Goal: Task Accomplishment & Management: Use online tool/utility

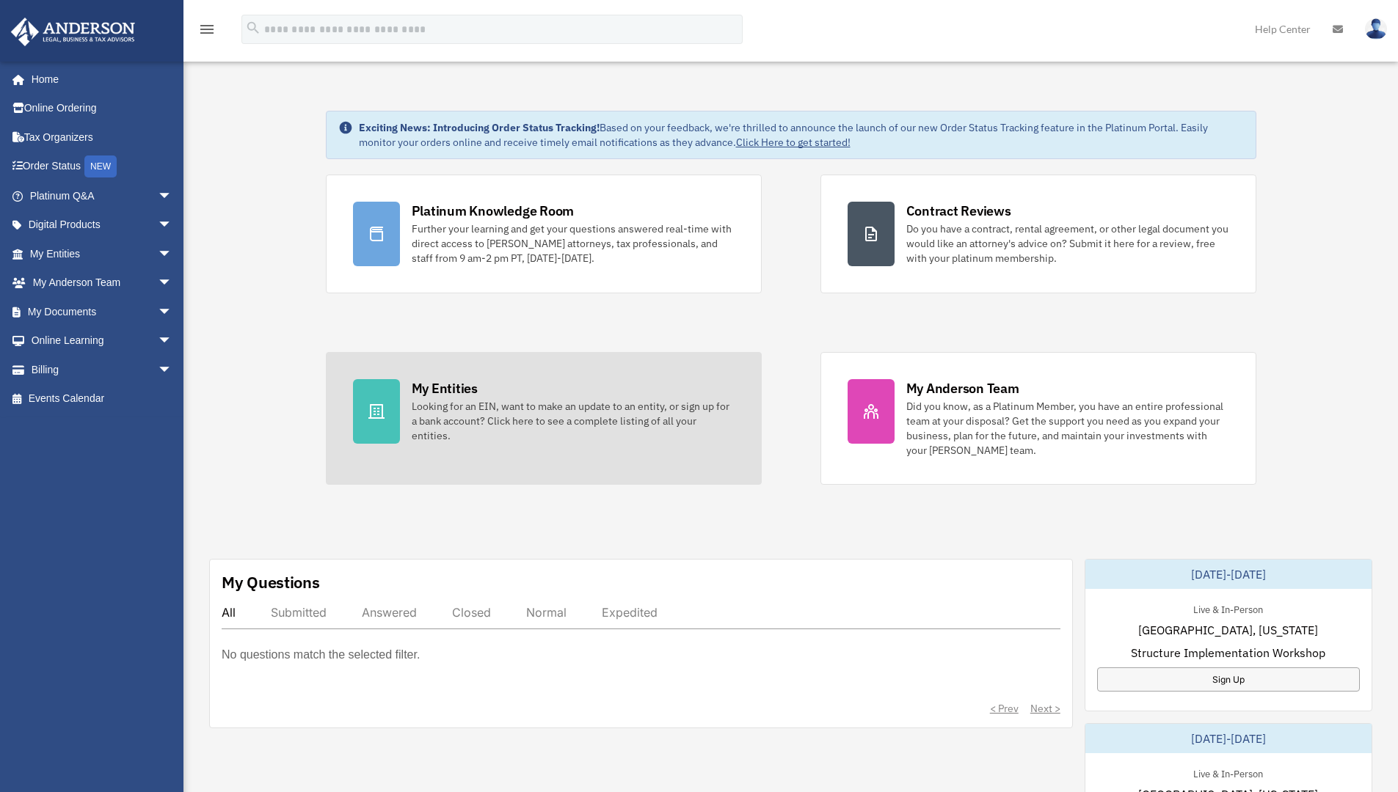
click at [559, 412] on div "Looking for an EIN, want to make an update to an entity, or sign up for a bank …" at bounding box center [573, 421] width 323 height 44
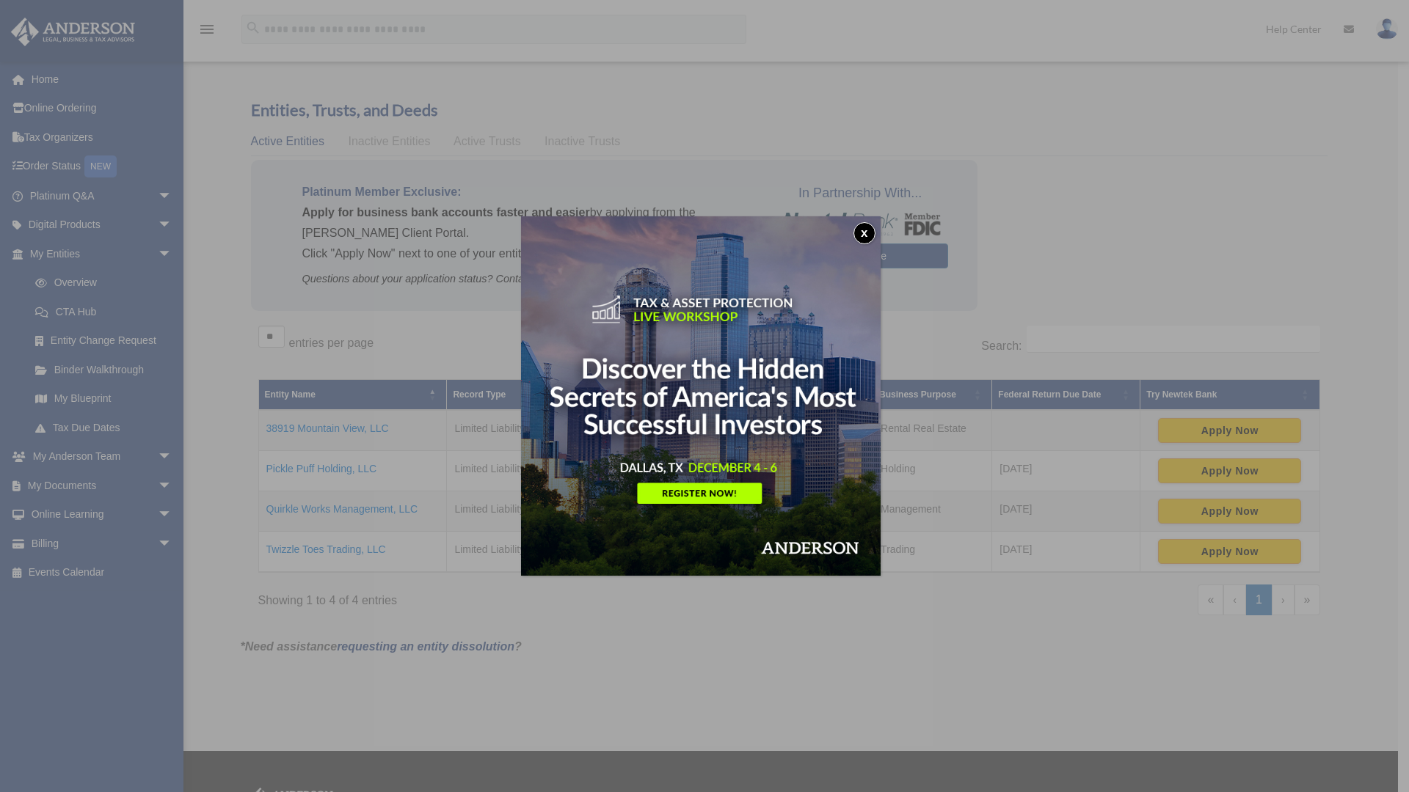
click at [867, 233] on button "x" at bounding box center [864, 233] width 22 height 22
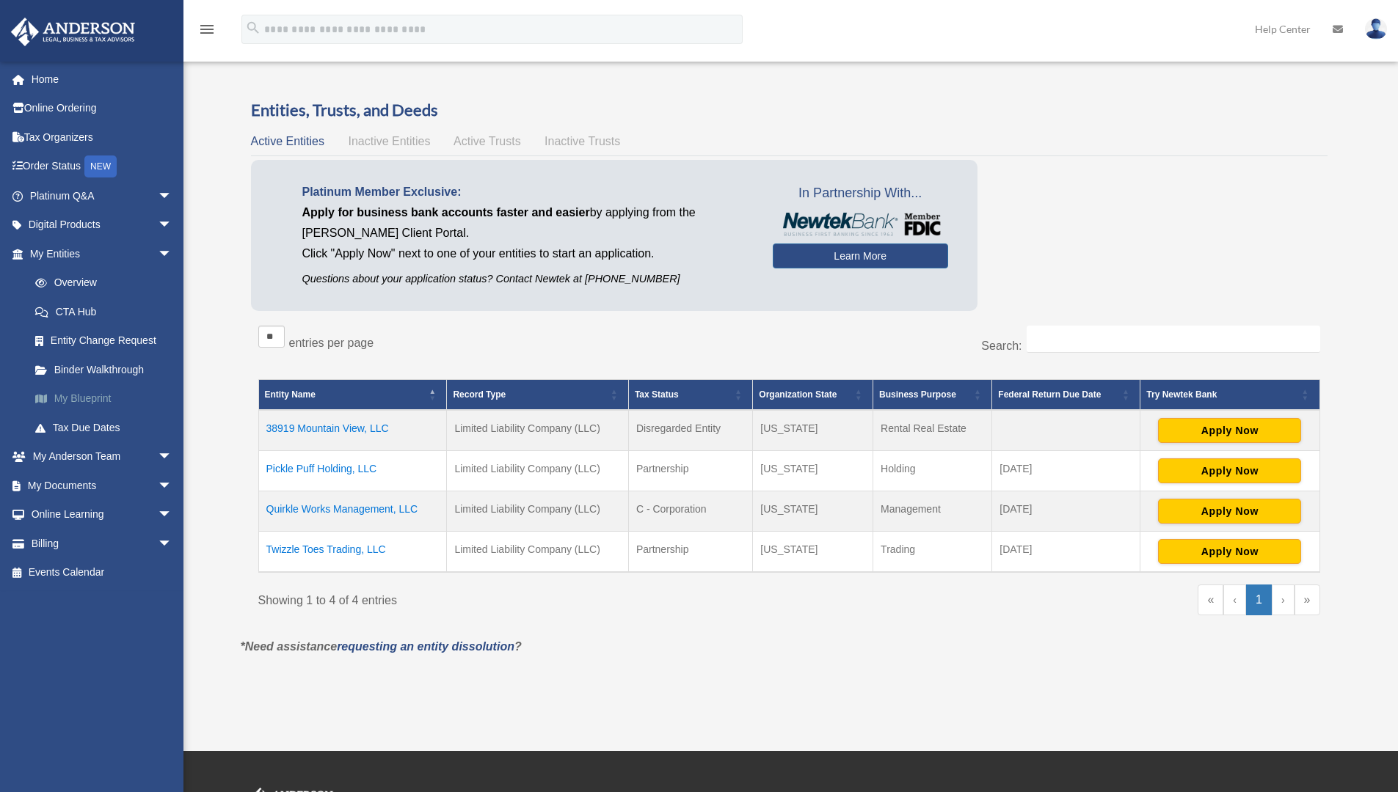
click at [91, 400] on link "My Blueprint" at bounding box center [108, 398] width 174 height 29
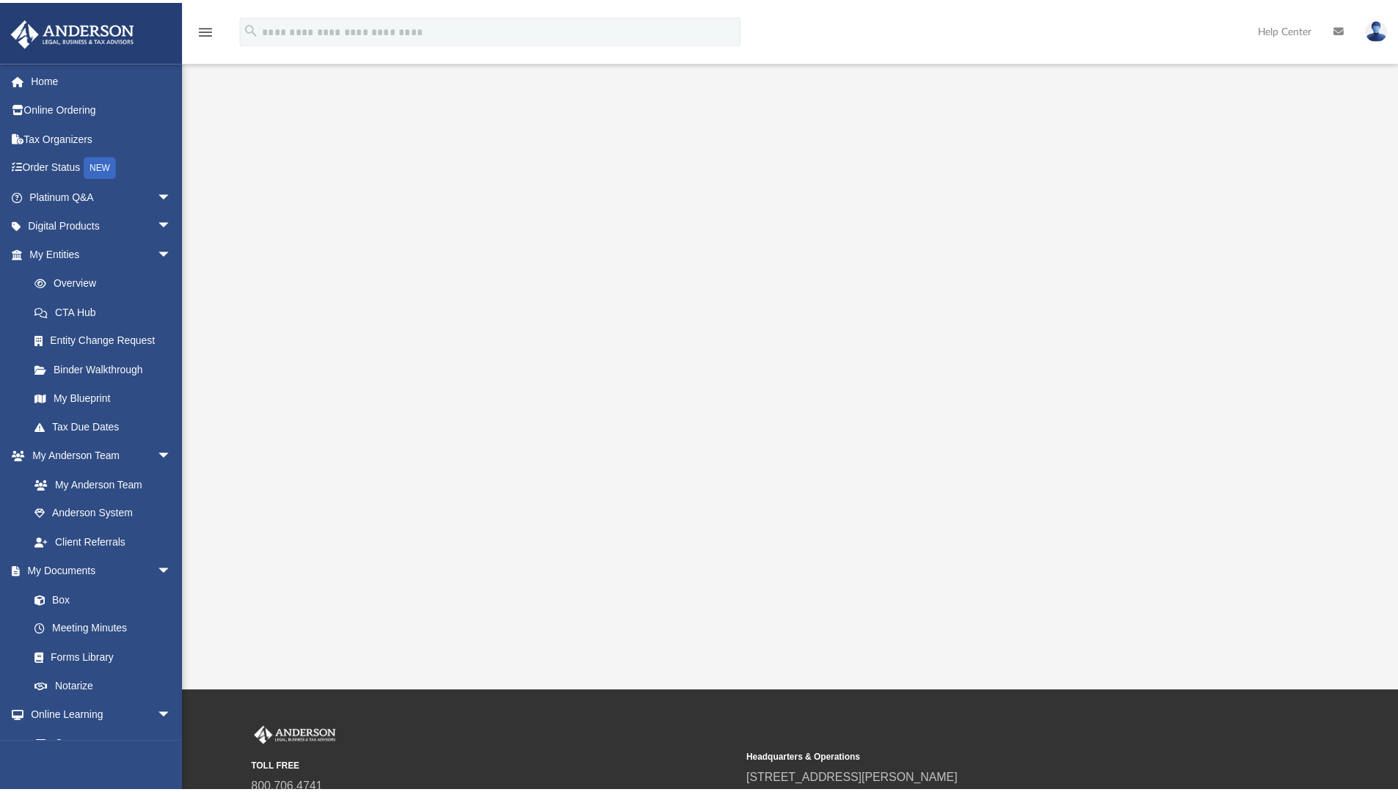
scroll to position [54, 0]
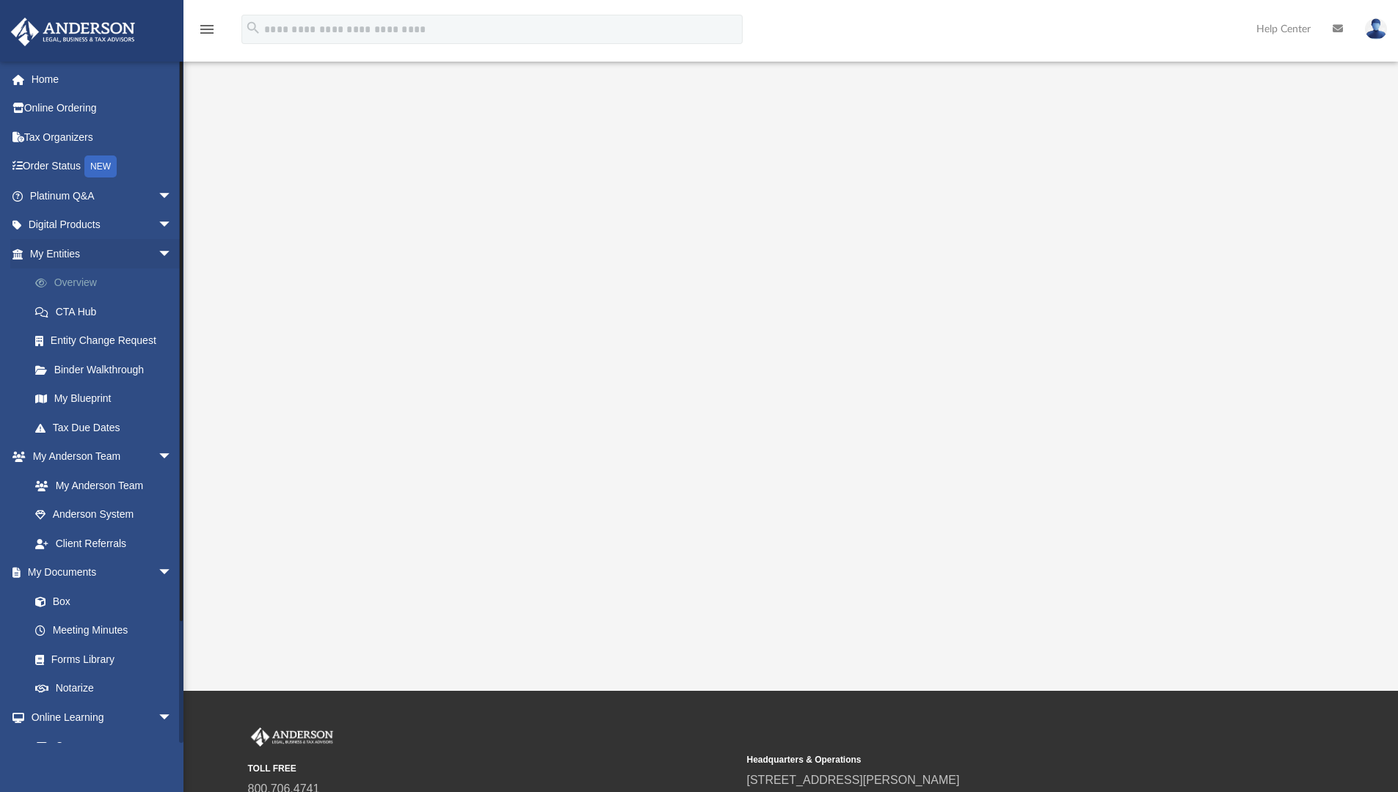
click at [67, 282] on link "Overview" at bounding box center [108, 283] width 174 height 29
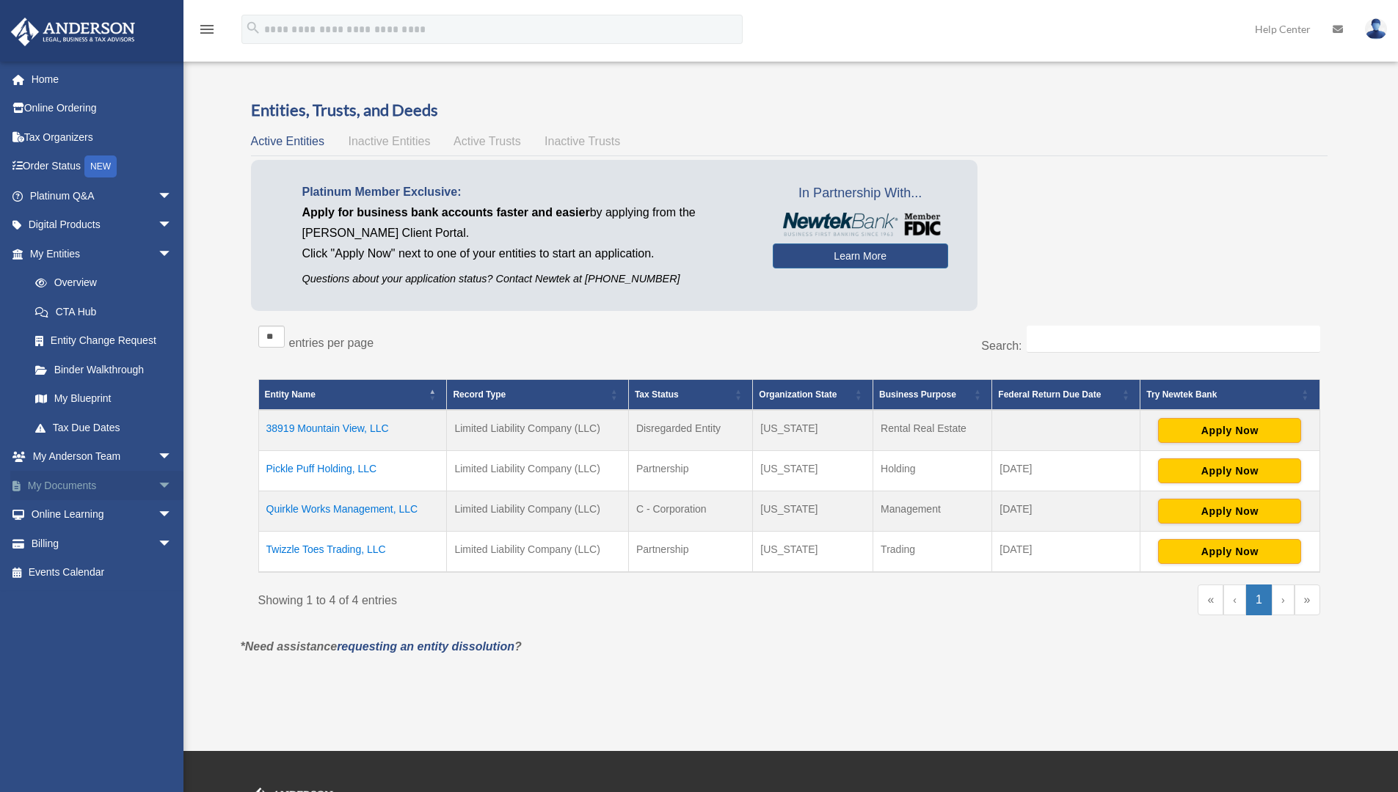
click at [158, 478] on span "arrow_drop_down" at bounding box center [172, 486] width 29 height 30
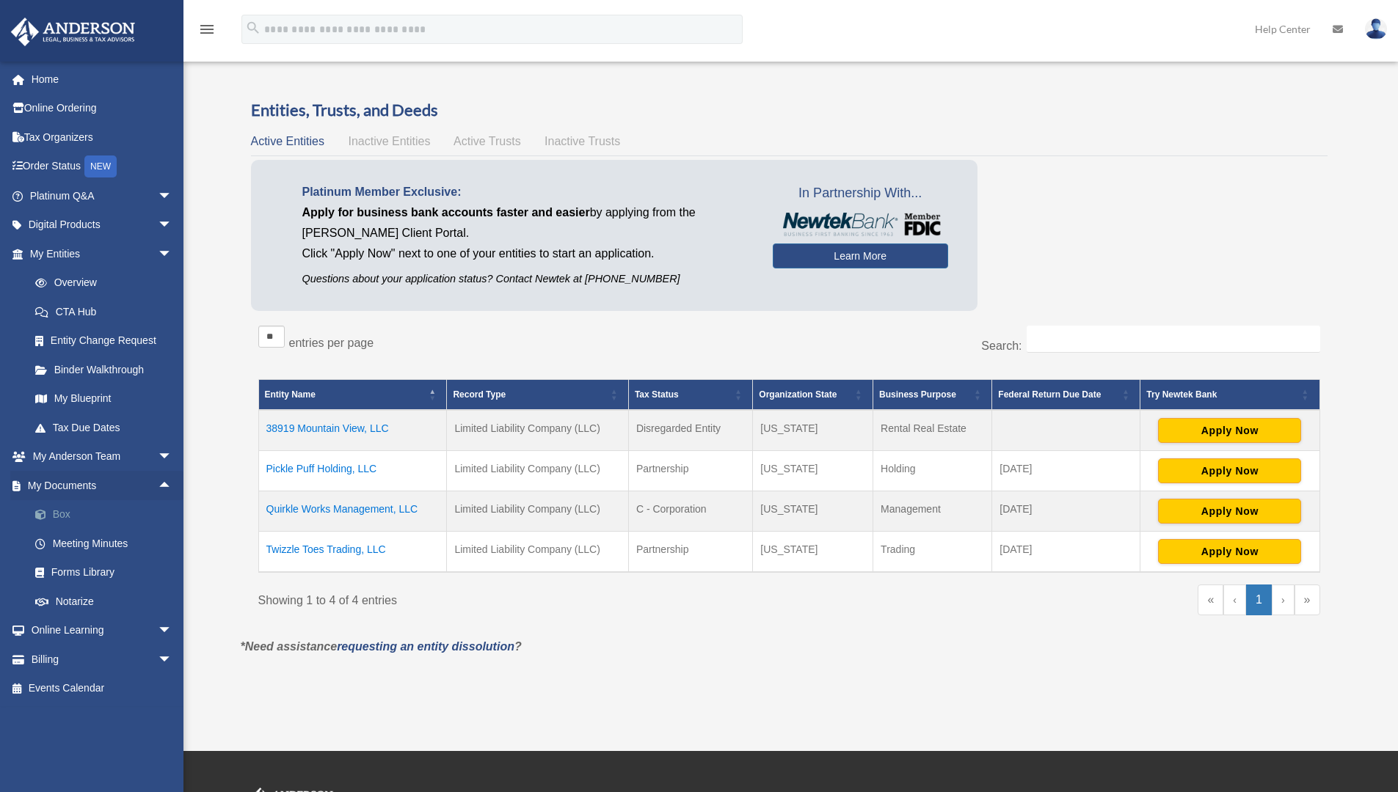
click at [62, 514] on link "Box" at bounding box center [108, 514] width 174 height 29
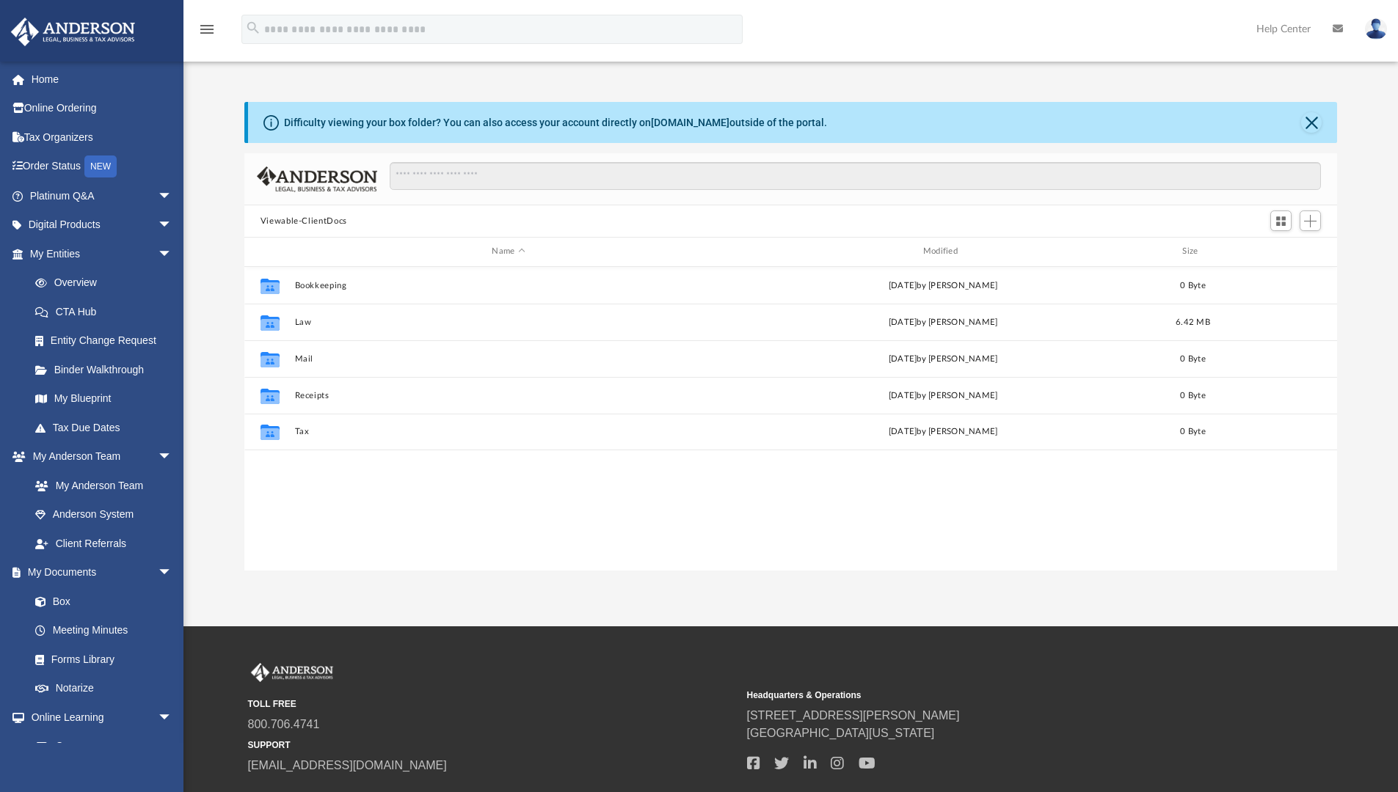
scroll to position [323, 1081]
click at [431, 281] on button "Bookkeeping" at bounding box center [508, 286] width 428 height 10
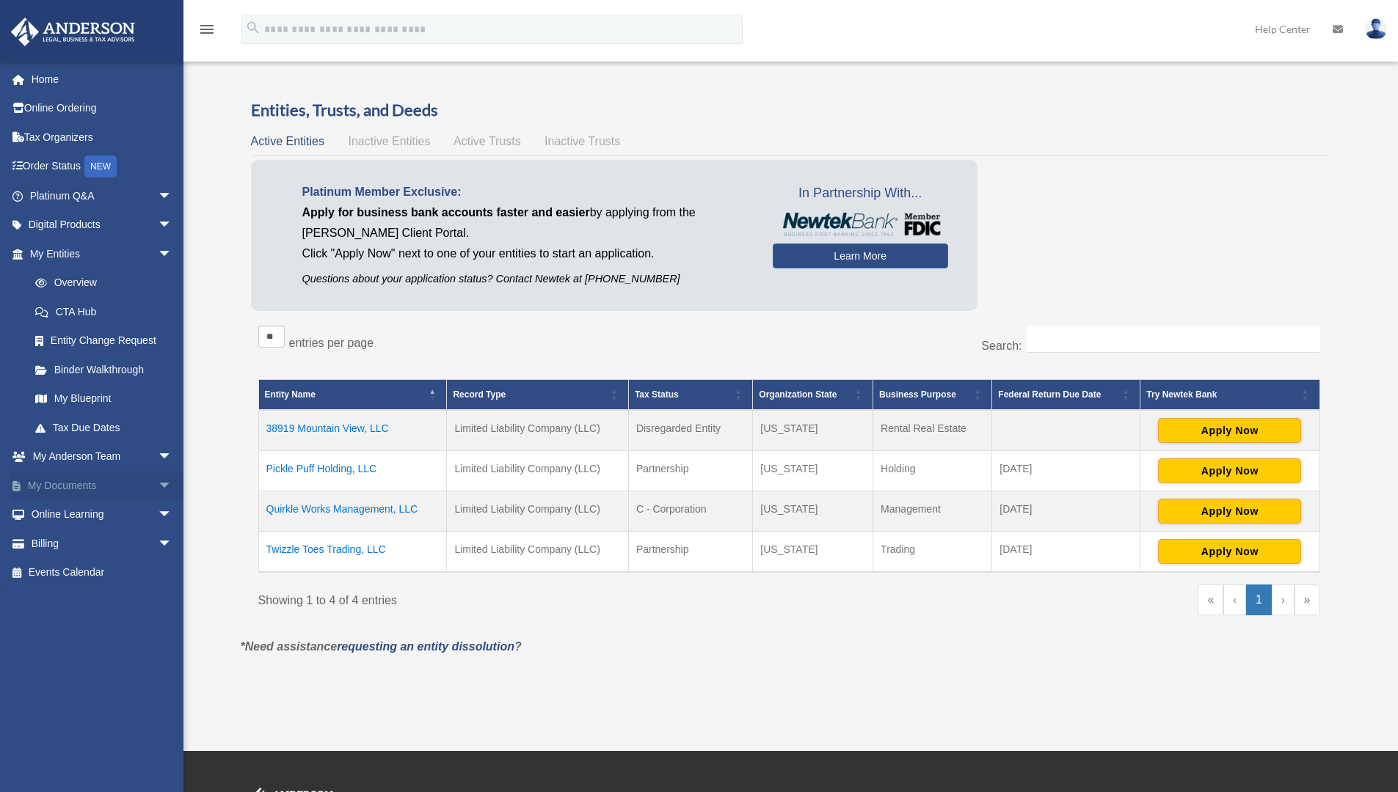
click at [158, 486] on span "arrow_drop_down" at bounding box center [172, 486] width 29 height 30
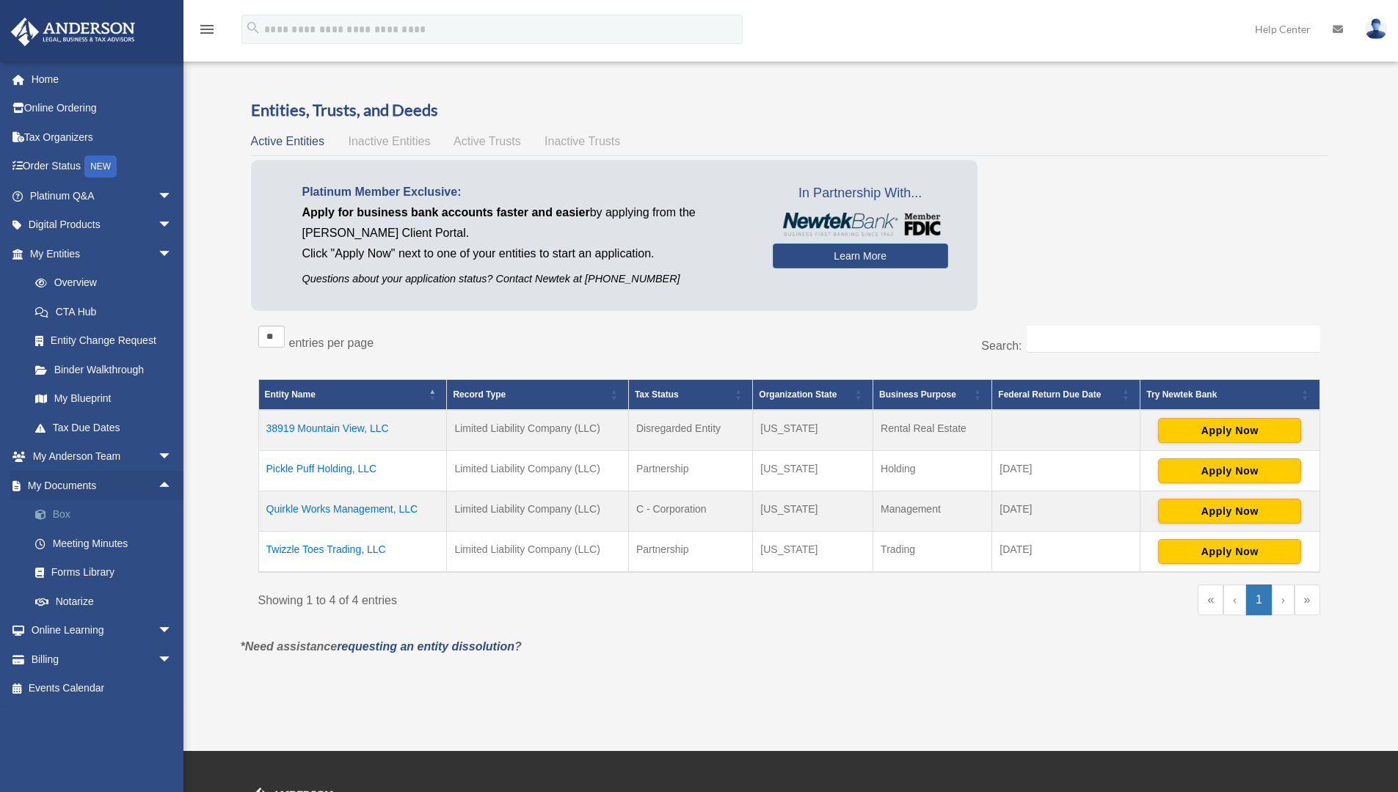
click at [73, 515] on link "Box" at bounding box center [108, 514] width 174 height 29
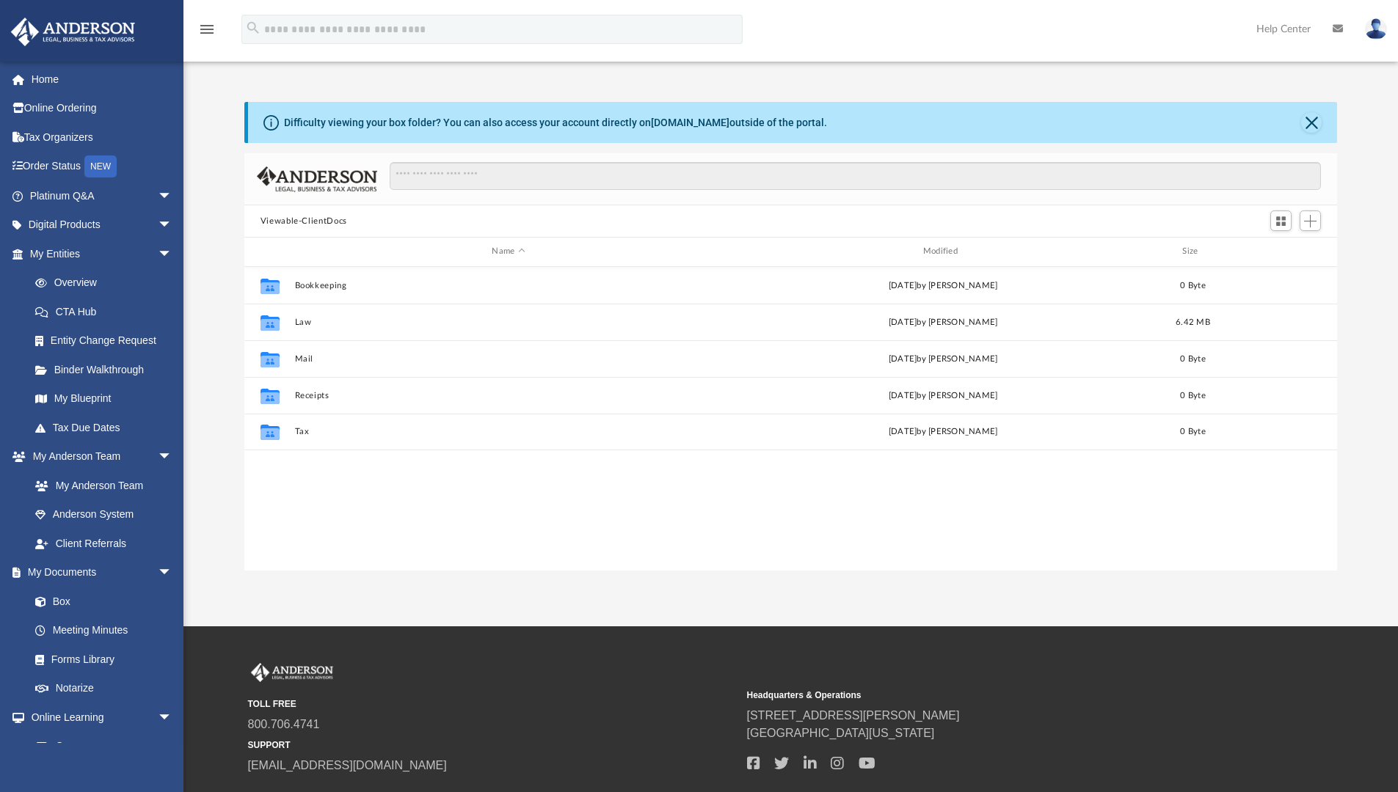
scroll to position [323, 1081]
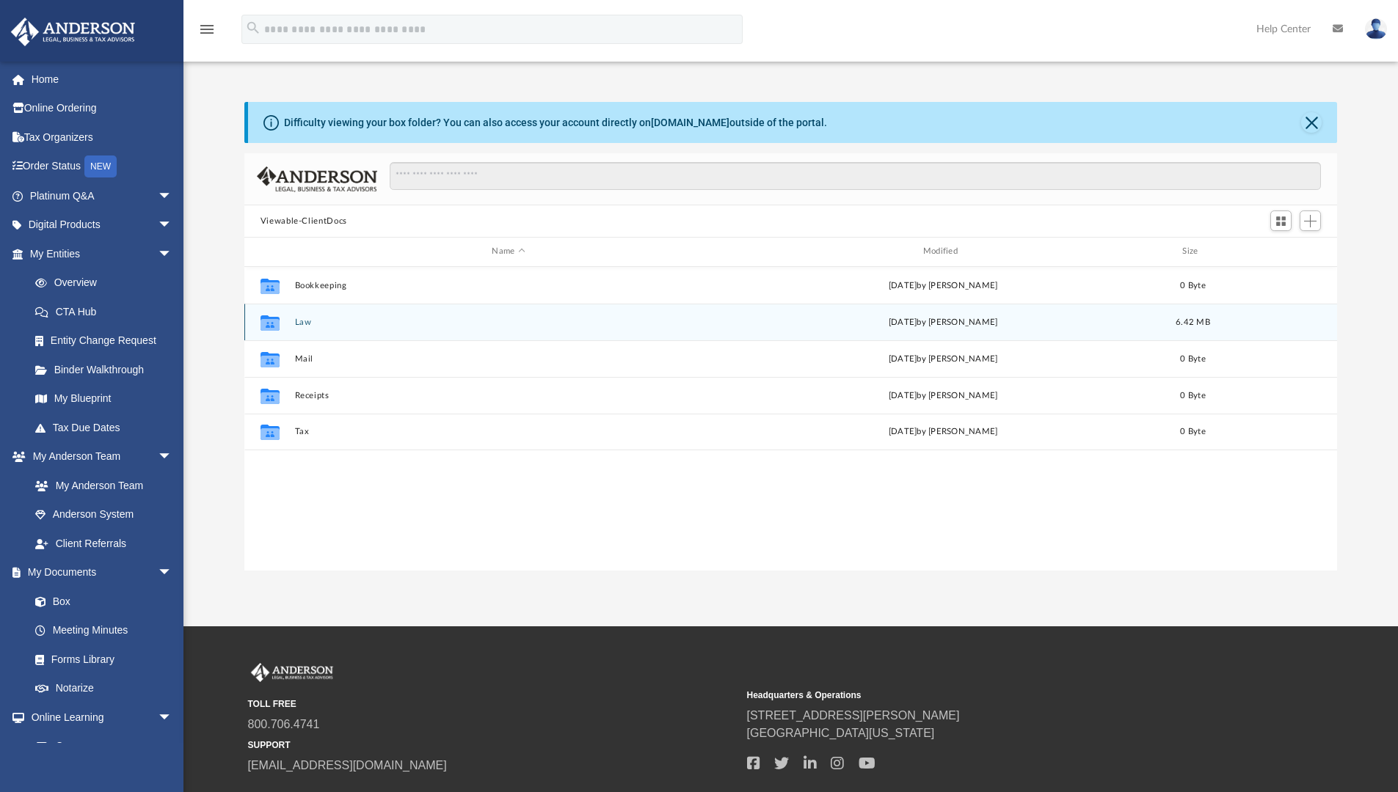
click at [269, 324] on icon "grid" at bounding box center [269, 324] width 19 height 12
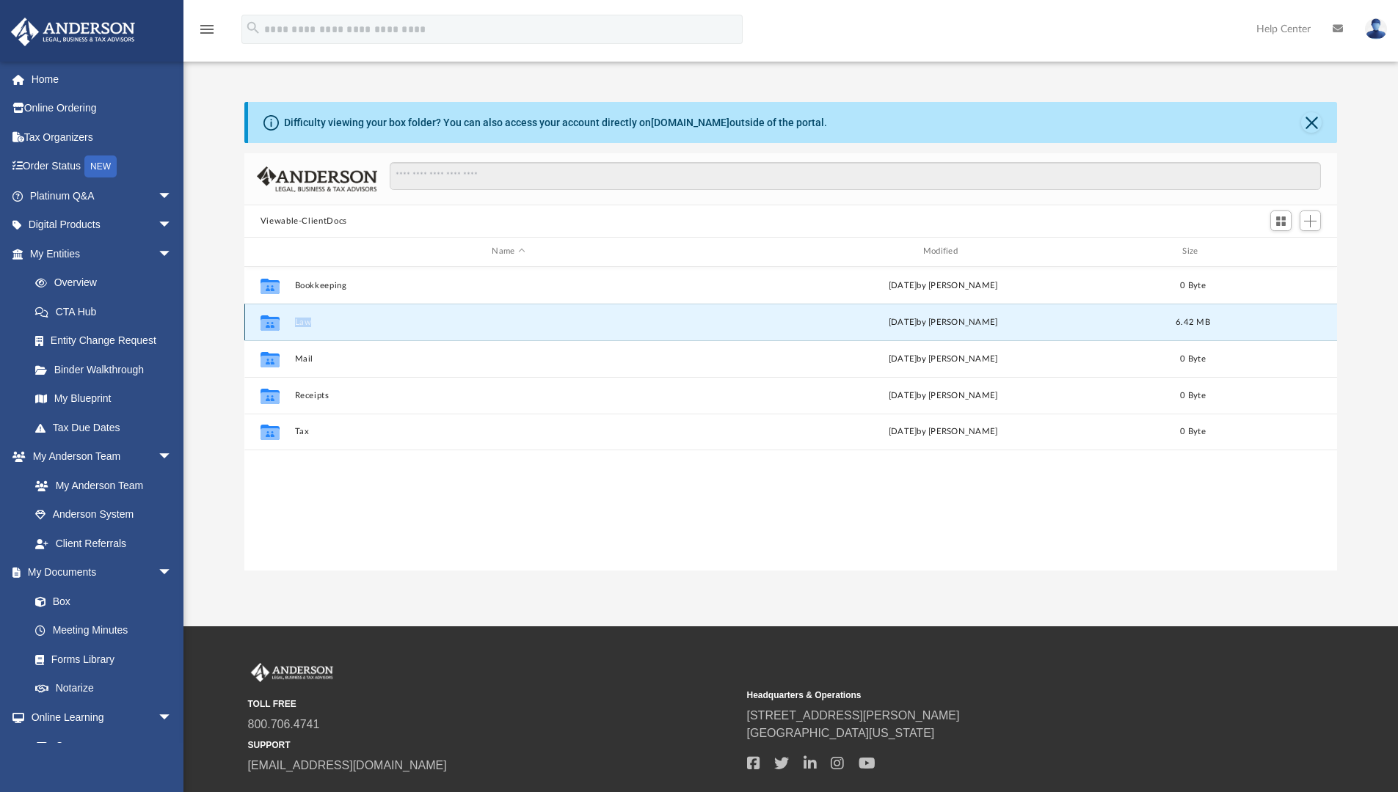
click at [269, 324] on icon "grid" at bounding box center [269, 324] width 19 height 12
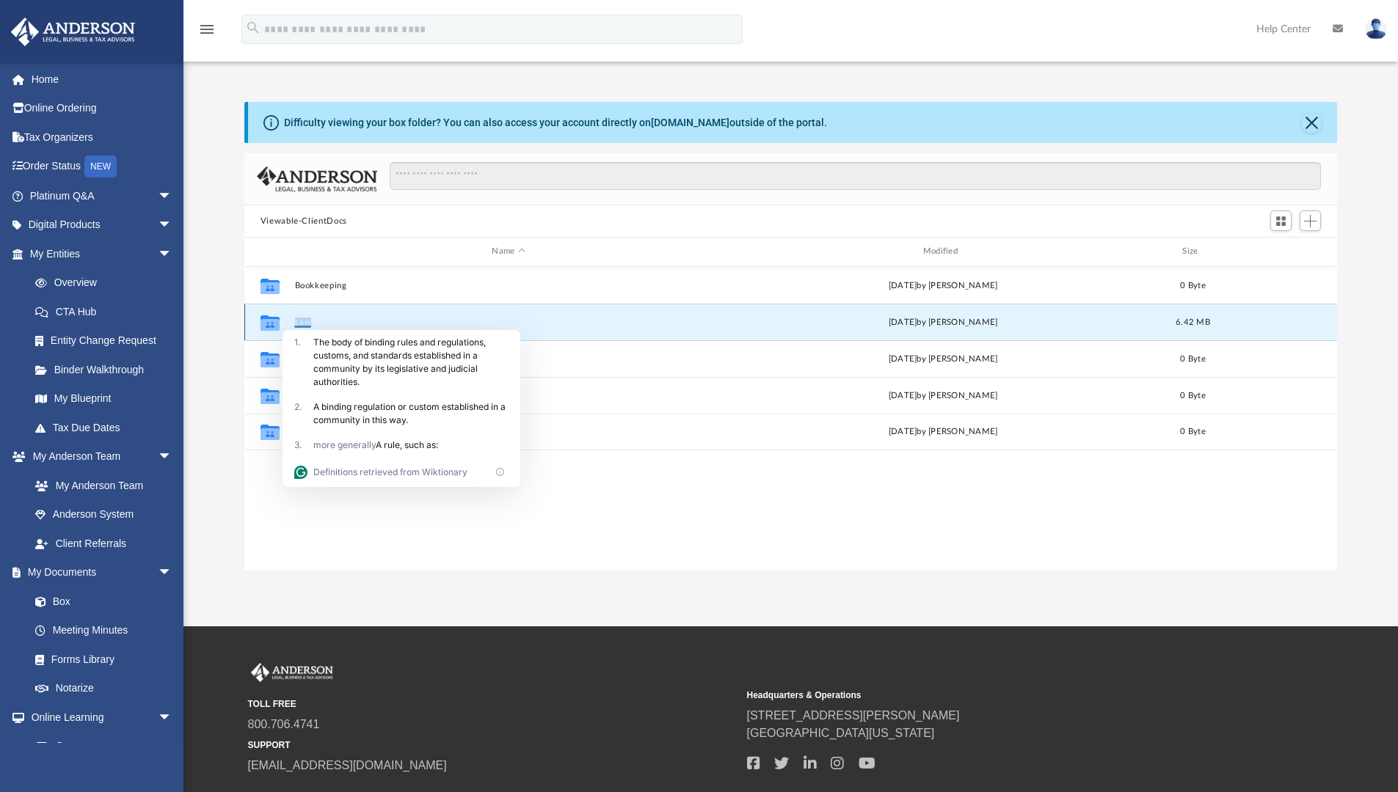
click at [316, 316] on div "Collaborated Folder Law [DATE] by [PERSON_NAME] 6.42 MB" at bounding box center [790, 322] width 1093 height 37
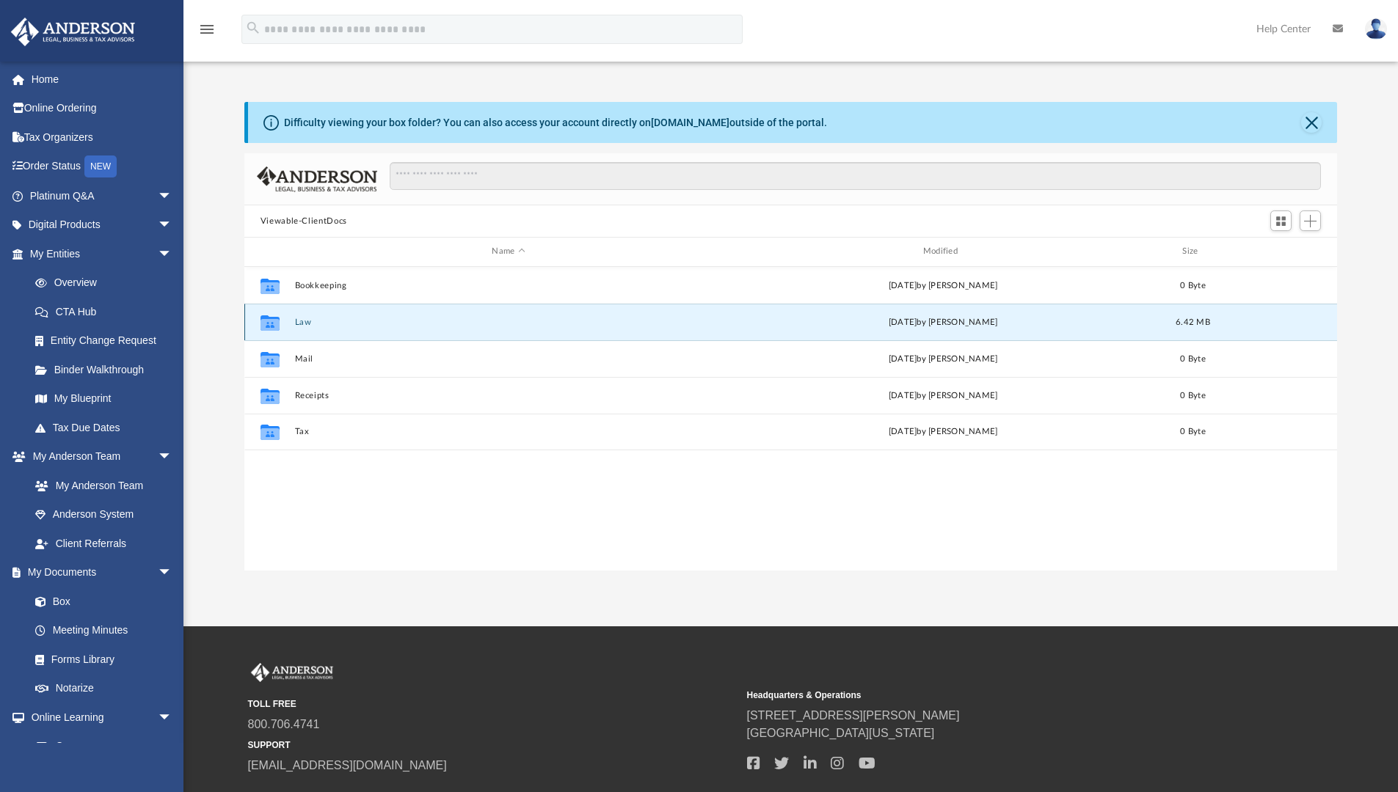
click at [273, 326] on icon "grid" at bounding box center [269, 322] width 19 height 15
click at [301, 324] on button "Law" at bounding box center [508, 323] width 428 height 10
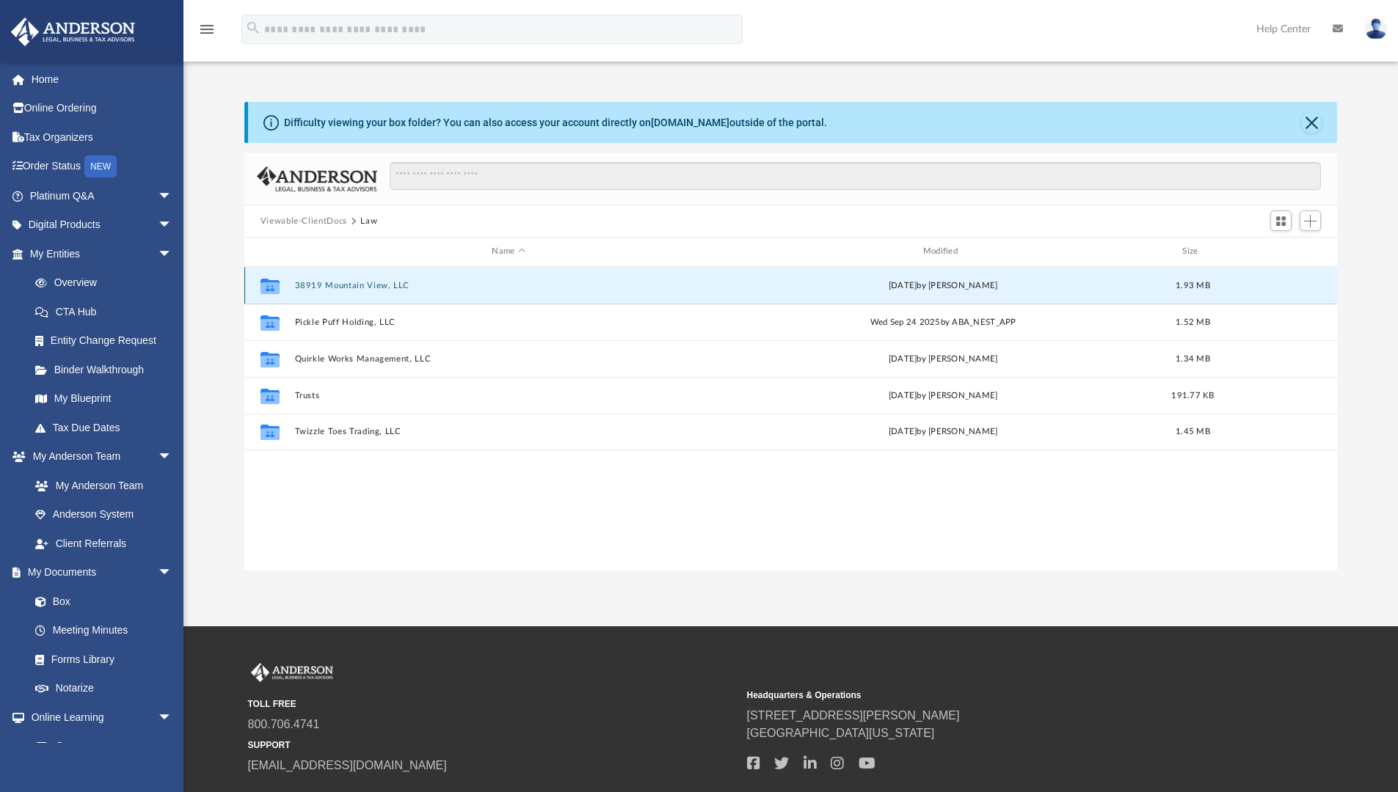
click at [318, 286] on button "38919 Mountain View, LLC" at bounding box center [508, 286] width 428 height 10
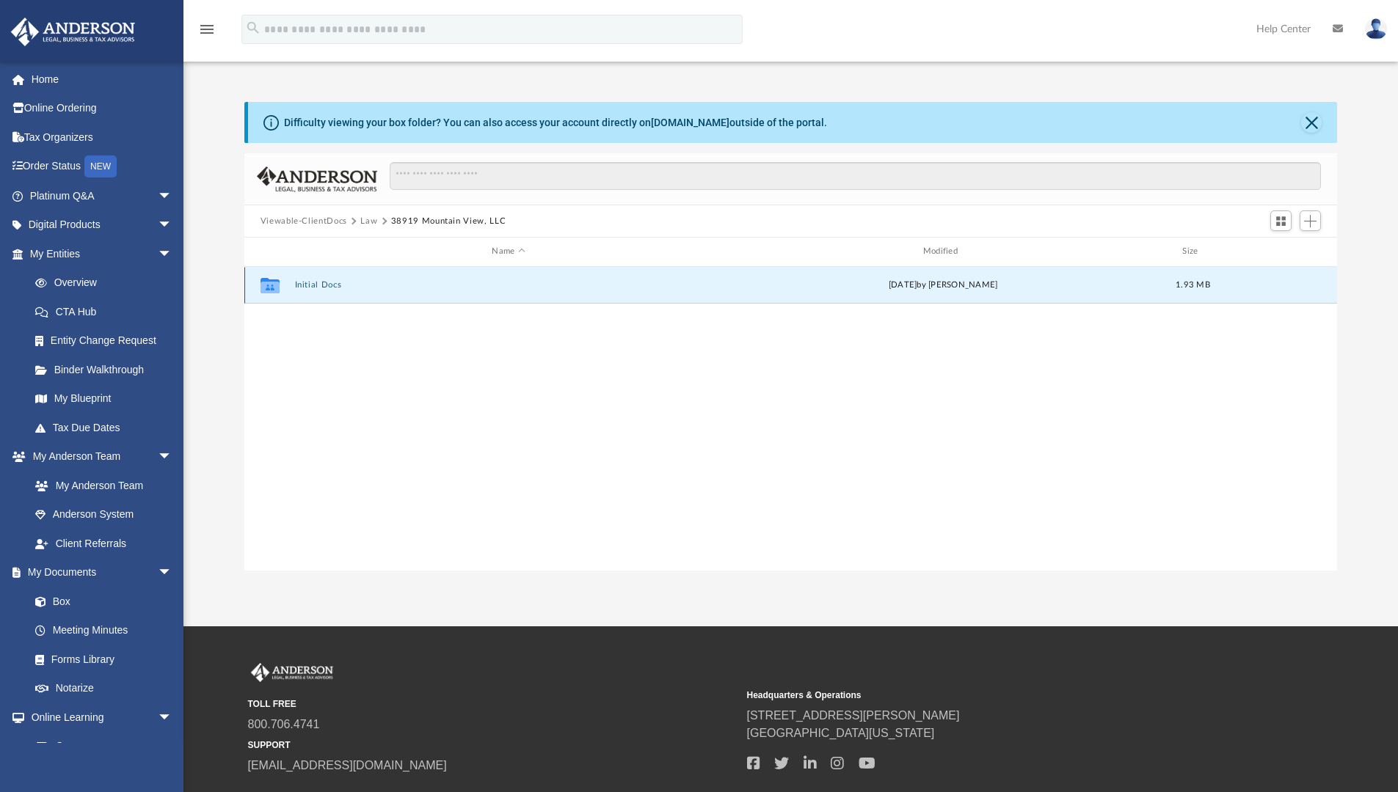
click at [318, 286] on button "Initial Docs" at bounding box center [508, 285] width 428 height 10
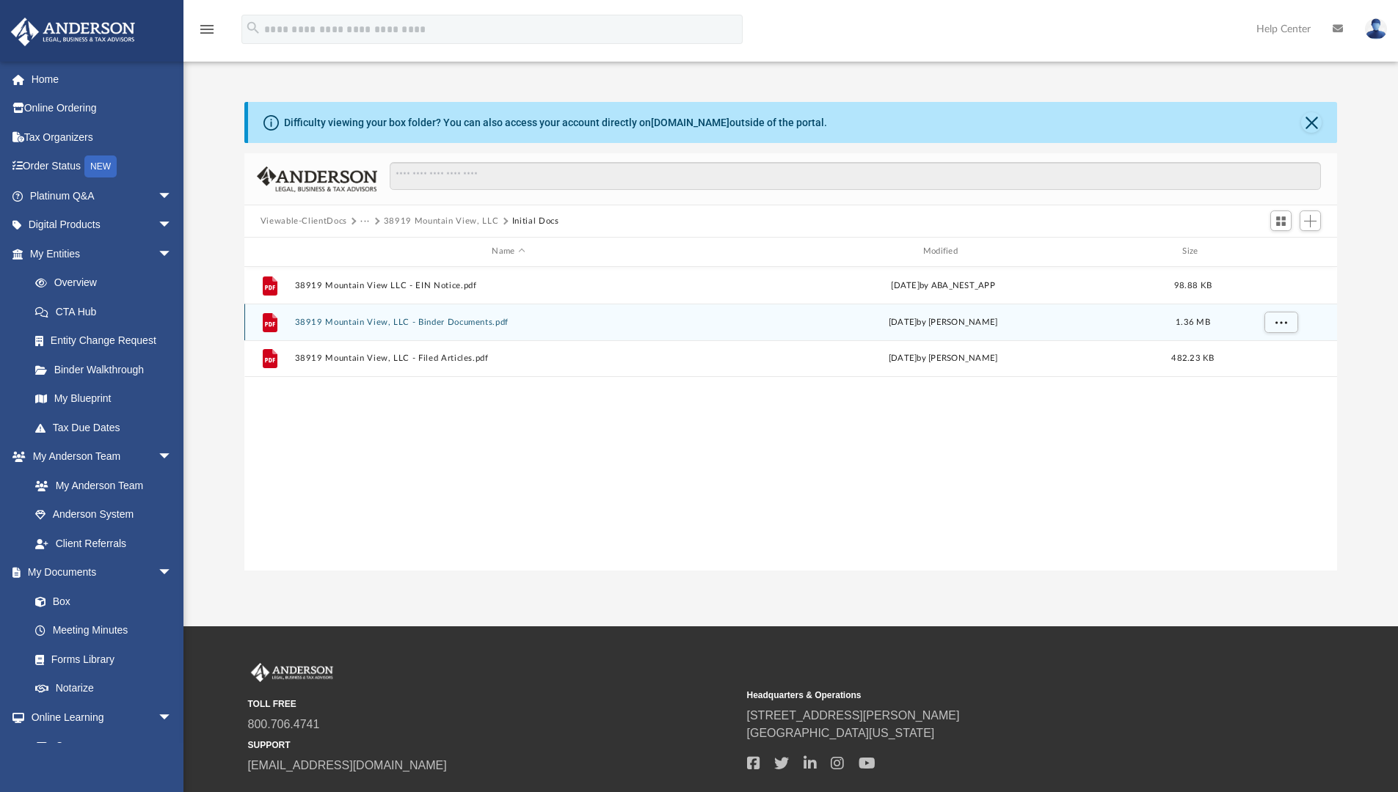
click at [325, 324] on button "38919 Mountain View, LLC - Binder Documents.pdf" at bounding box center [508, 323] width 428 height 10
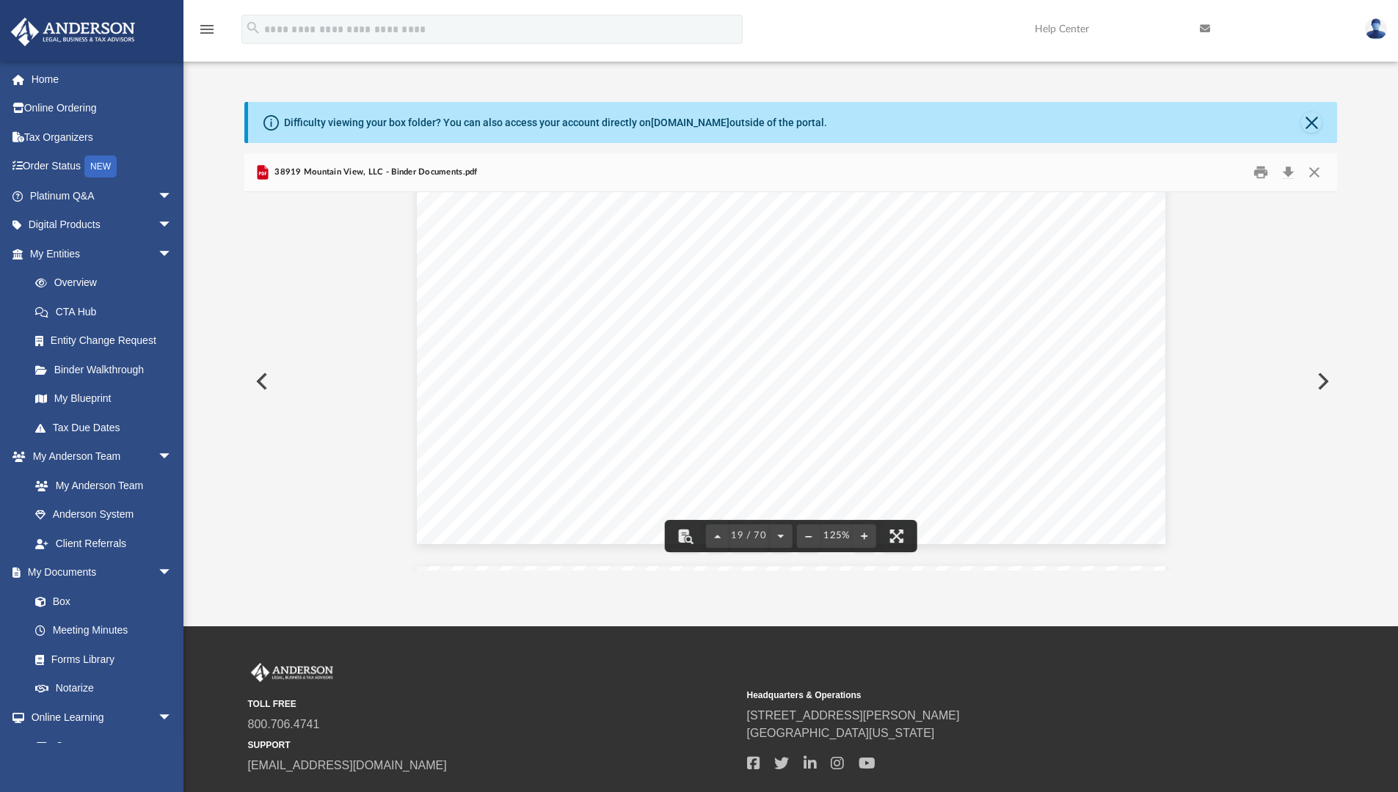
scroll to position [17234, 0]
click at [1329, 203] on div "Operating Agreement of 38919 Mountain View, LLC Page 4 of 39 Section 3.06 Admit…" at bounding box center [790, 381] width 1093 height 379
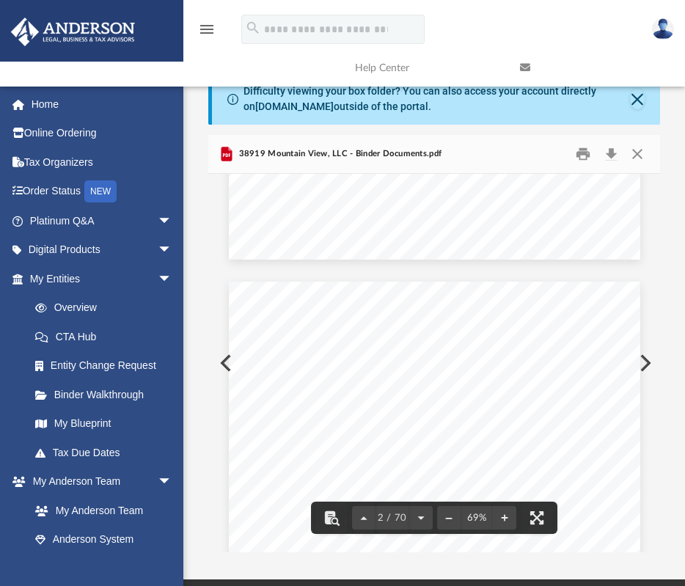
scroll to position [497, 0]
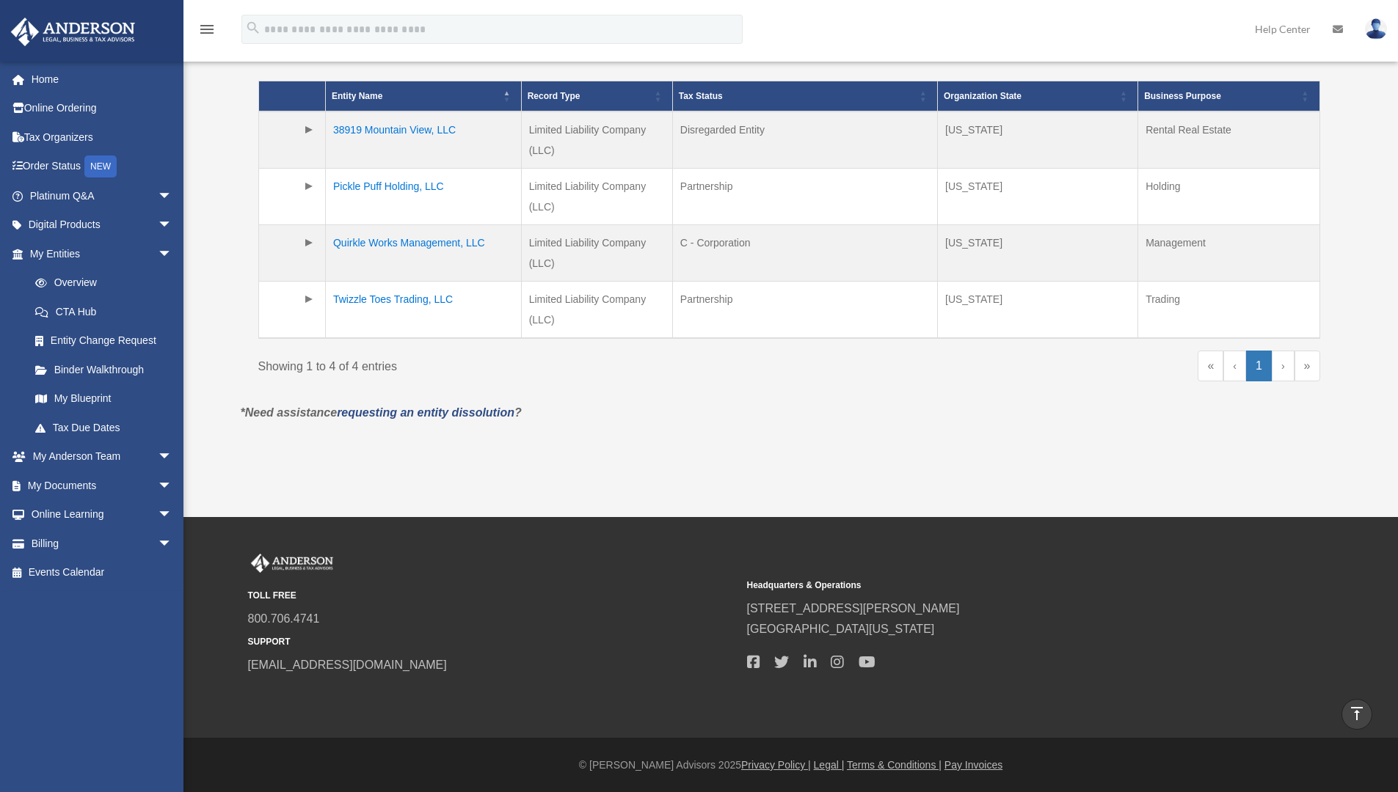
scroll to position [234, 0]
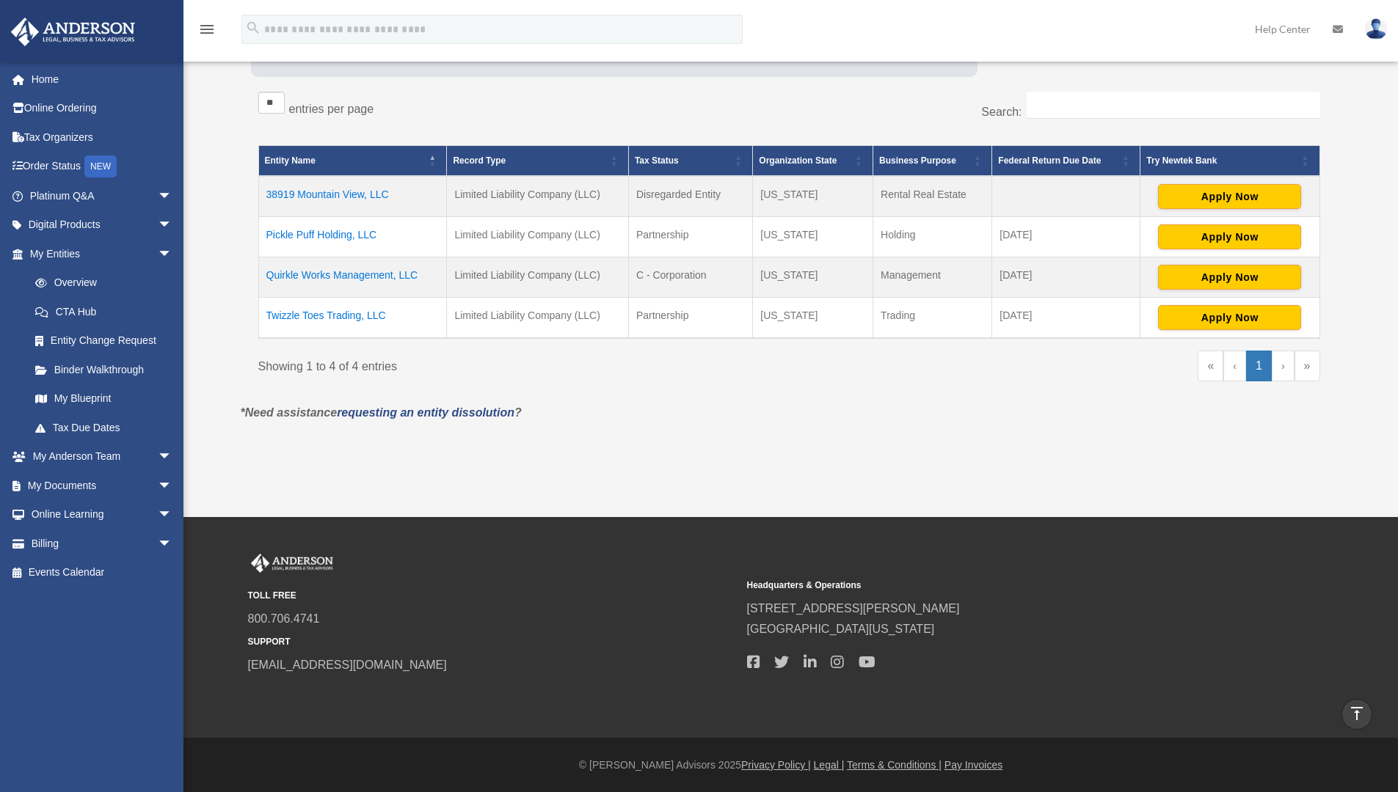
click at [340, 191] on td "38919 Mountain View, LLC" at bounding box center [352, 196] width 189 height 41
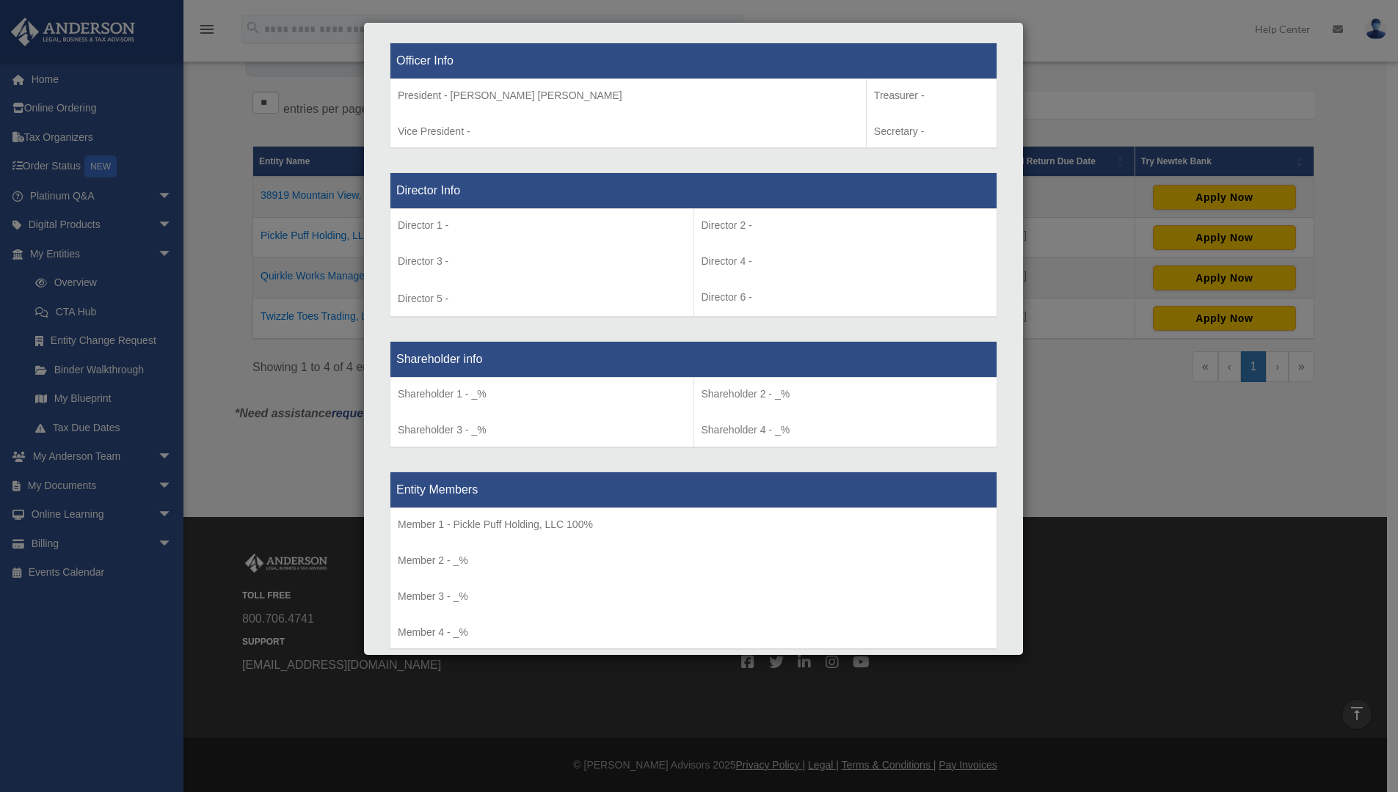
scroll to position [941, 0]
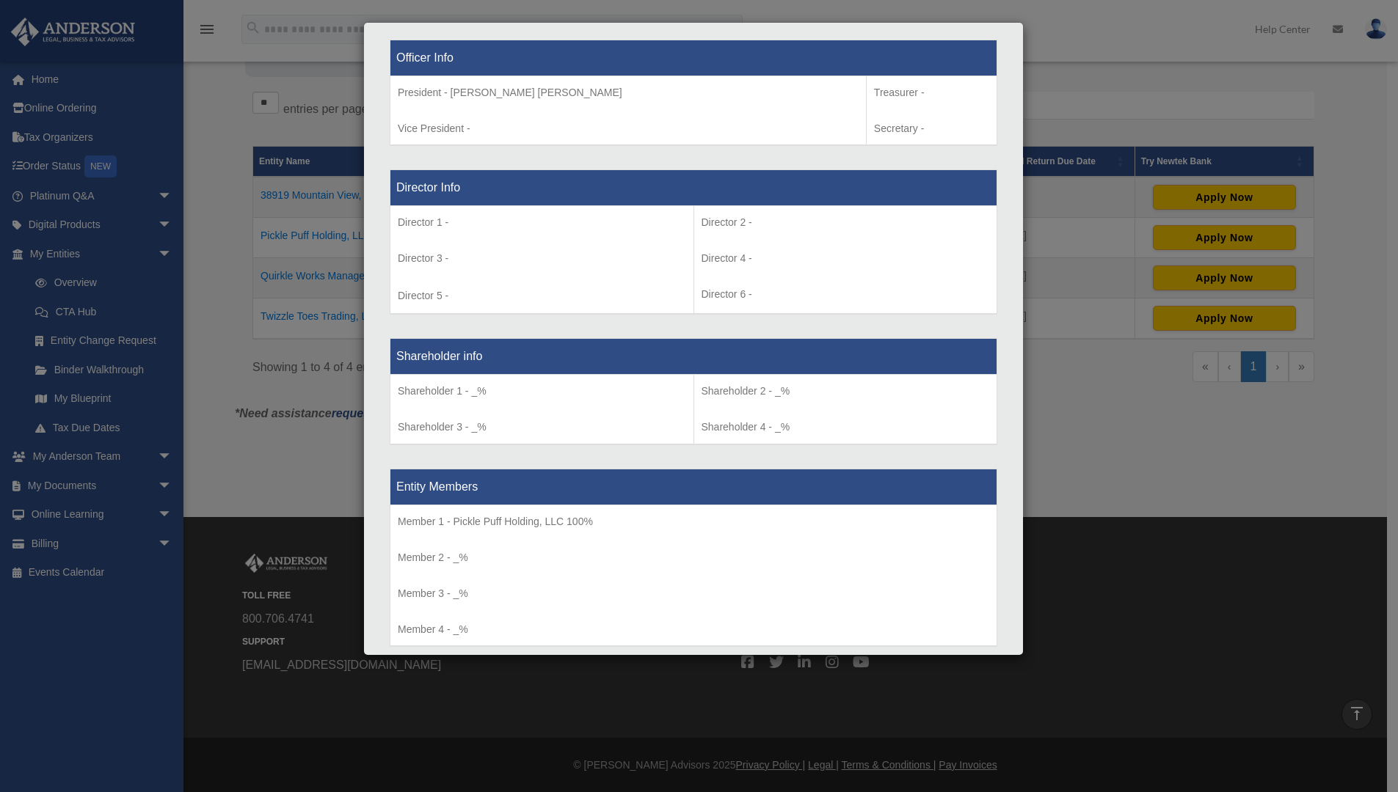
click at [685, 394] on p "Shareholder 2 - _%" at bounding box center [845, 391] width 288 height 18
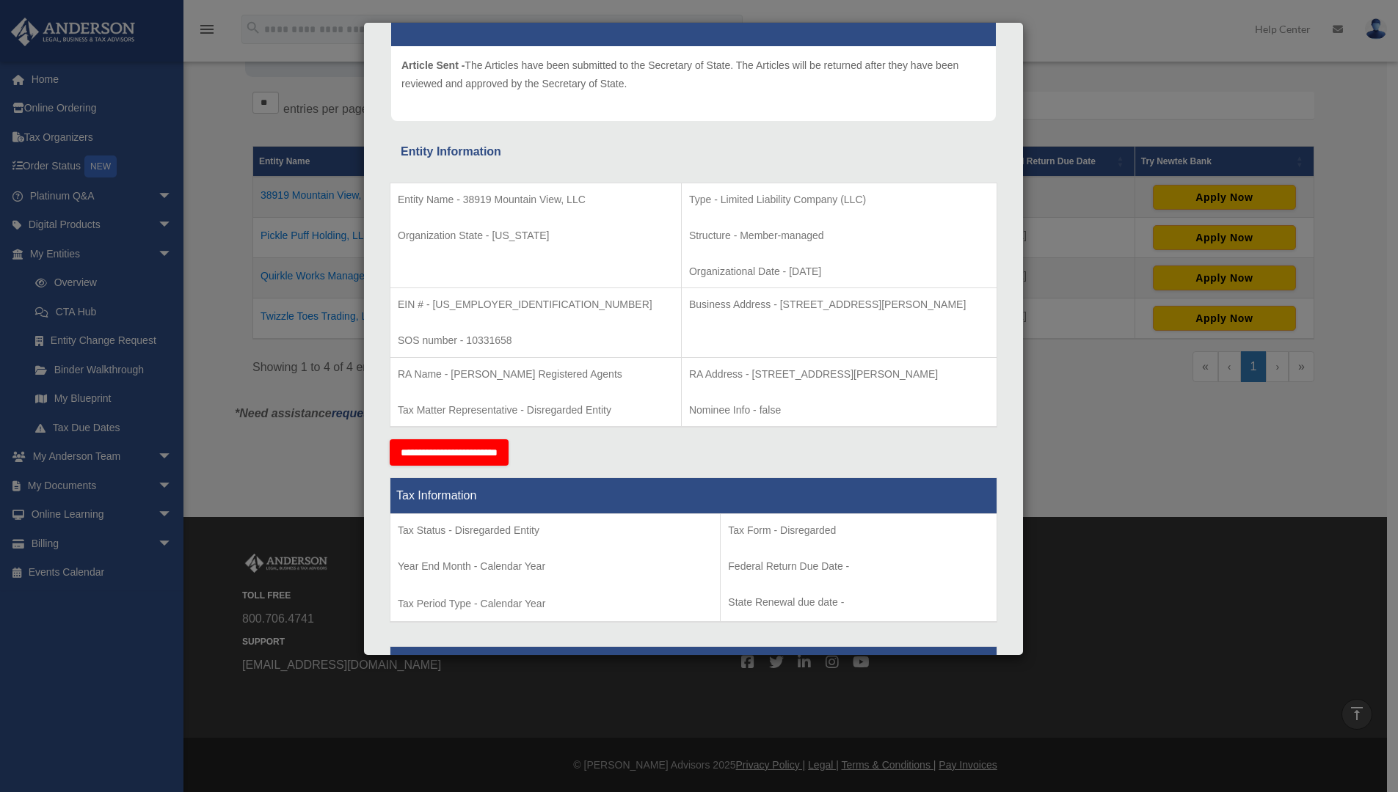
scroll to position [0, 0]
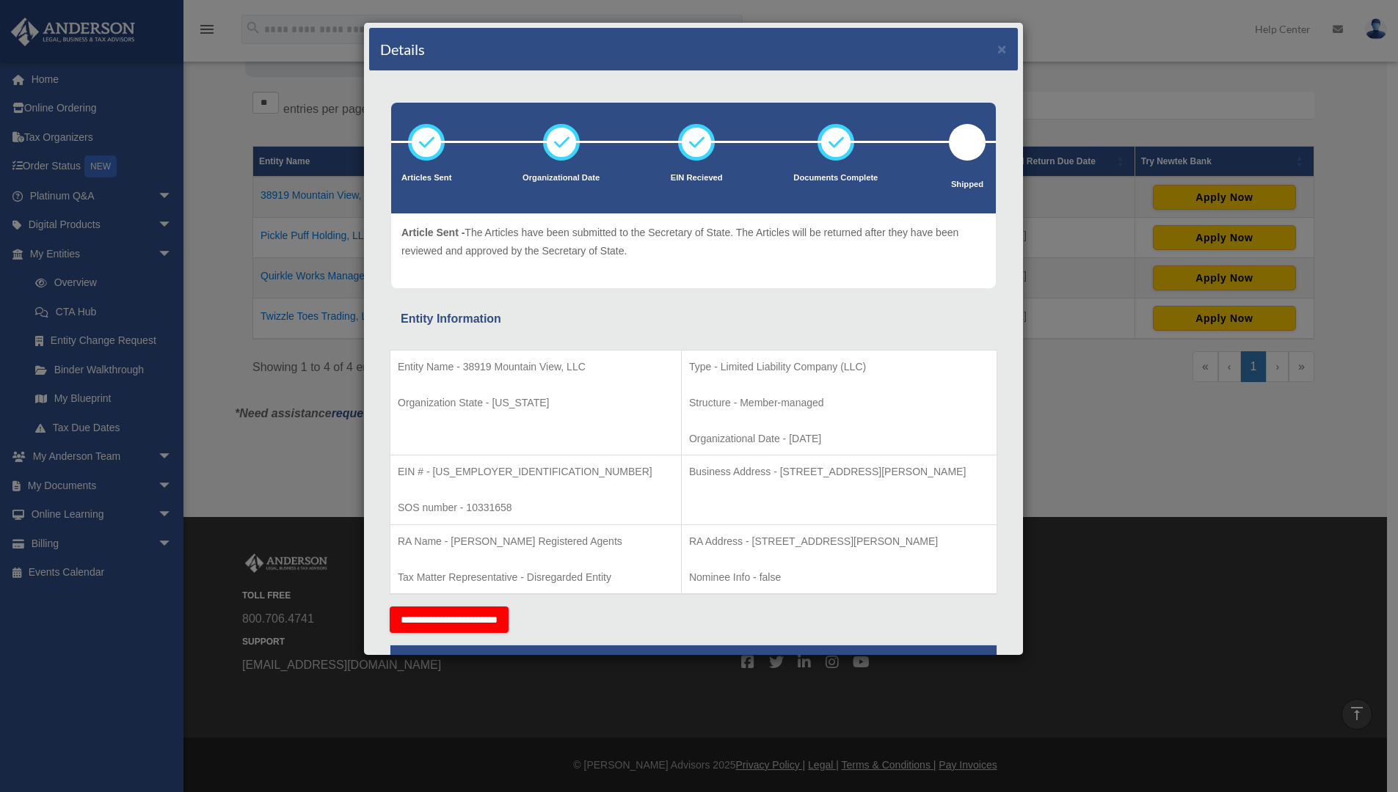
click at [233, 133] on div "Details × Articles Sent Organizational Date" at bounding box center [699, 396] width 1398 height 792
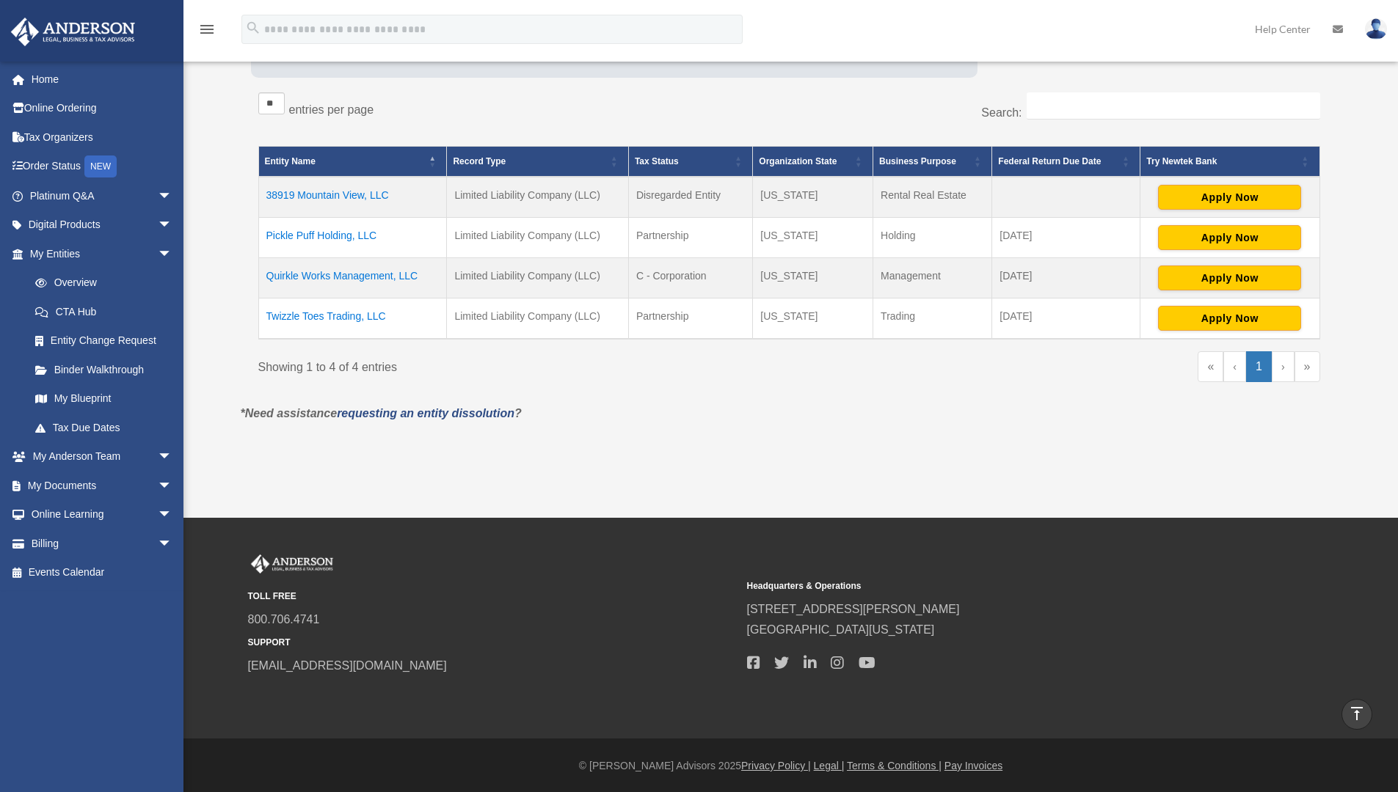
click at [321, 194] on td "38919 Mountain View, LLC" at bounding box center [352, 197] width 189 height 41
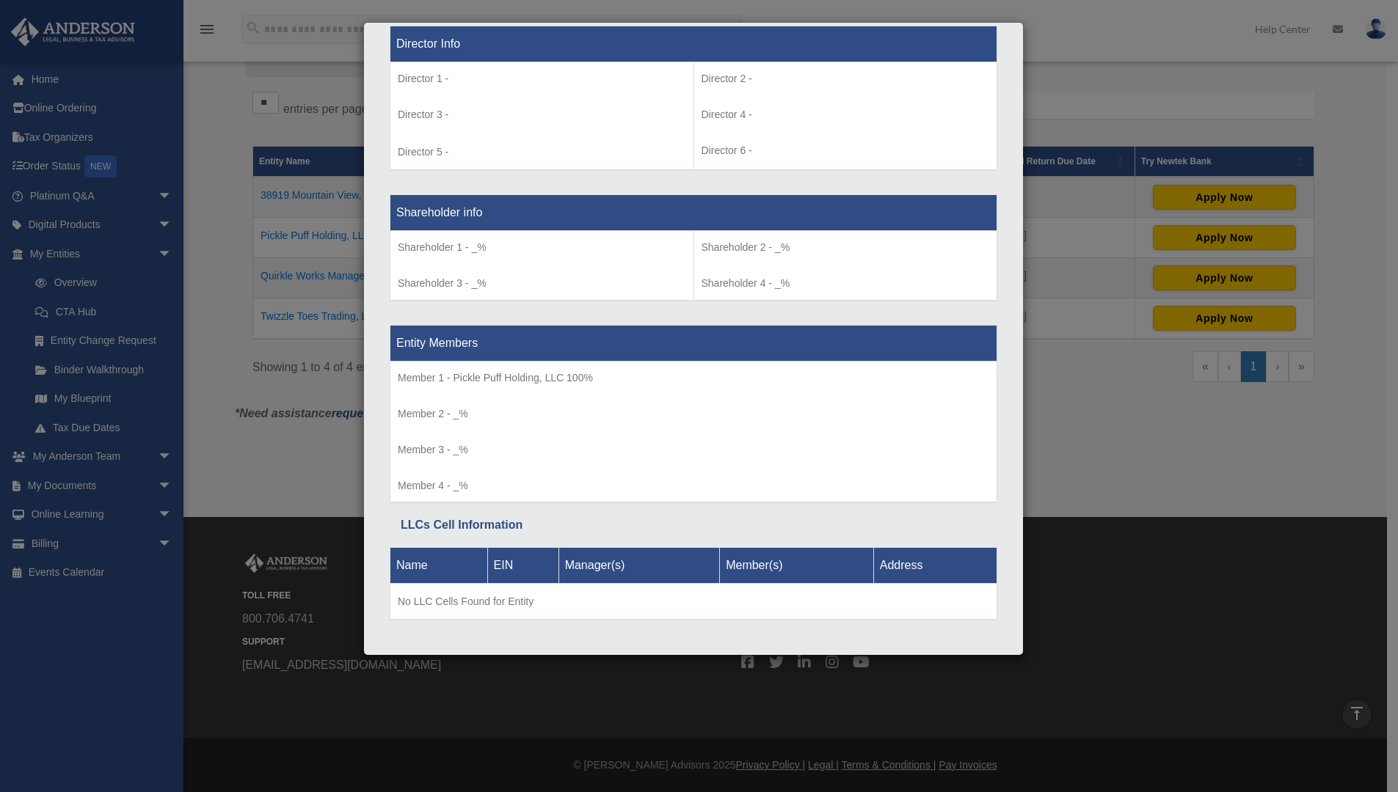
scroll to position [1106, 0]
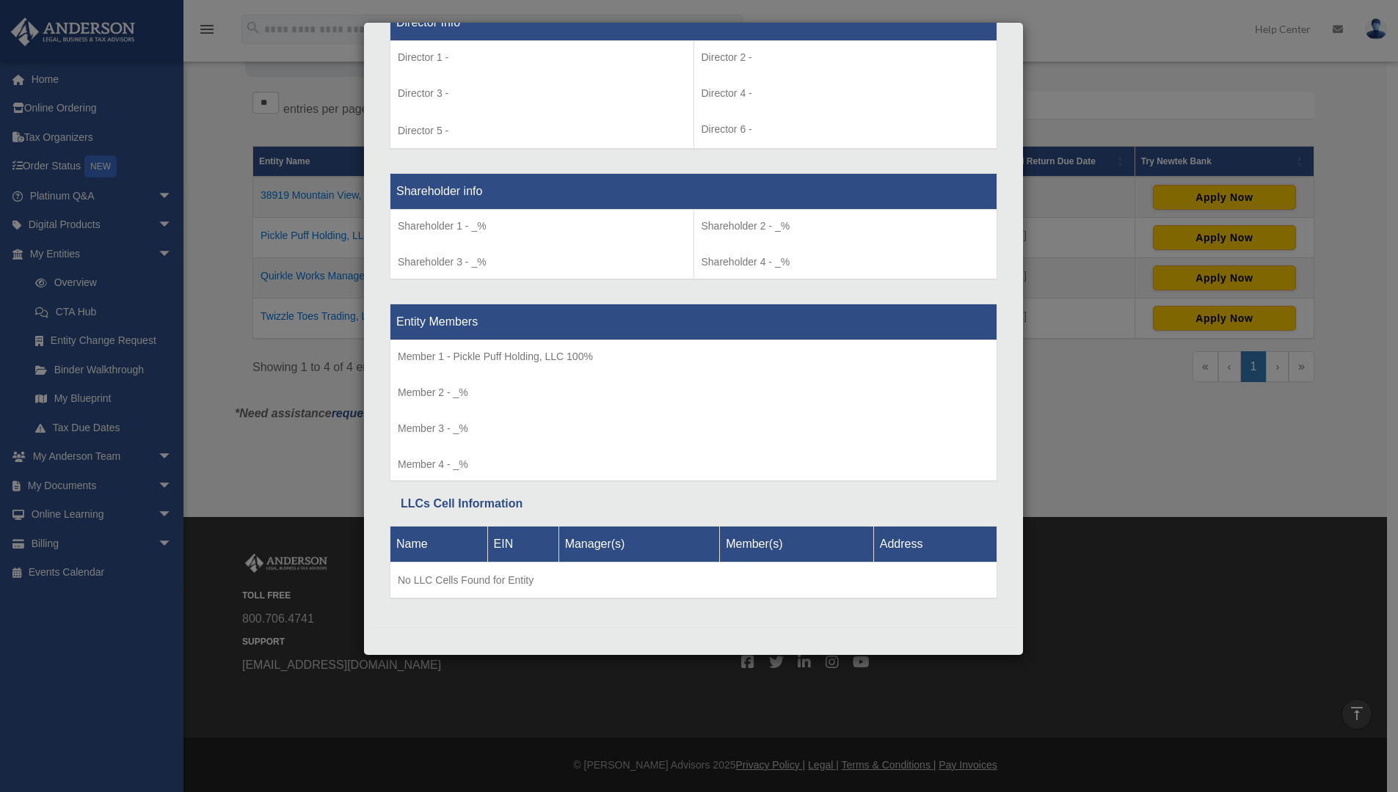
click at [218, 299] on div "Details × Articles Sent Organizational Date" at bounding box center [699, 396] width 1398 height 792
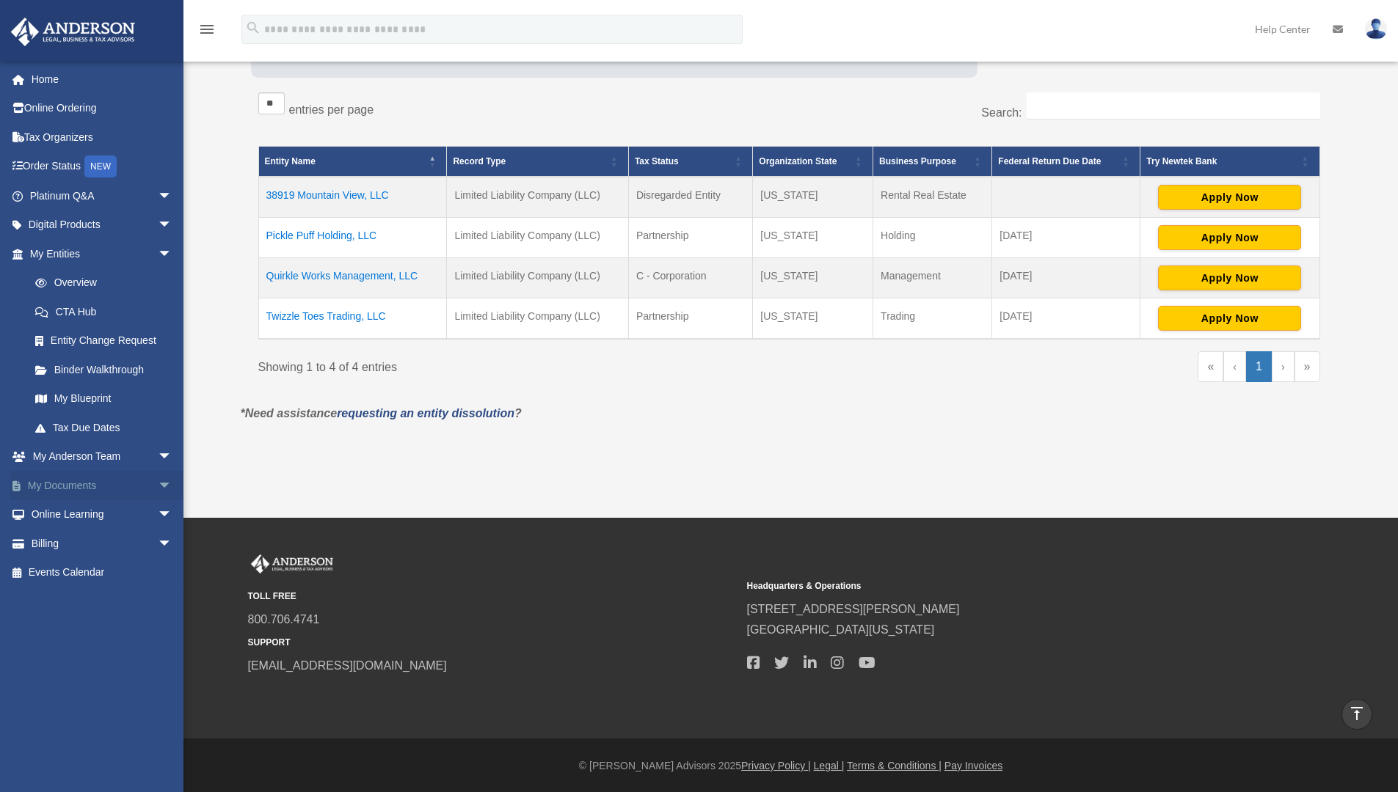
click at [158, 486] on span "arrow_drop_down" at bounding box center [172, 486] width 29 height 30
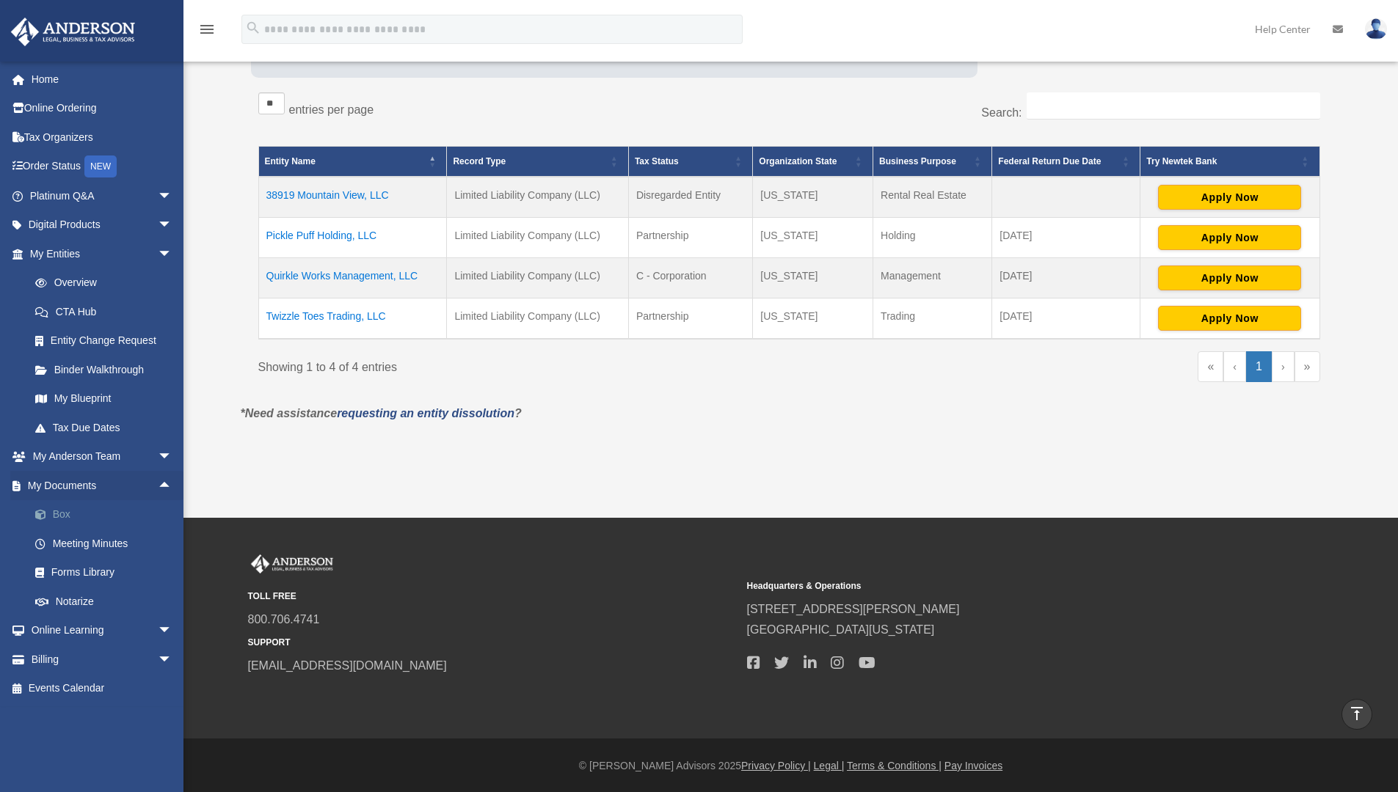
click at [70, 514] on link "Box" at bounding box center [108, 514] width 174 height 29
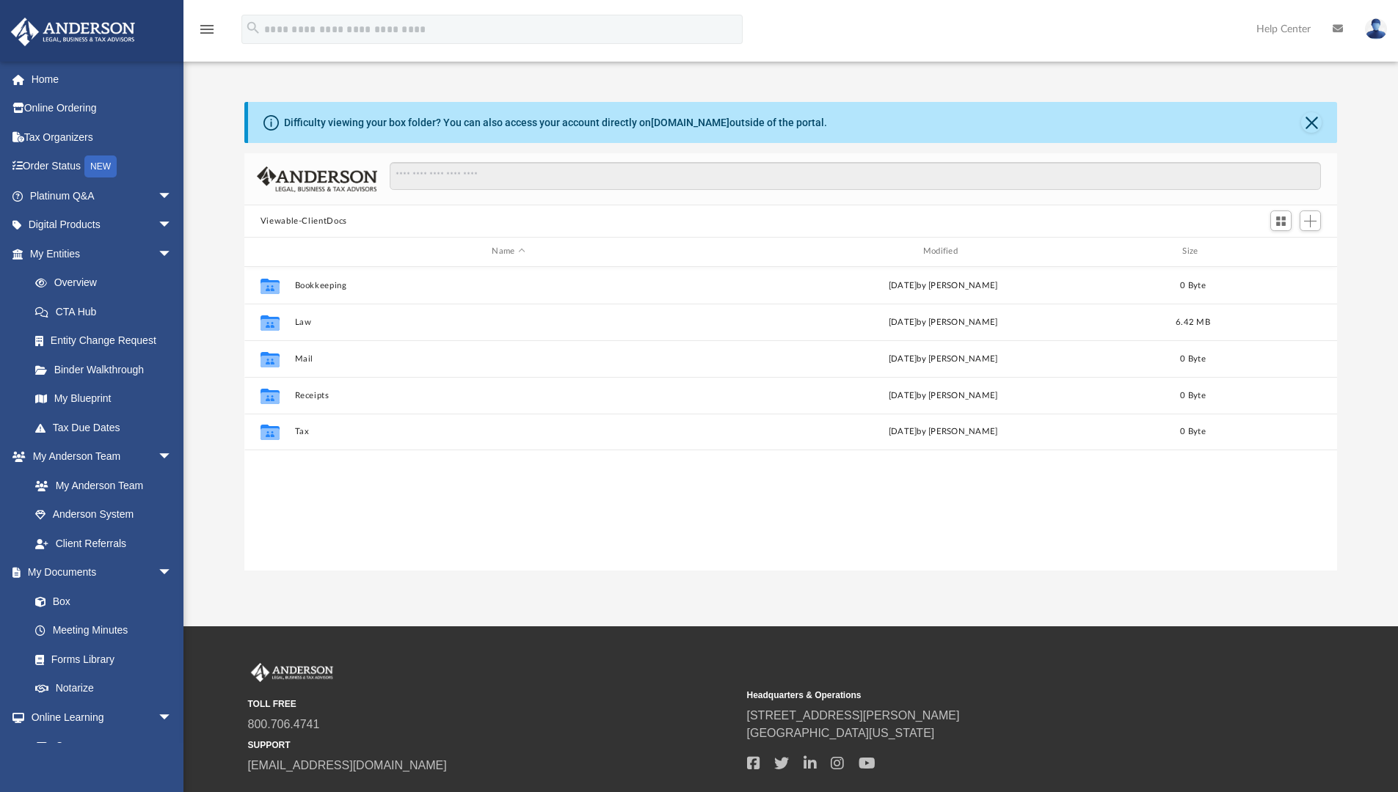
scroll to position [323, 1081]
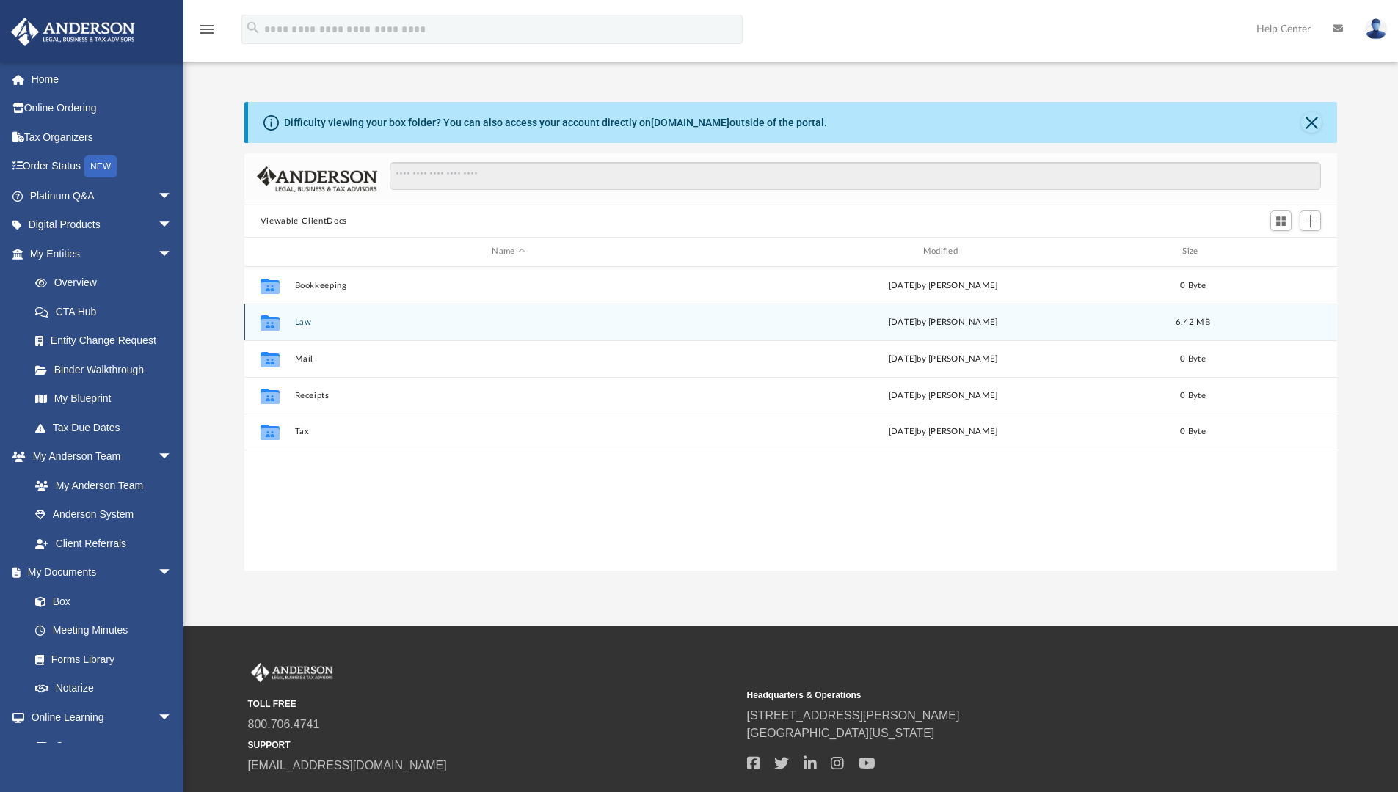
click at [271, 323] on icon "grid" at bounding box center [269, 324] width 19 height 12
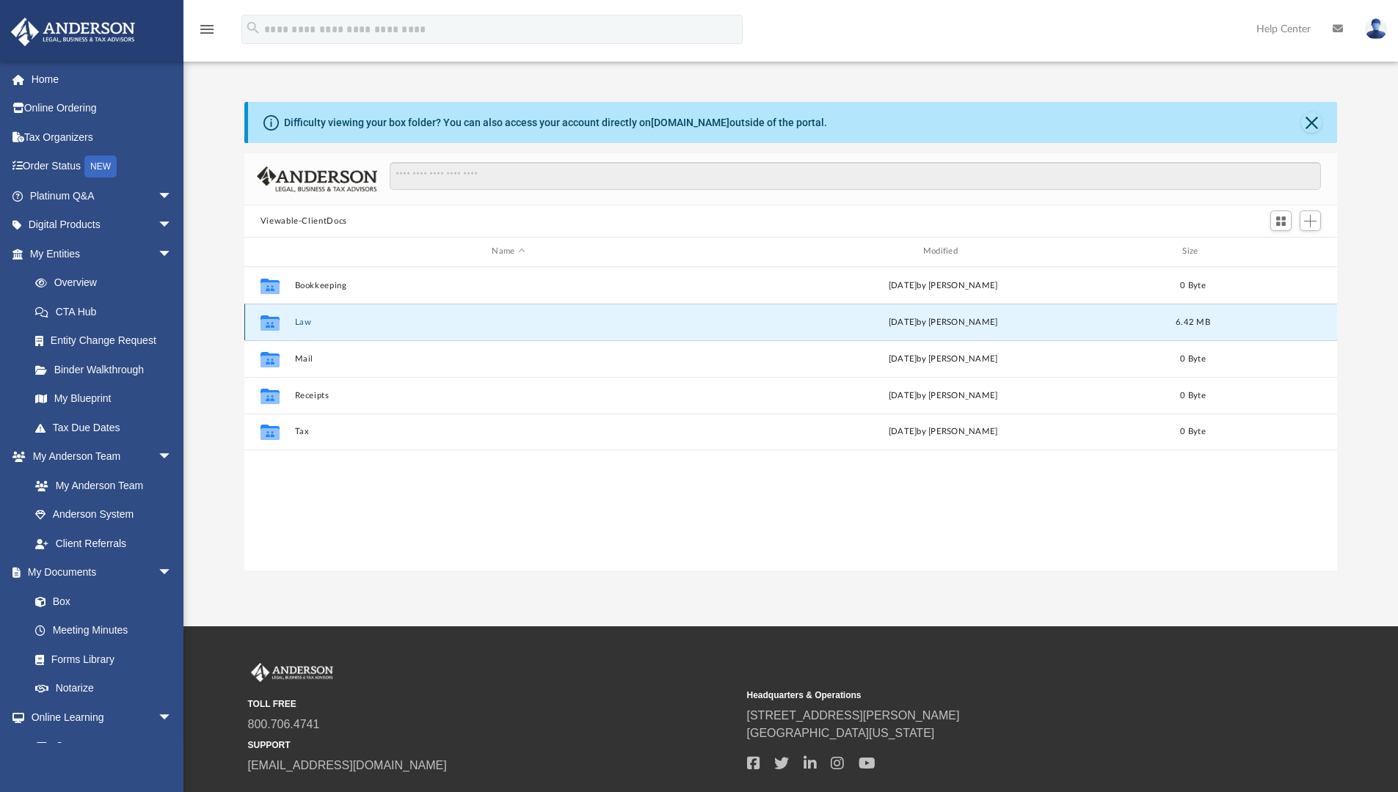
click at [271, 323] on icon "grid" at bounding box center [269, 324] width 19 height 12
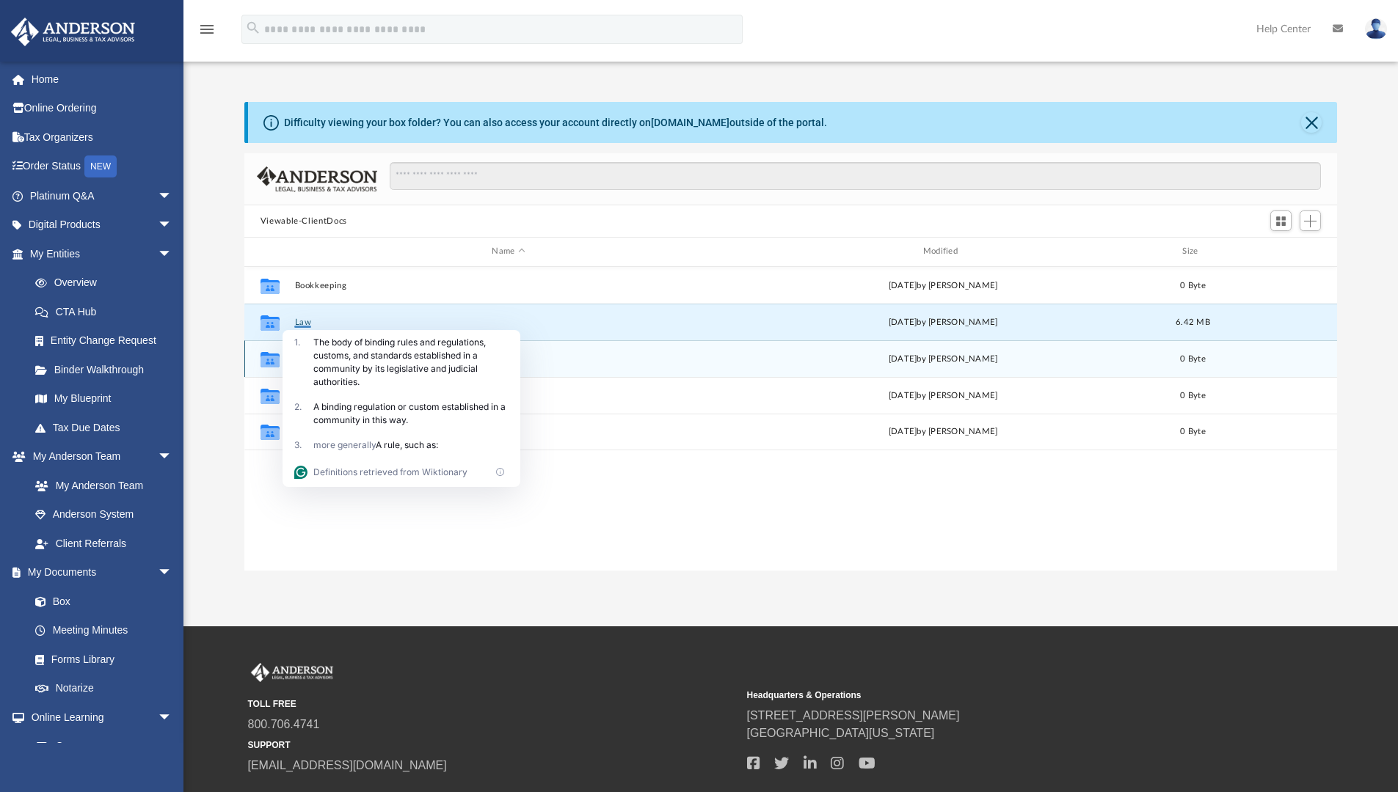
click at [580, 352] on div "Collaborated Folder Mail Mon Sep 8 2025 by Charles Rogler 0 Byte" at bounding box center [790, 358] width 1093 height 37
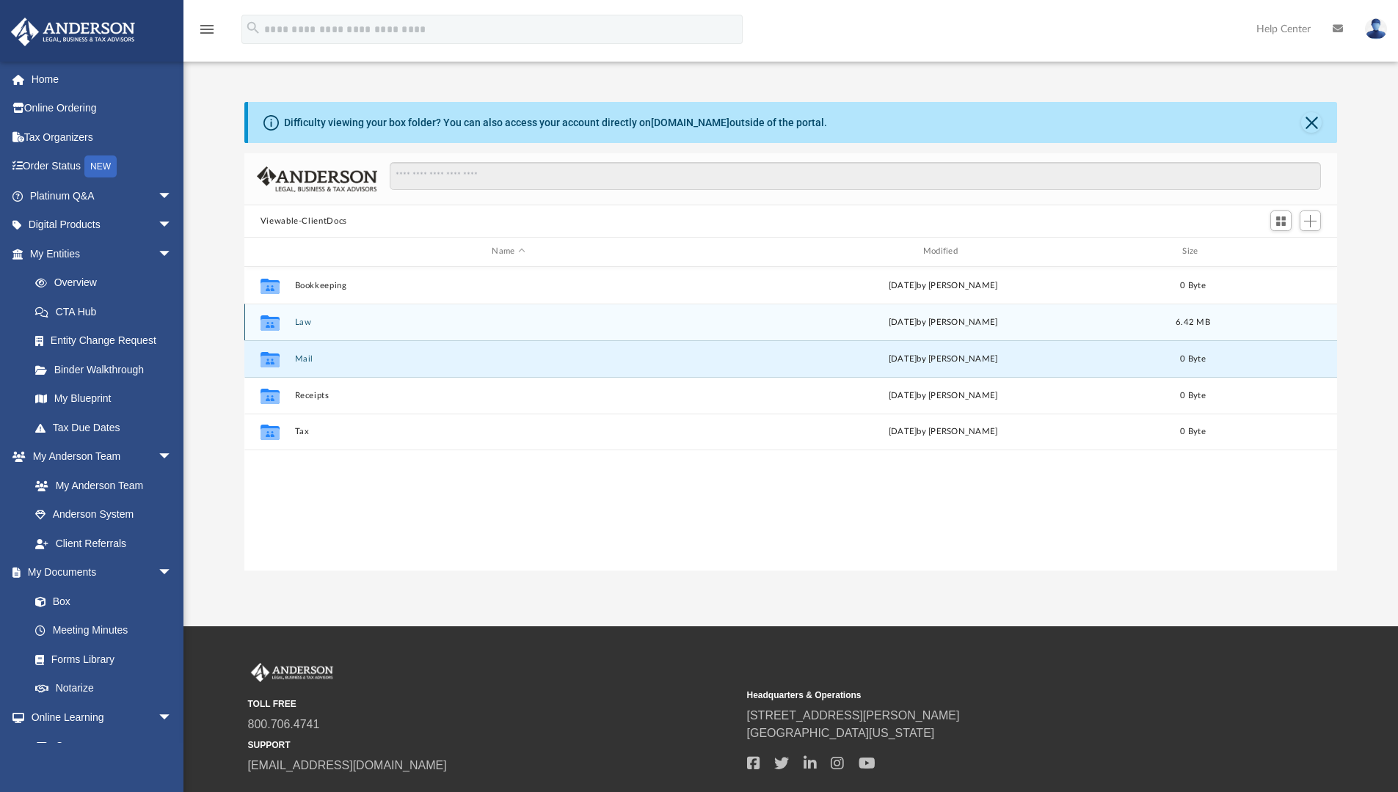
click at [308, 330] on div "Collaborated Folder Law today by Cynthia Peters 6.42 MB" at bounding box center [790, 322] width 1093 height 37
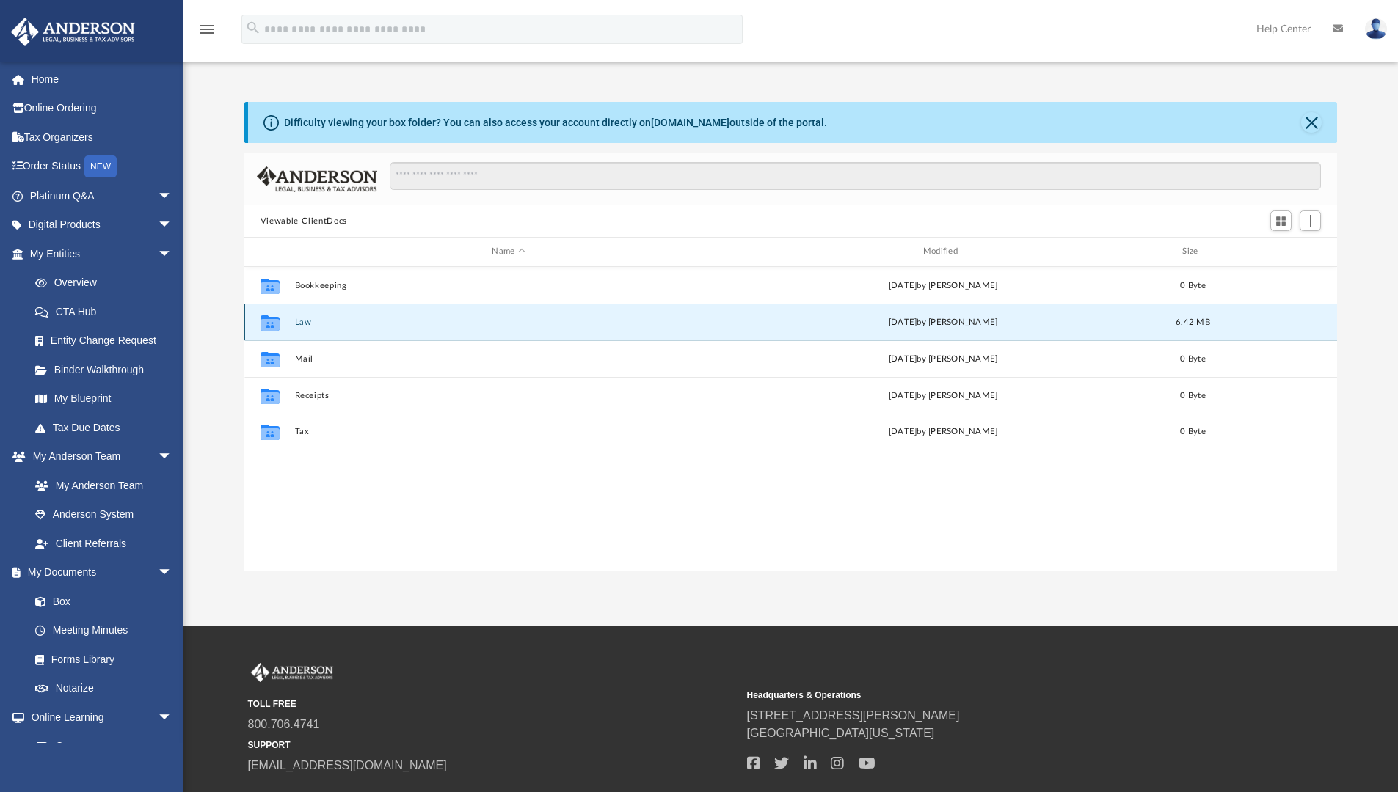
click at [308, 325] on button "Law" at bounding box center [508, 323] width 428 height 10
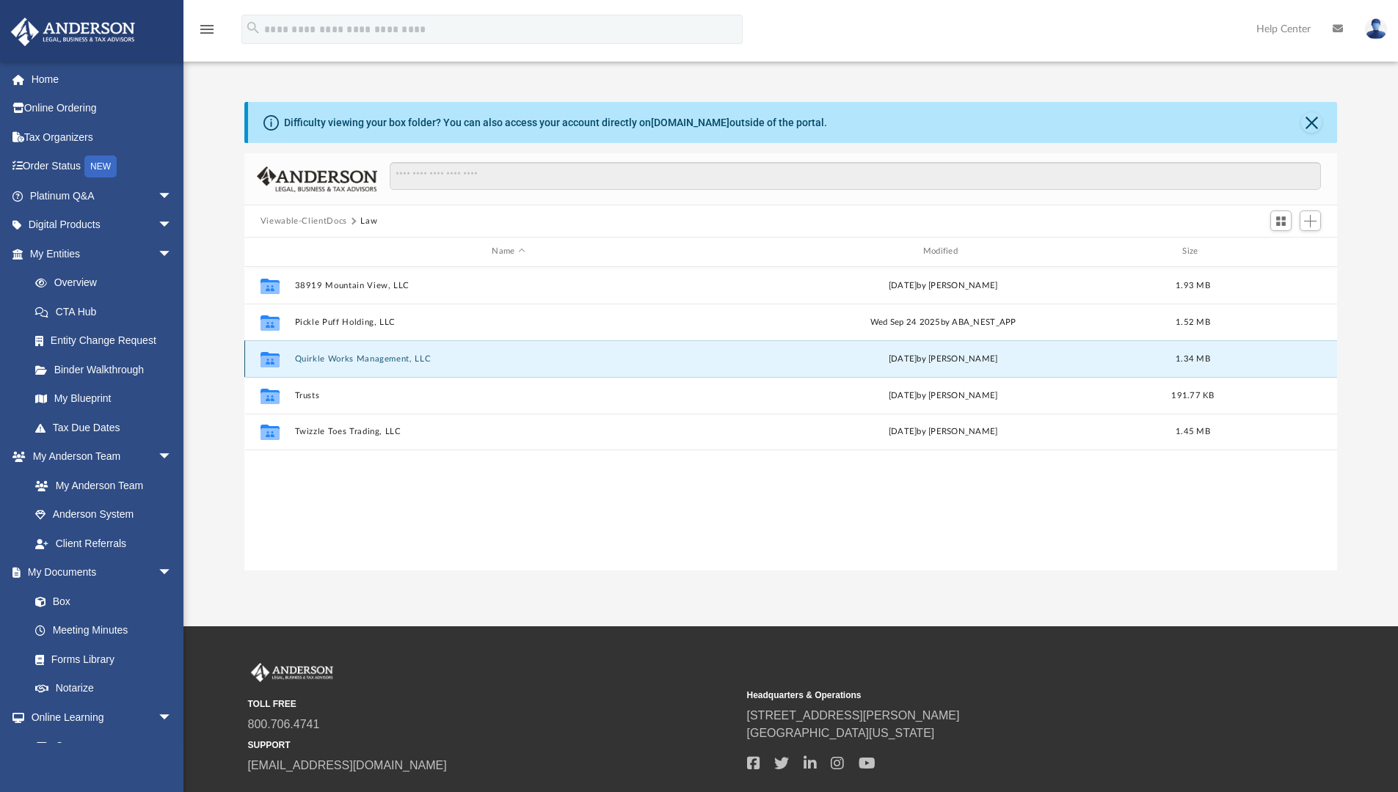
click at [335, 363] on button "Quirkle Works Management, LLC" at bounding box center [508, 359] width 428 height 10
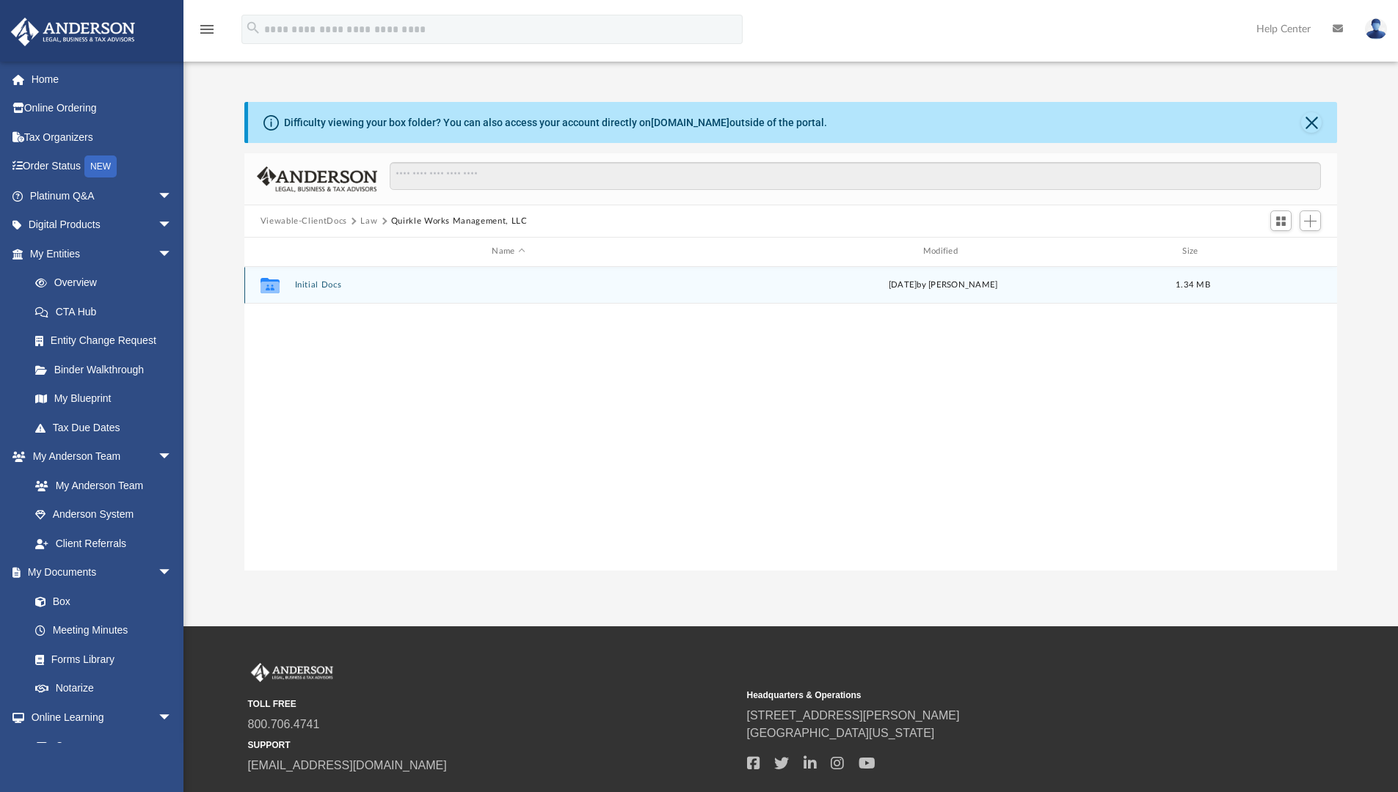
click at [322, 293] on div "Collaborated Folder Initial Docs today by Cynthia Peters 1.34 MB" at bounding box center [790, 285] width 1093 height 37
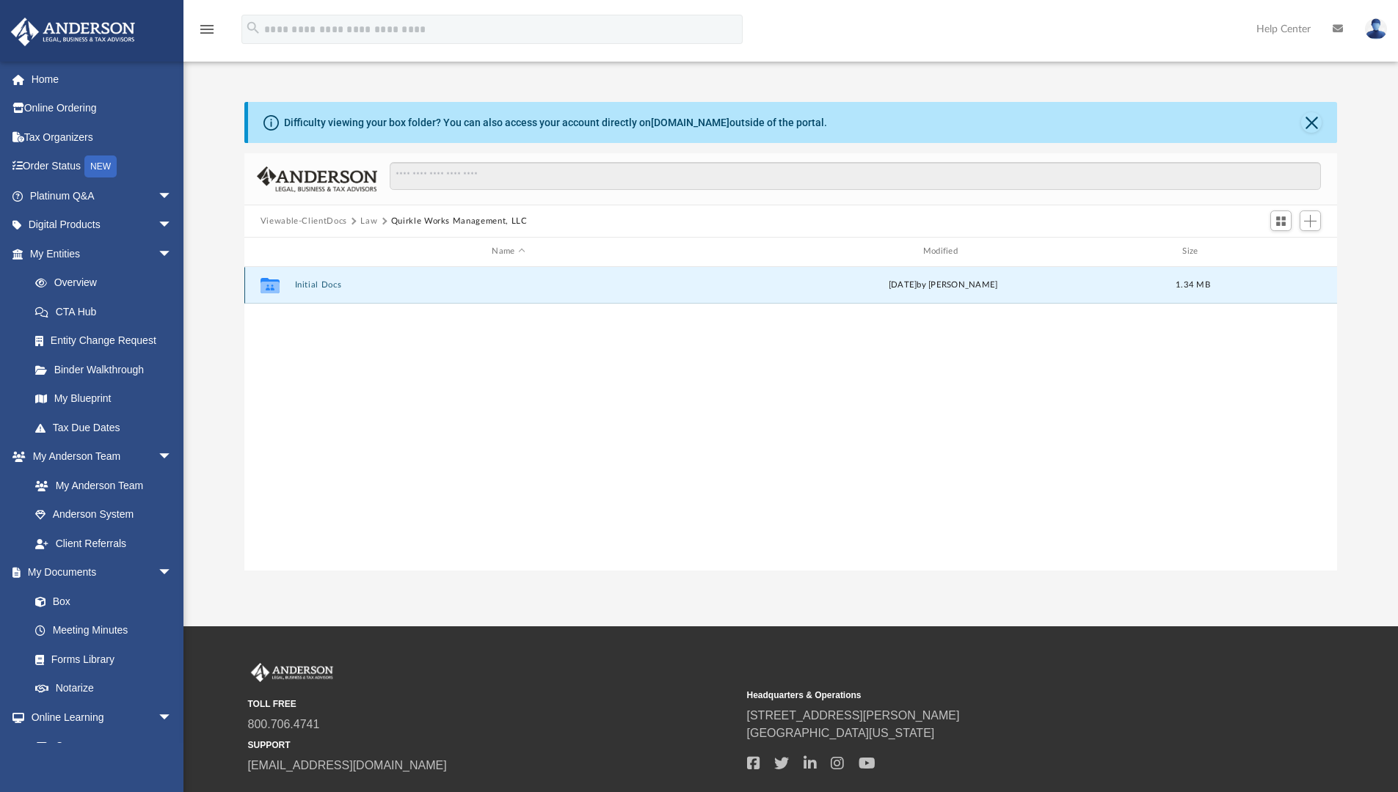
click at [326, 289] on button "Initial Docs" at bounding box center [508, 285] width 428 height 10
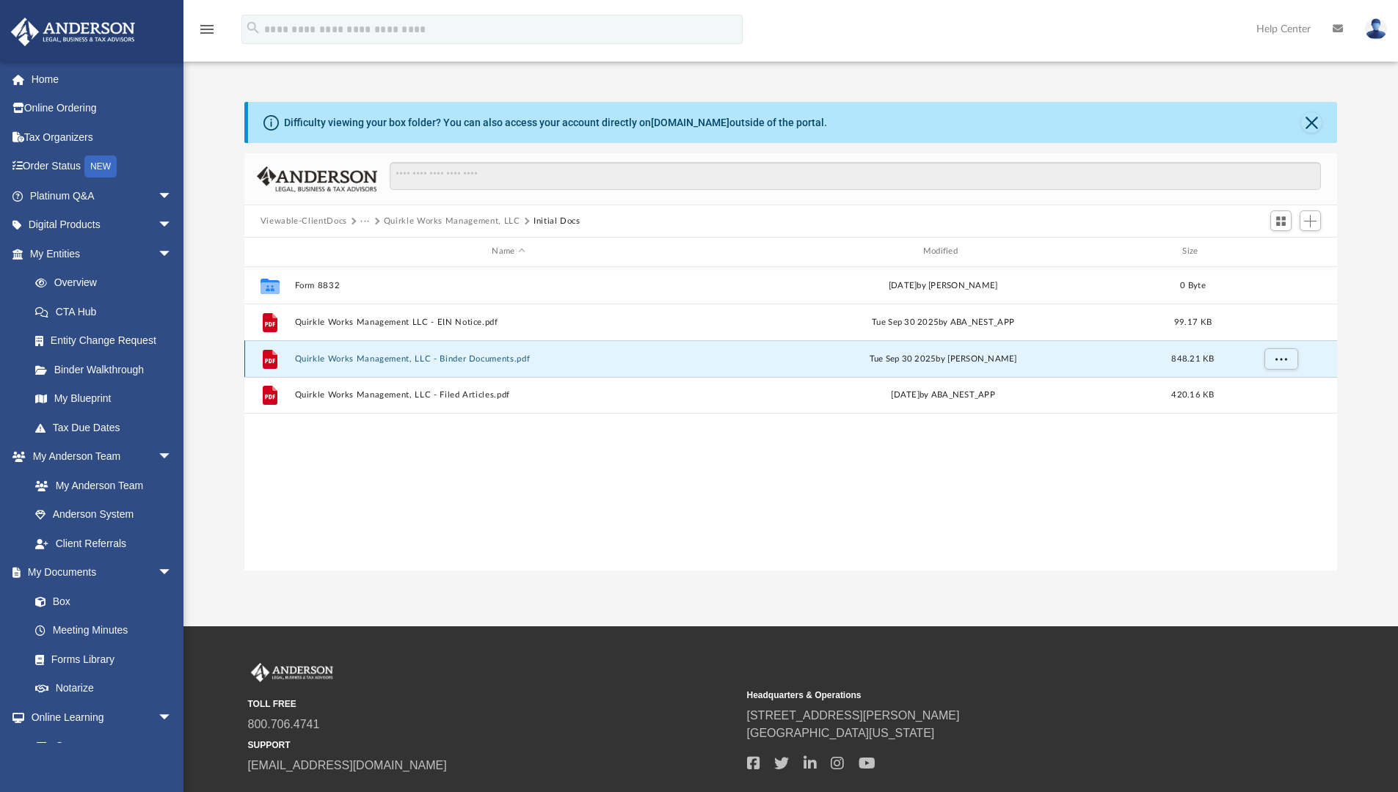
click at [350, 360] on button "Quirkle Works Management, LLC - Binder Documents.pdf" at bounding box center [508, 359] width 428 height 10
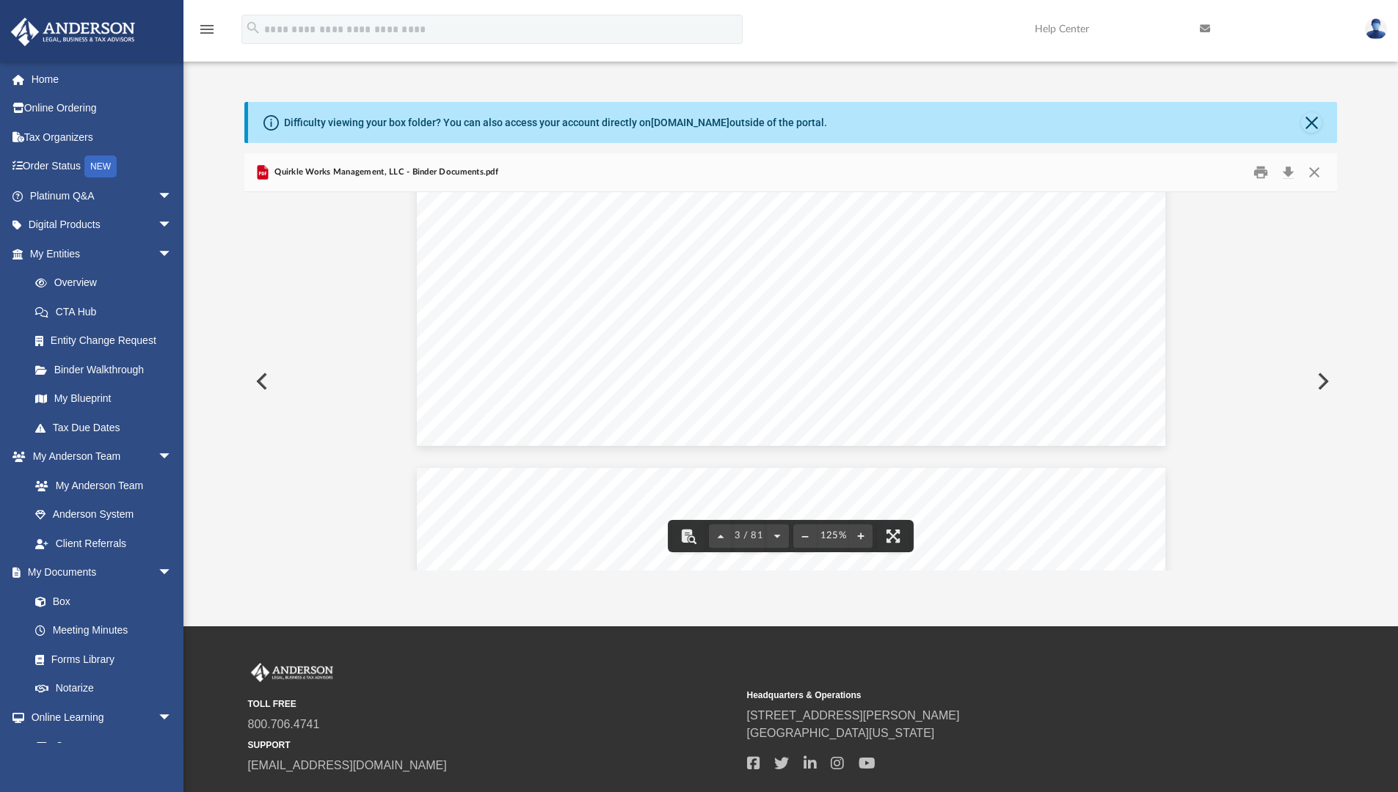
scroll to position [2674, 0]
click at [1316, 169] on button "Close" at bounding box center [1314, 172] width 26 height 23
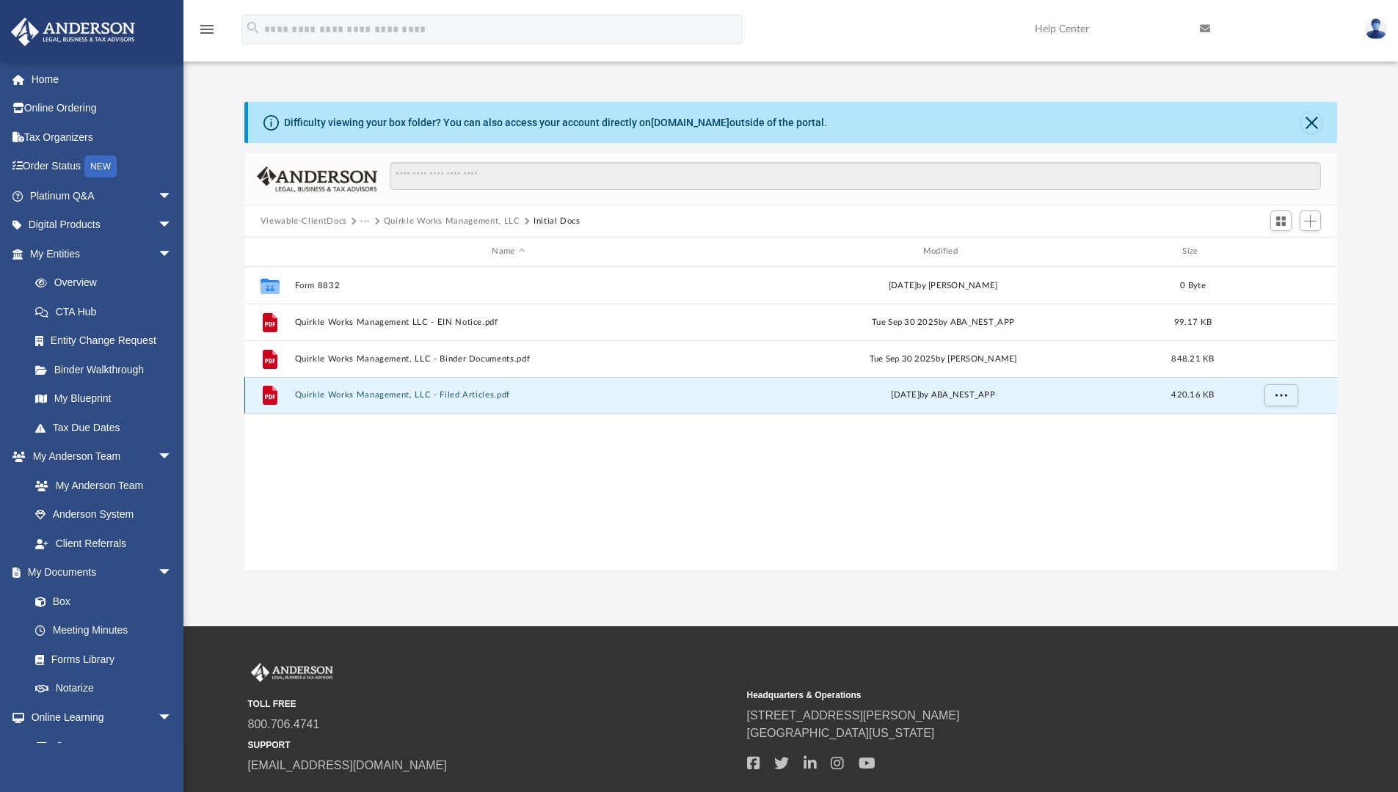
click at [365, 392] on button "Quirkle Works Management, LLC - Filed Articles.pdf" at bounding box center [508, 395] width 428 height 10
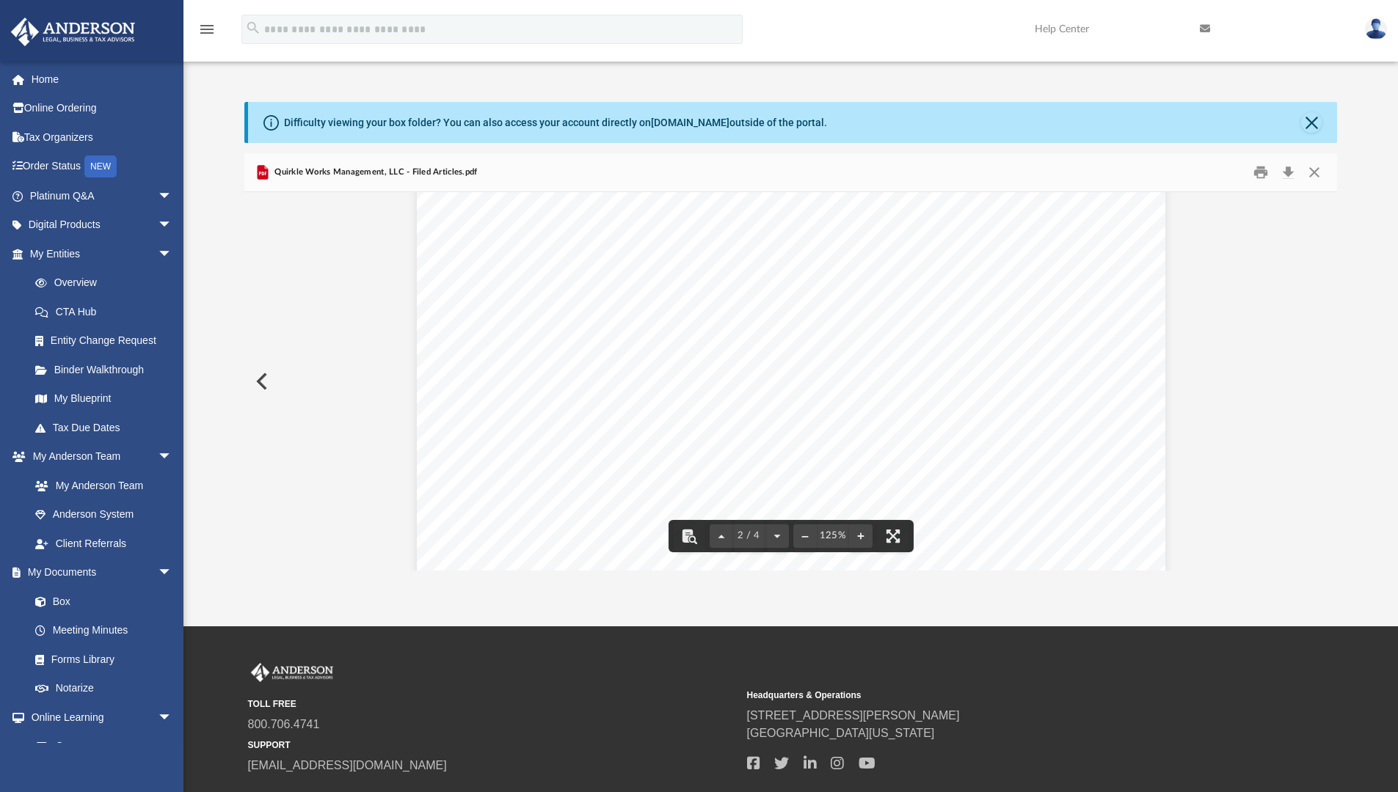
scroll to position [842, 0]
click at [1315, 128] on button "Close" at bounding box center [1311, 122] width 21 height 21
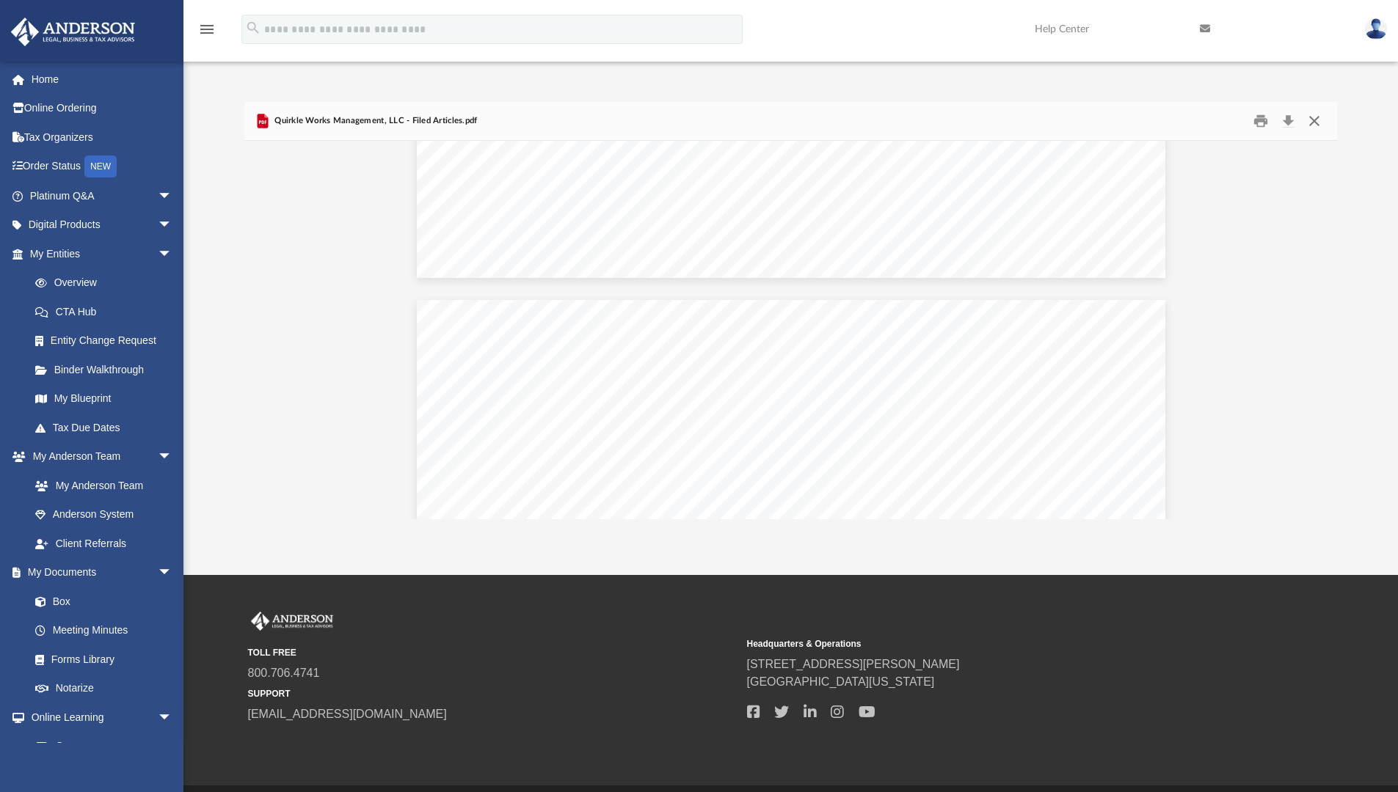
click at [1315, 128] on button "Close" at bounding box center [1314, 121] width 26 height 23
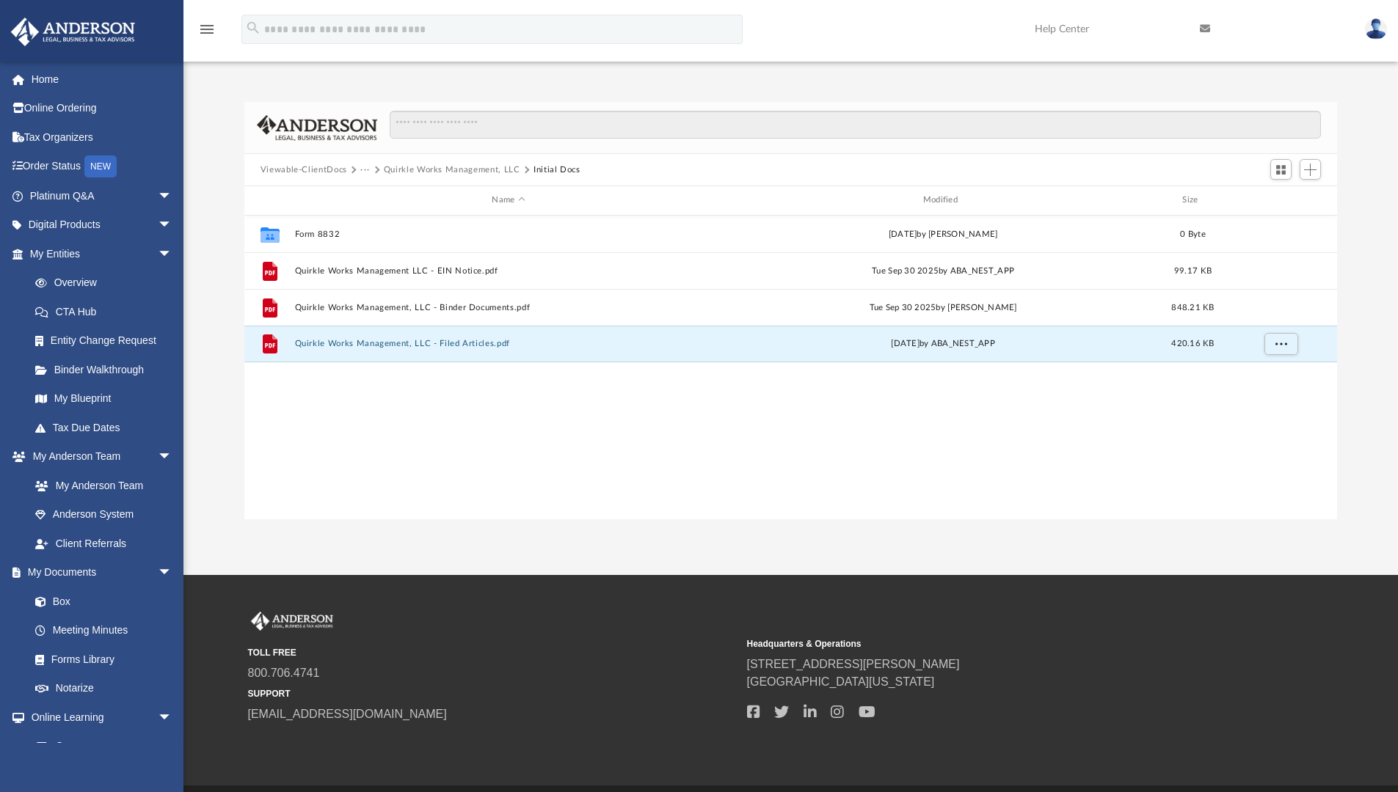
click at [328, 171] on button "Viewable-ClientDocs" at bounding box center [303, 170] width 87 height 13
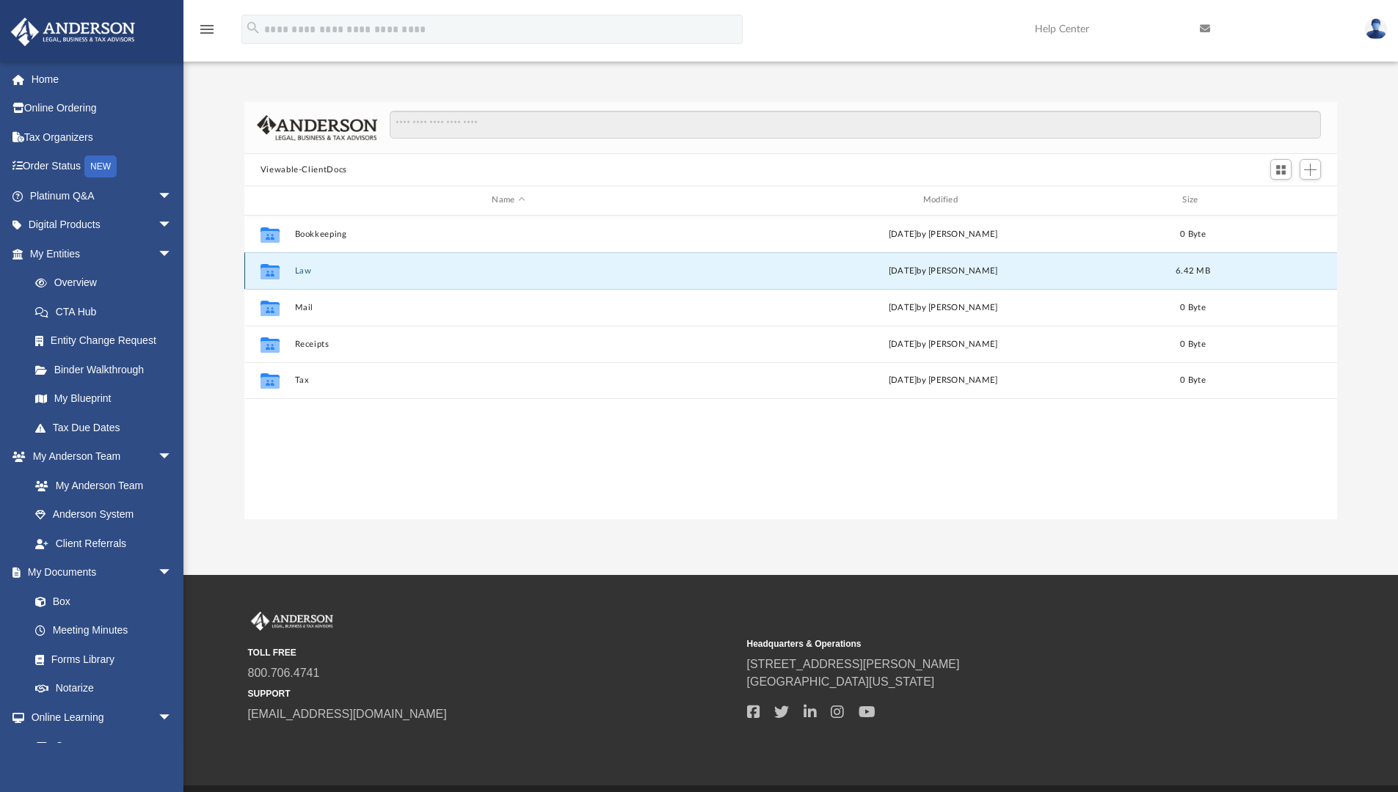
click at [308, 273] on button "Law" at bounding box center [508, 271] width 428 height 10
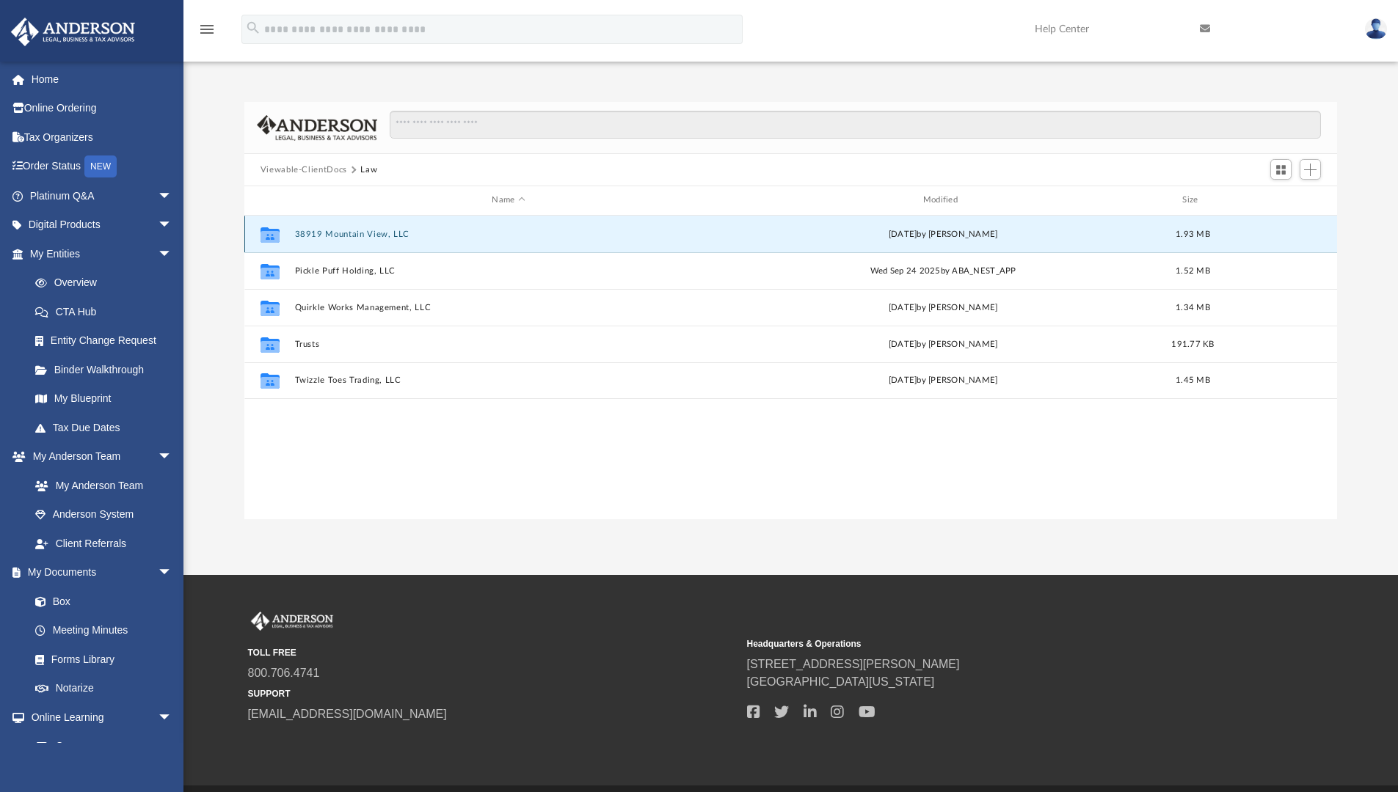
click at [322, 233] on button "38919 Mountain View, LLC" at bounding box center [508, 235] width 428 height 10
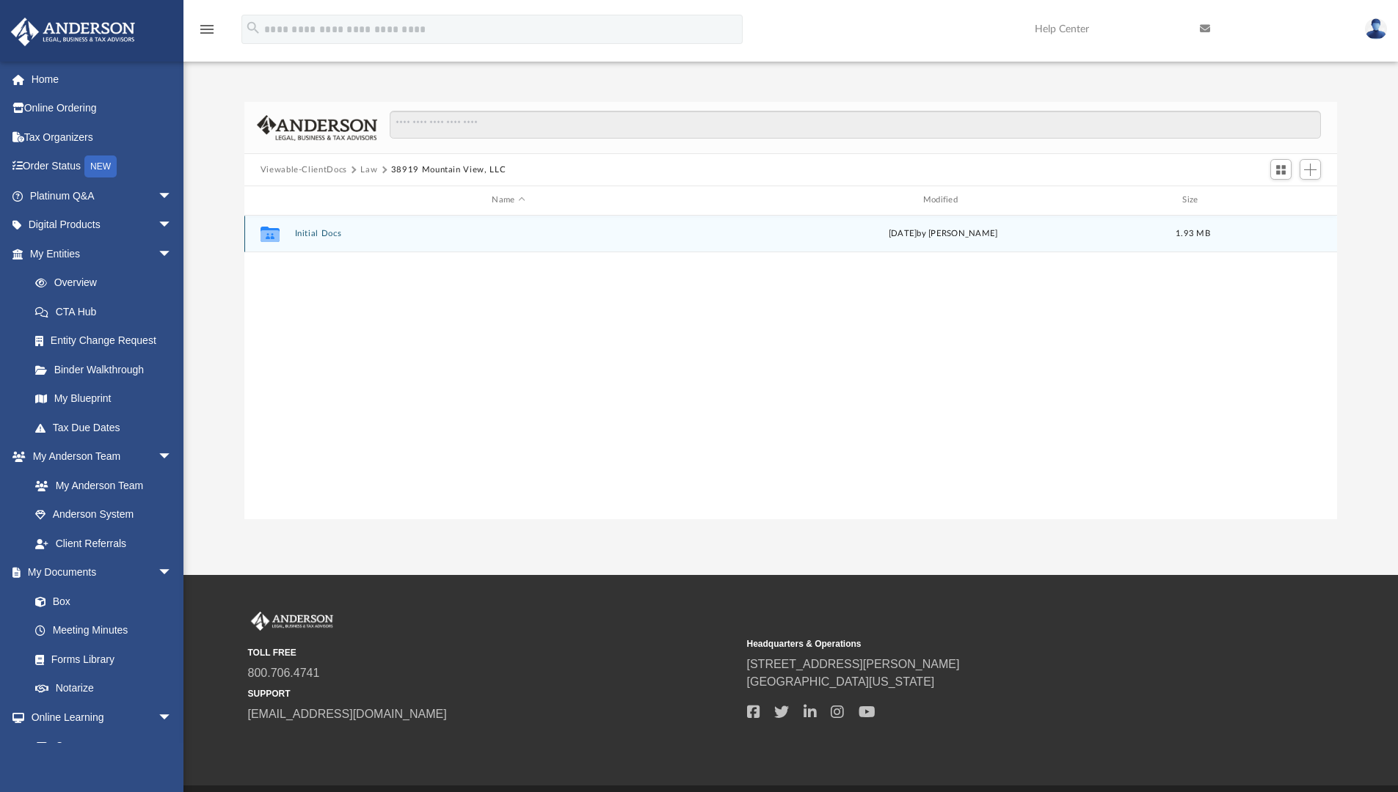
click at [322, 233] on button "Initial Docs" at bounding box center [508, 234] width 428 height 10
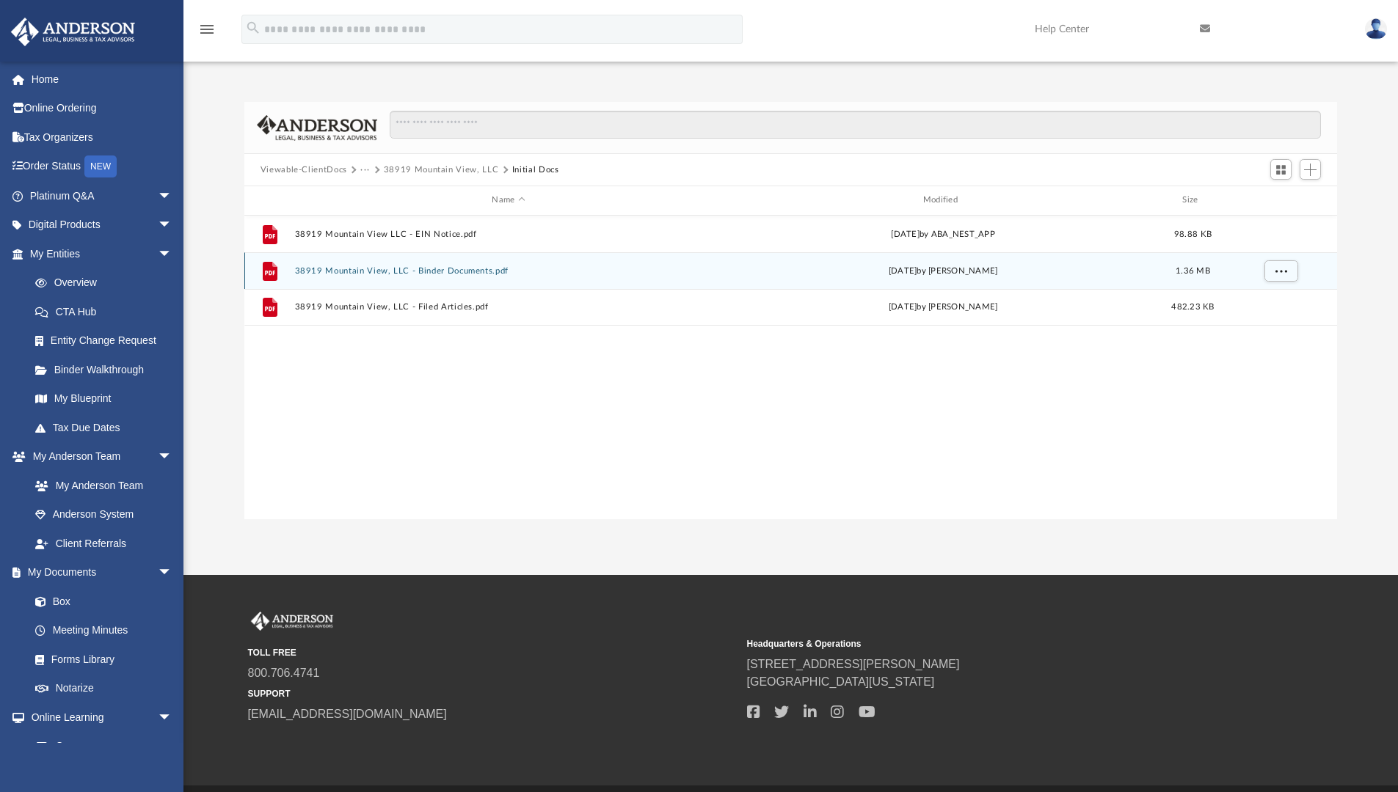
click at [335, 274] on button "38919 Mountain View, LLC - Binder Documents.pdf" at bounding box center [508, 271] width 428 height 10
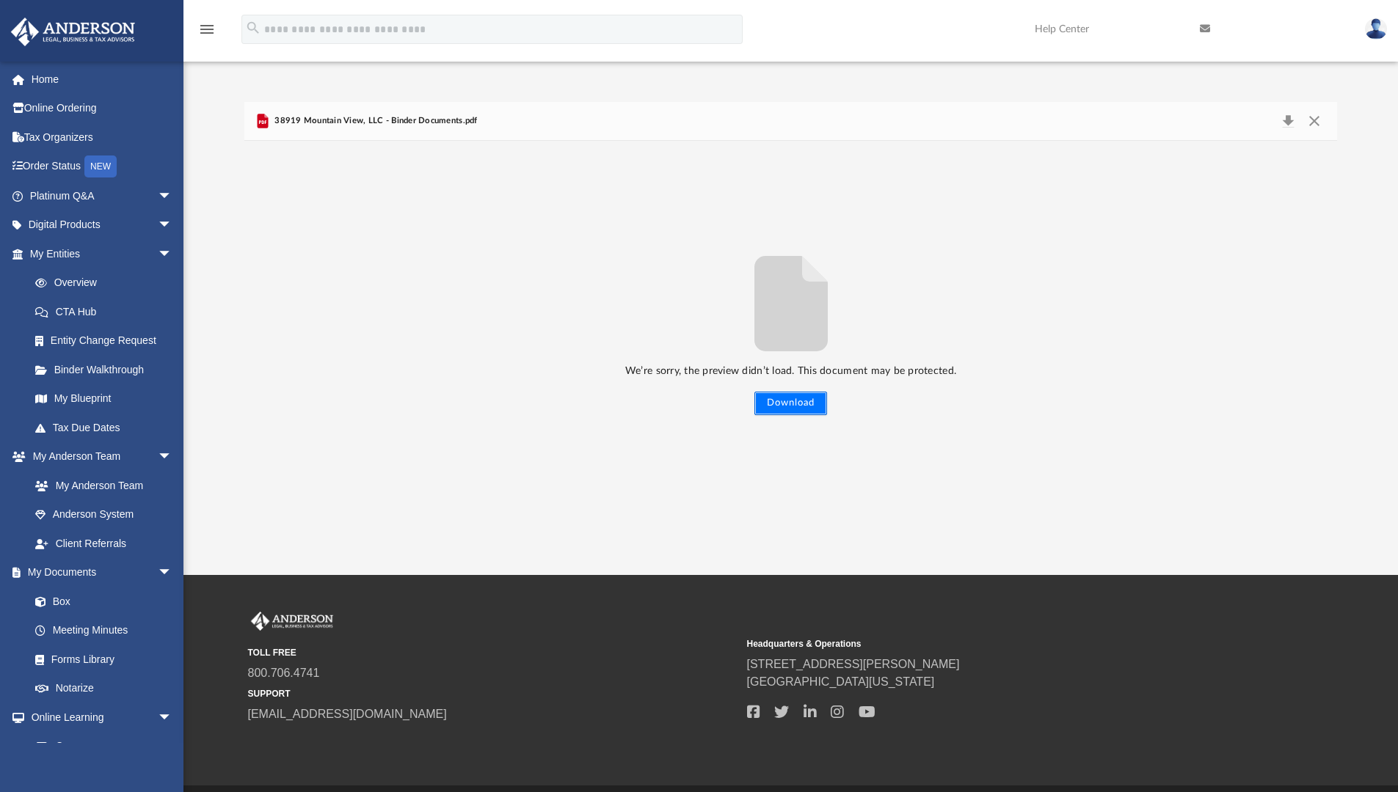
click at [809, 407] on button "Download" at bounding box center [790, 403] width 73 height 23
click at [1310, 124] on button "Close" at bounding box center [1314, 121] width 26 height 21
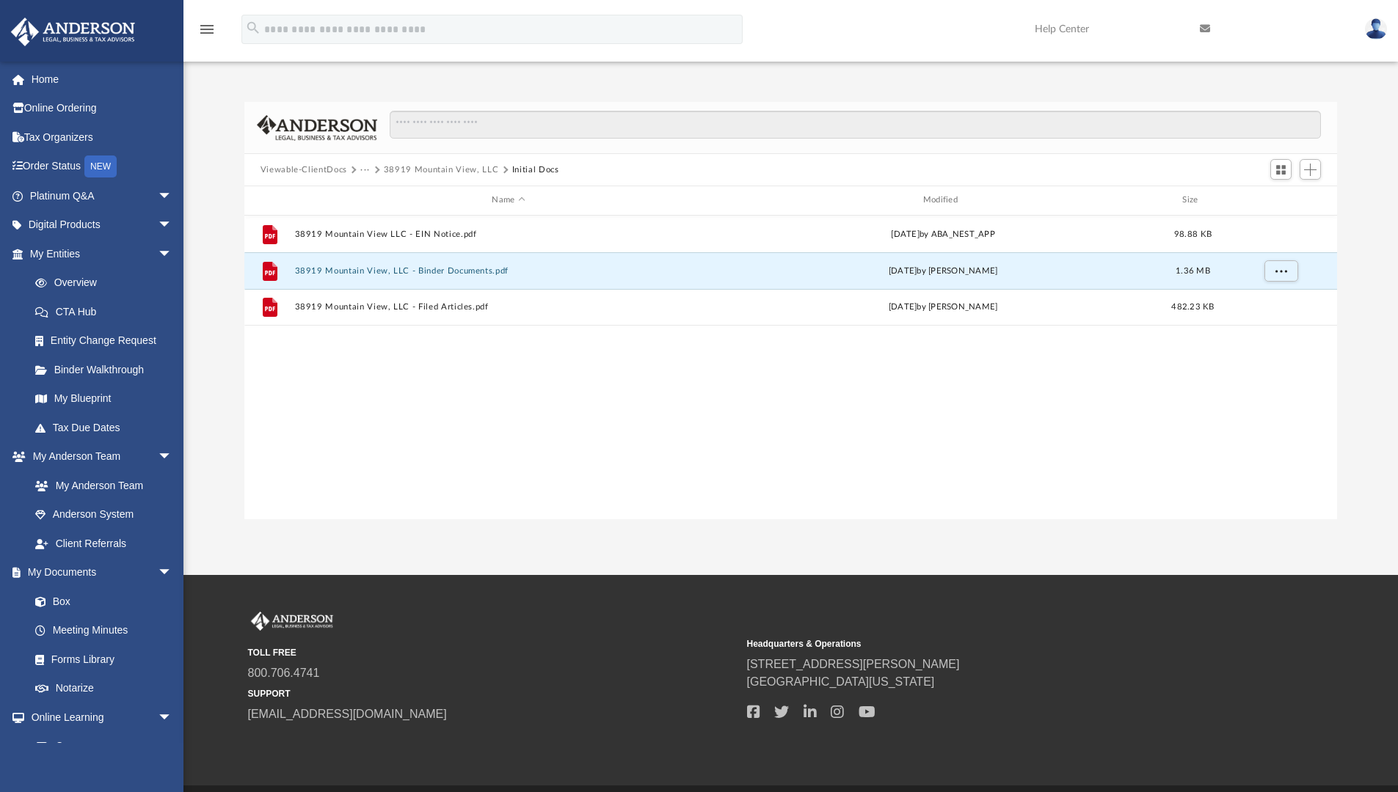
click at [317, 167] on button "Viewable-ClientDocs" at bounding box center [303, 170] width 87 height 13
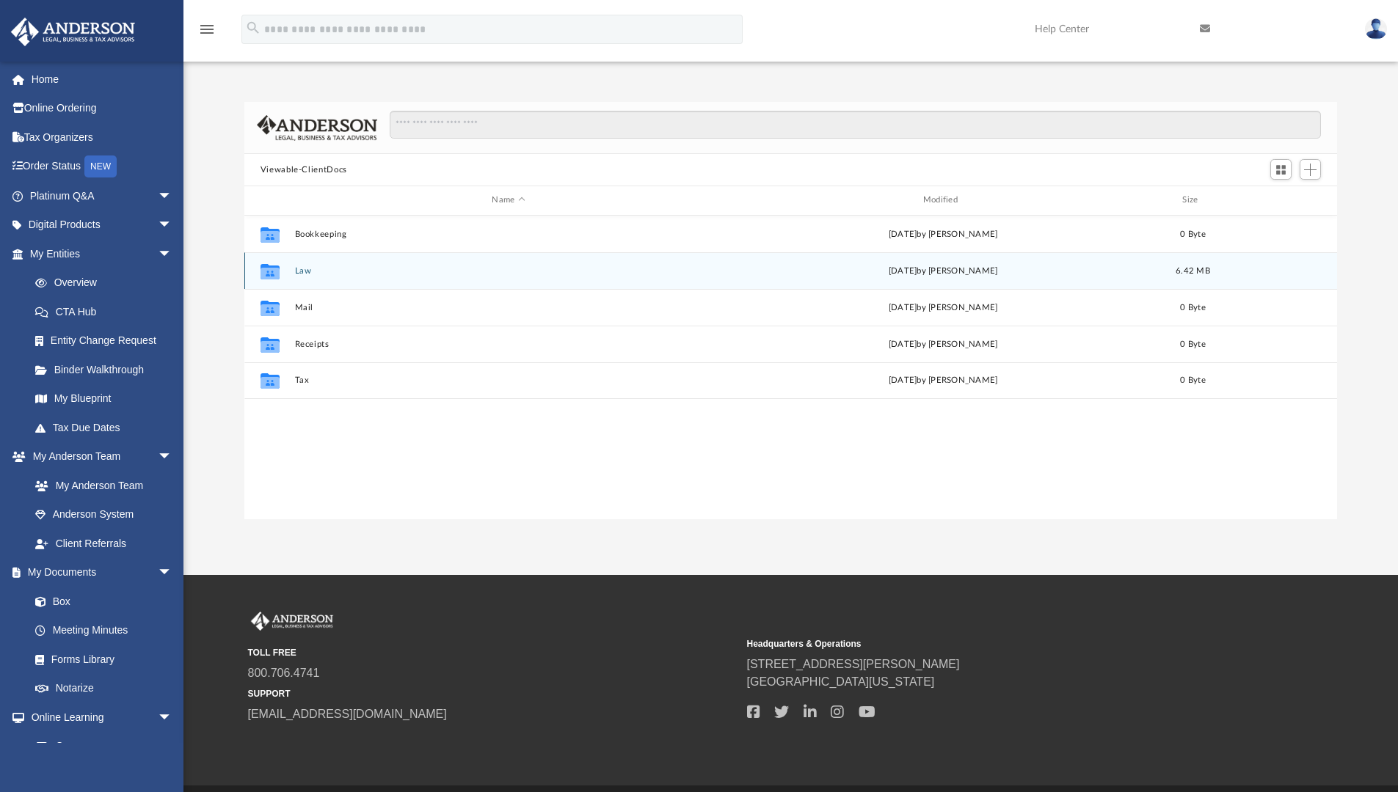
click at [304, 273] on button "Law" at bounding box center [508, 271] width 428 height 10
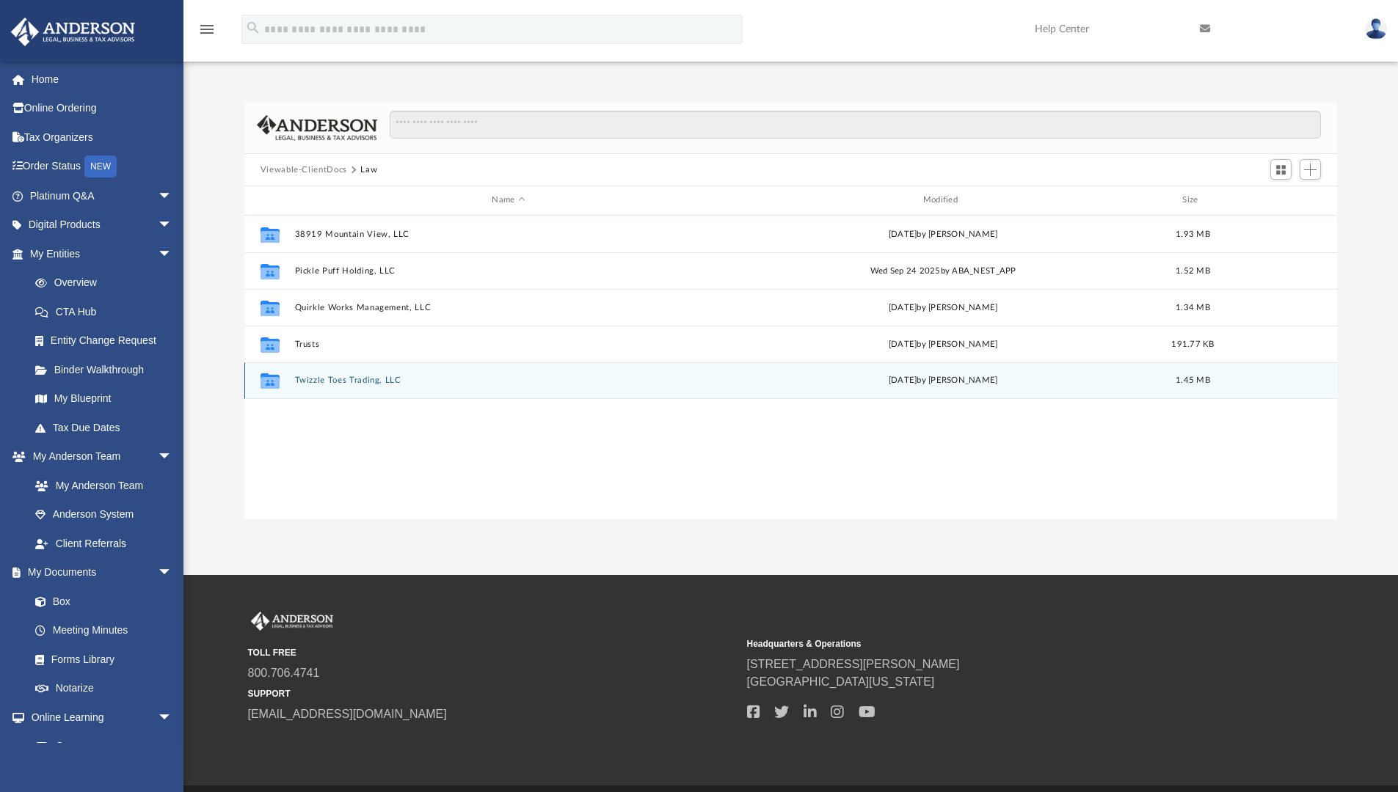
click at [351, 382] on button "Twizzle Toes Trading, LLC" at bounding box center [508, 381] width 428 height 10
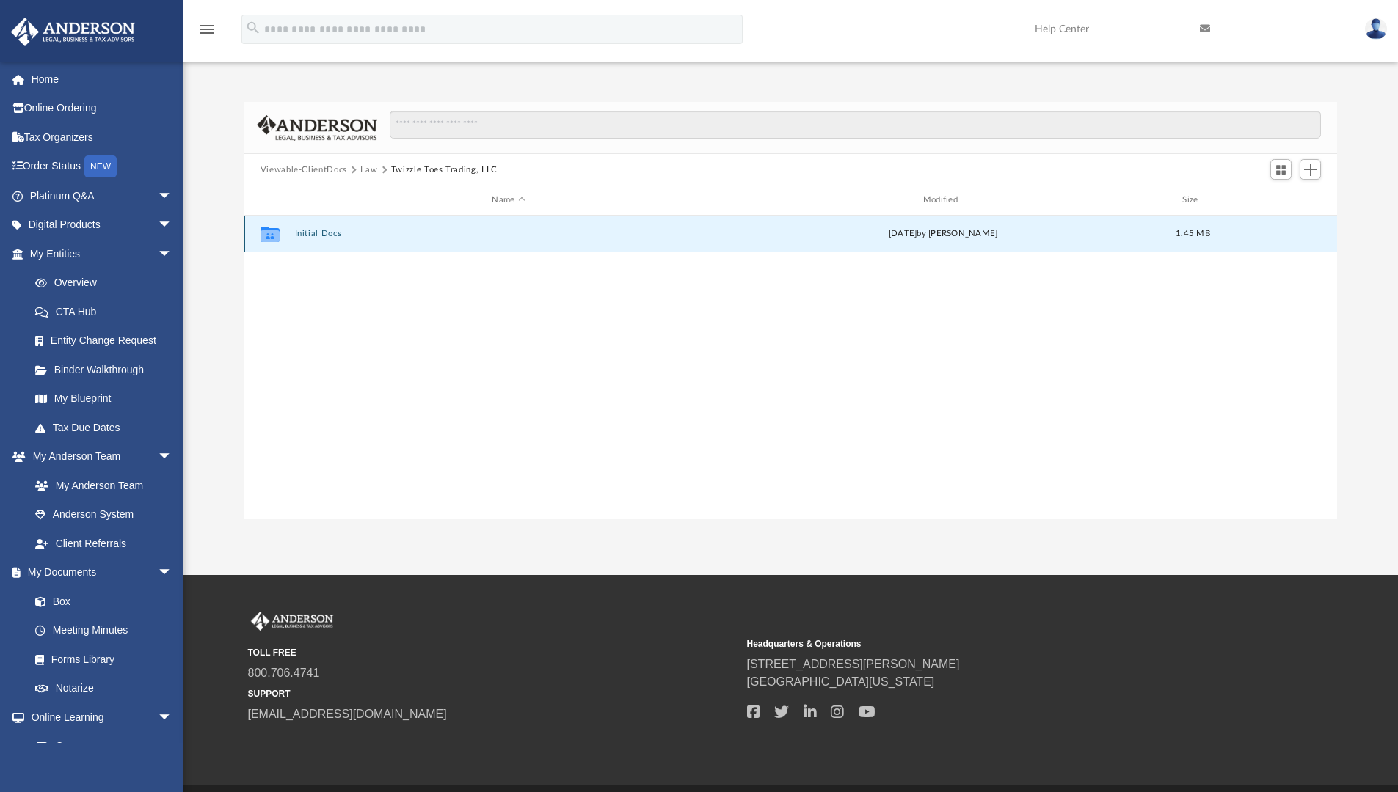
click at [336, 232] on button "Initial Docs" at bounding box center [508, 234] width 428 height 10
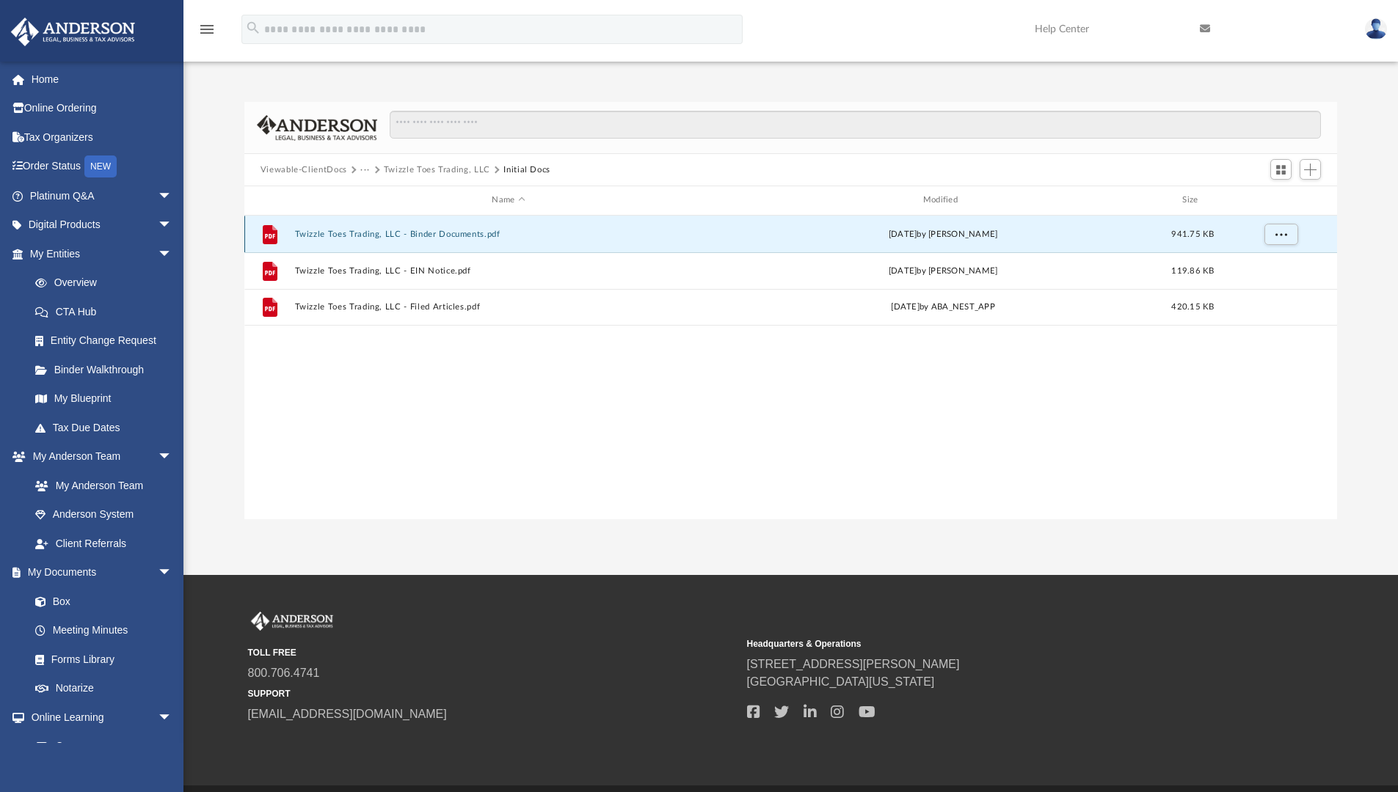
click at [367, 235] on button "Twizzle Toes Trading, LLC - Binder Documents.pdf" at bounding box center [508, 235] width 428 height 10
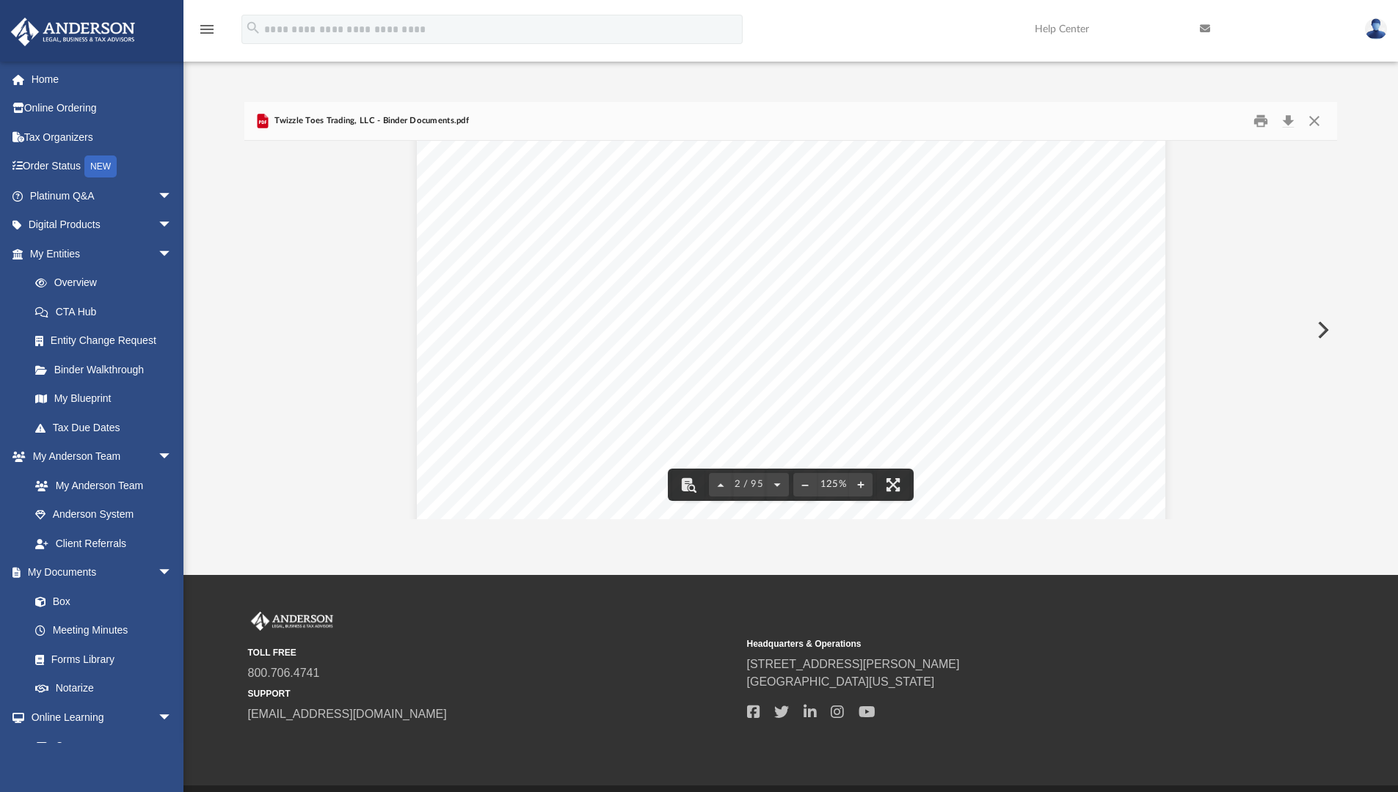
scroll to position [1354, 0]
click at [1318, 124] on button "Close" at bounding box center [1314, 121] width 26 height 23
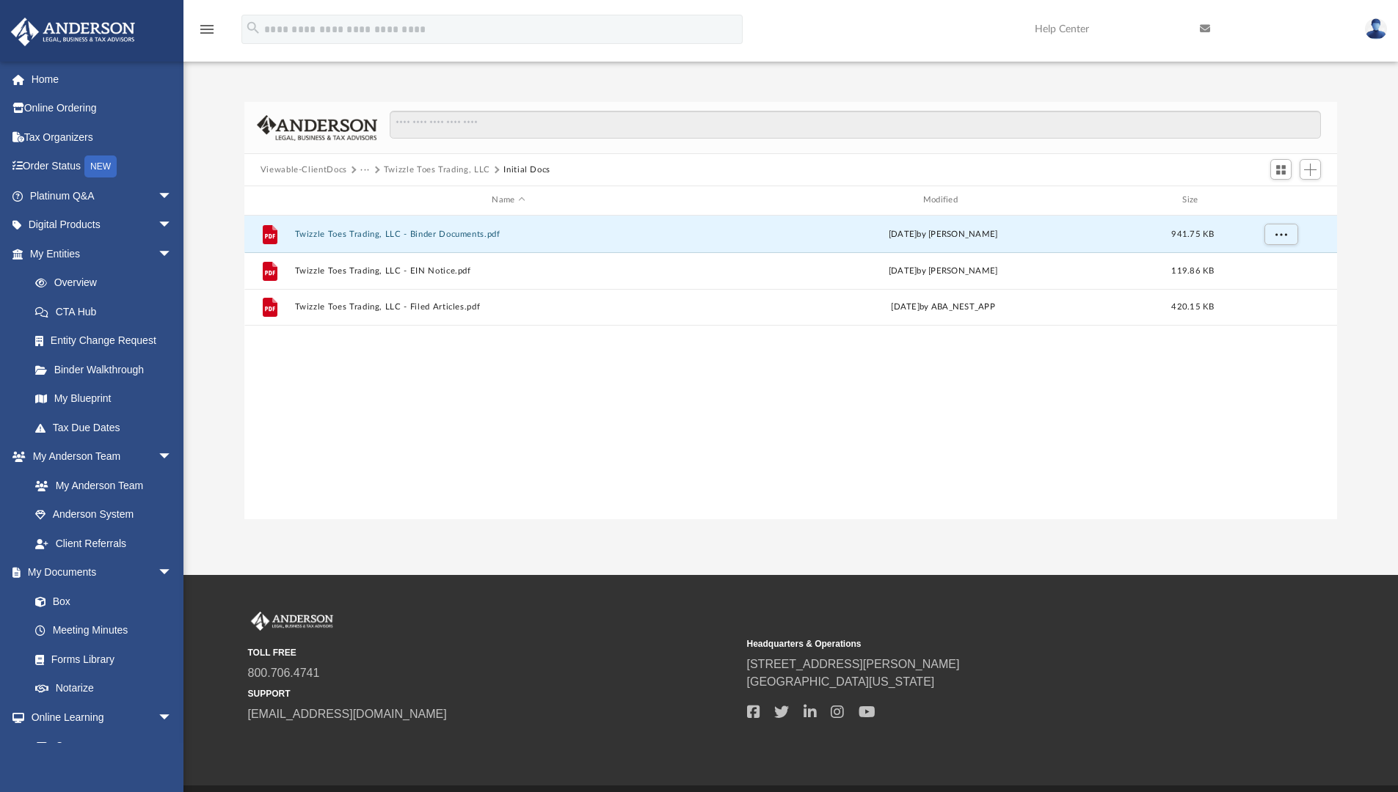
click at [316, 167] on button "Viewable-ClientDocs" at bounding box center [303, 170] width 87 height 13
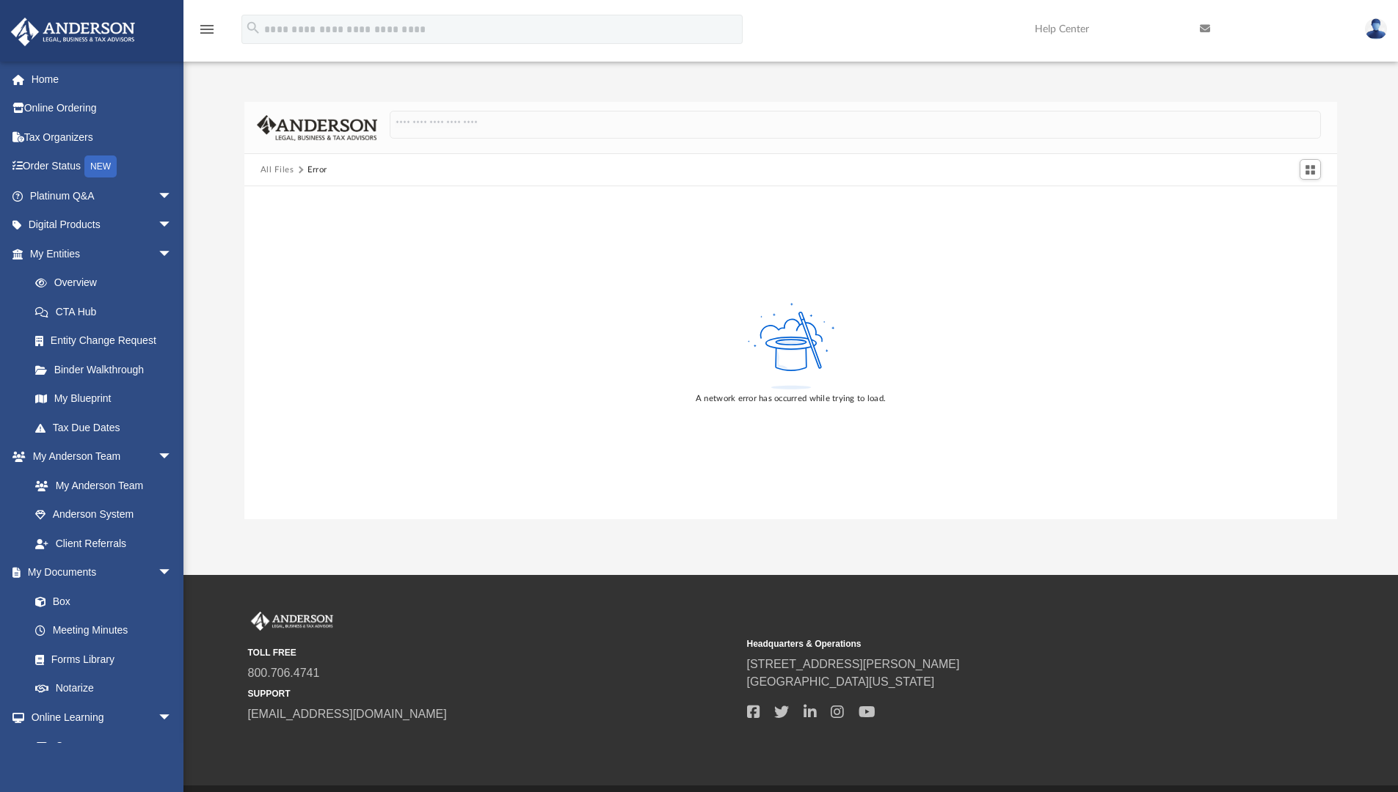
click at [271, 172] on button "All Files" at bounding box center [277, 170] width 34 height 13
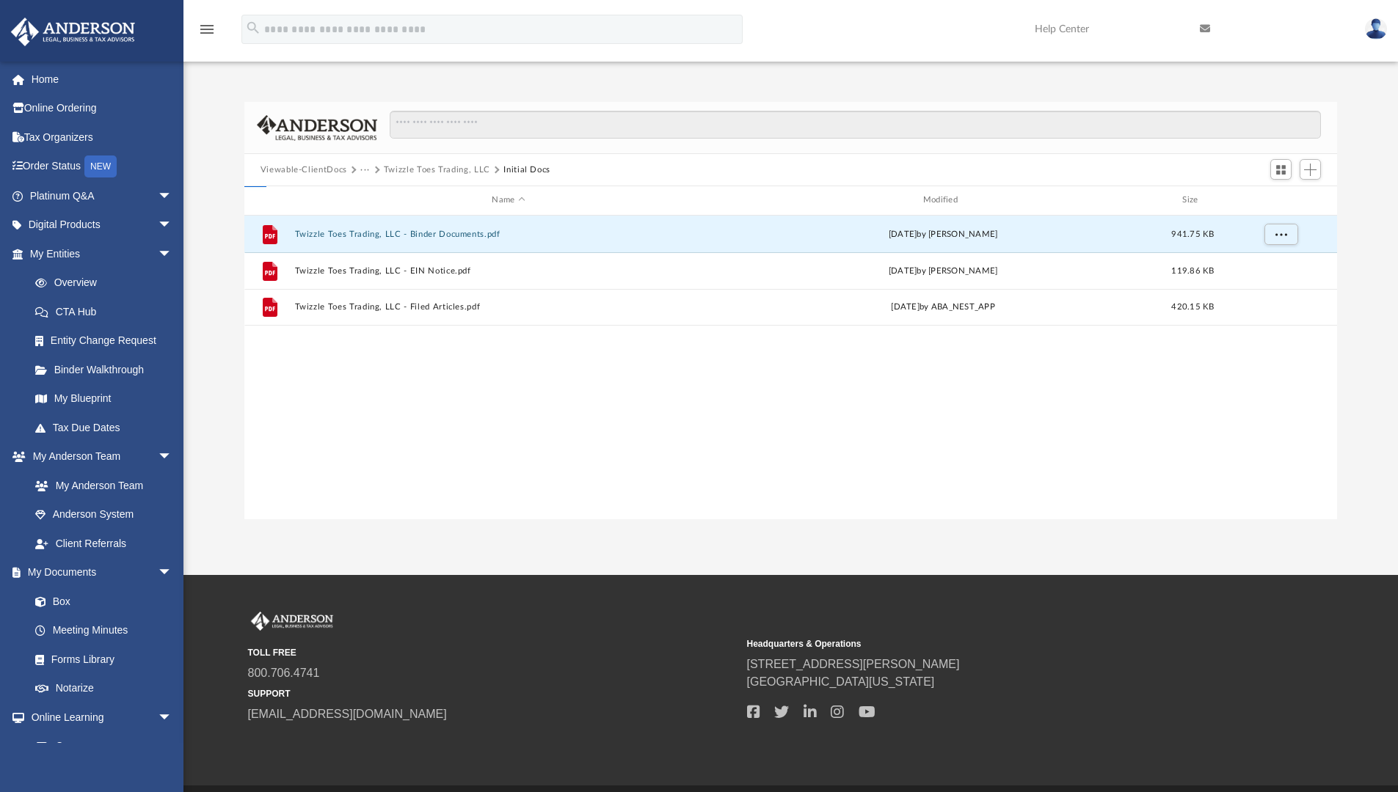
scroll to position [323, 1081]
click at [329, 165] on button "Viewable-ClientDocs" at bounding box center [303, 170] width 87 height 13
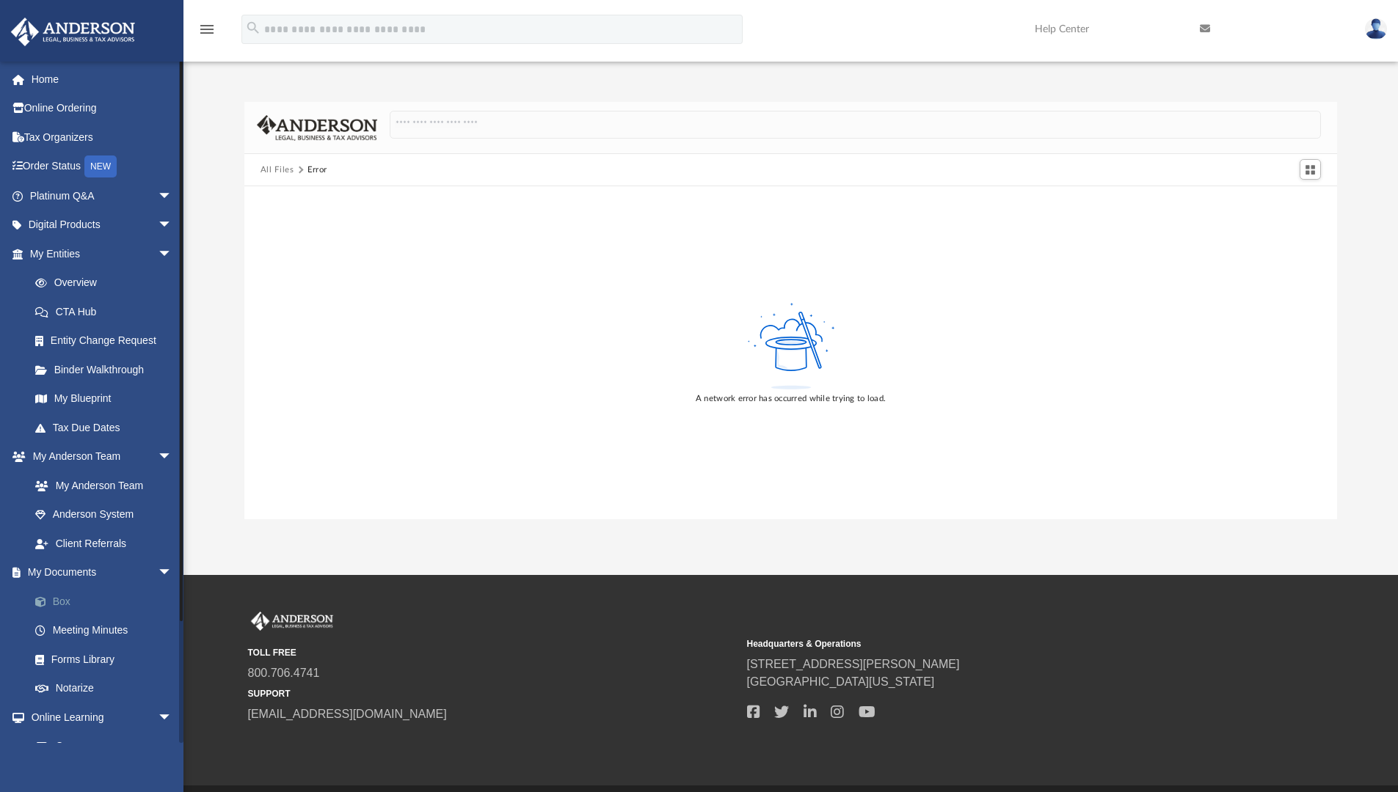
click at [61, 598] on link "Box" at bounding box center [108, 601] width 174 height 29
click at [62, 598] on link "Box" at bounding box center [108, 601] width 174 height 29
click at [45, 73] on link "Home" at bounding box center [102, 79] width 184 height 29
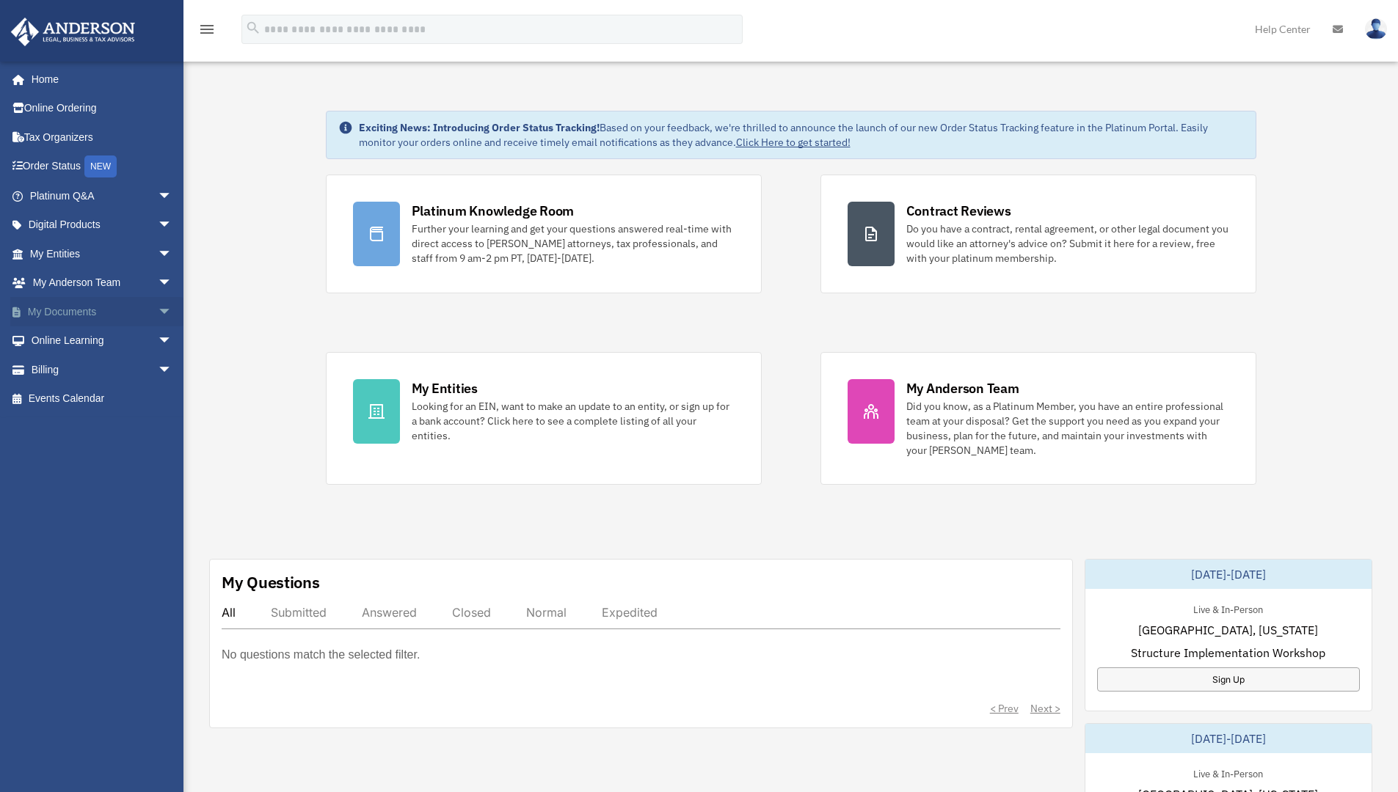
click at [160, 312] on span "arrow_drop_down" at bounding box center [172, 312] width 29 height 30
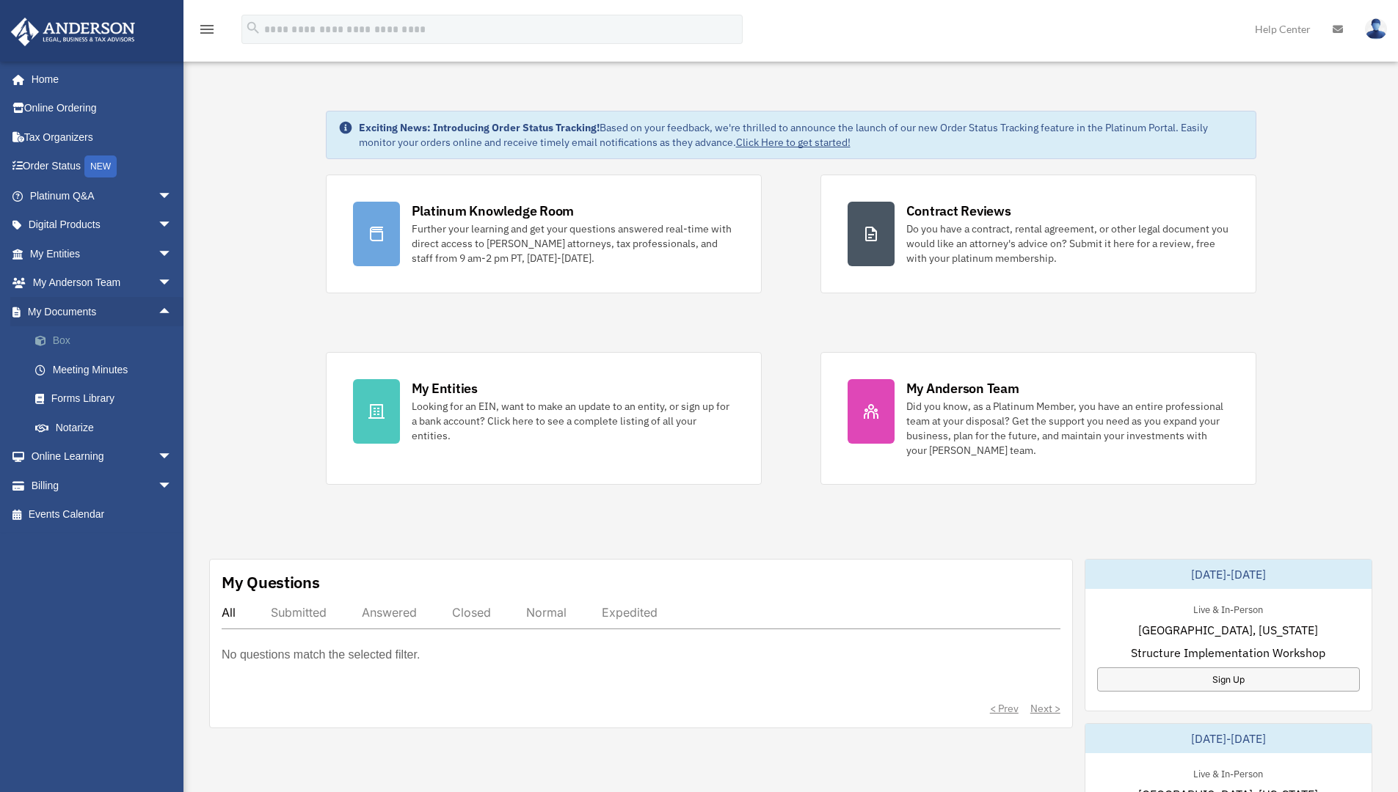
click at [71, 342] on link "Box" at bounding box center [108, 340] width 174 height 29
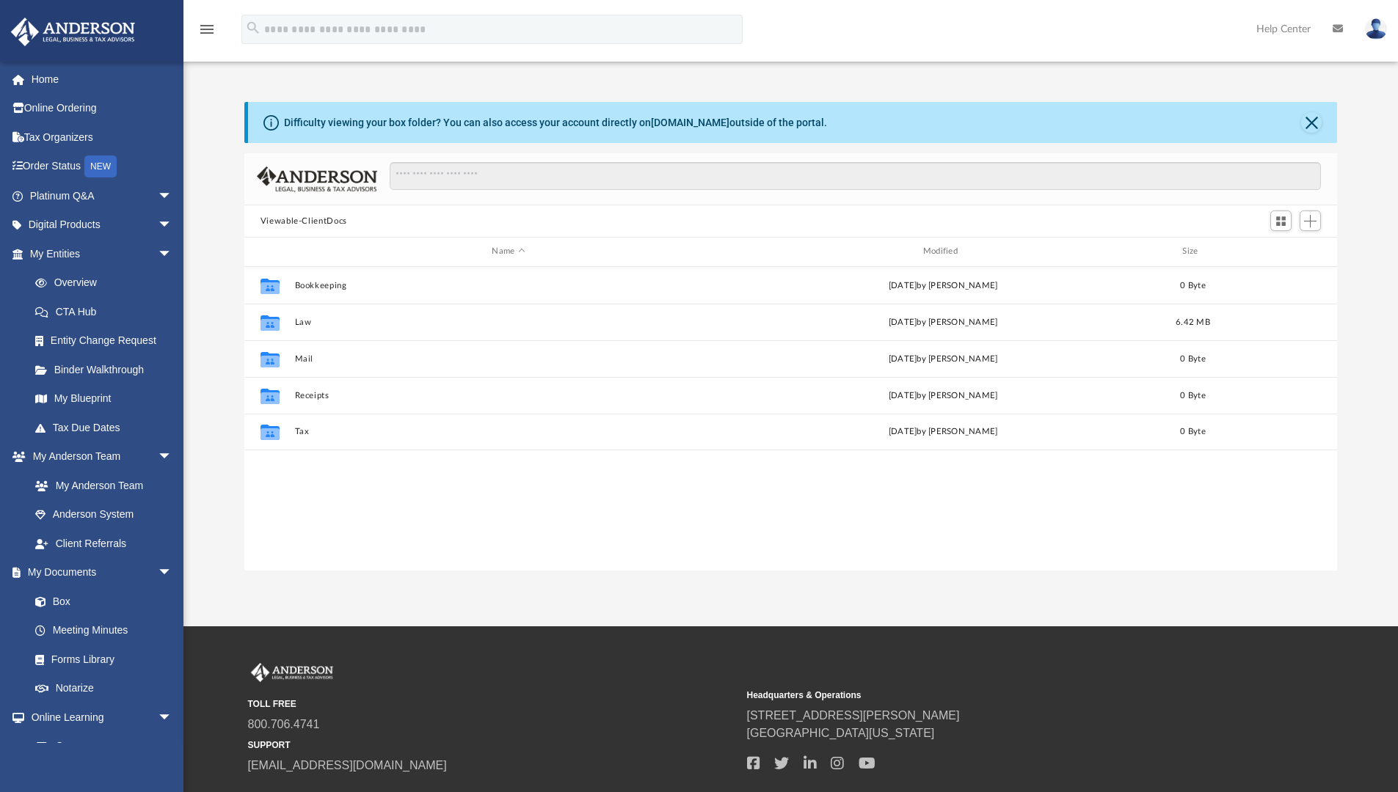
scroll to position [323, 1081]
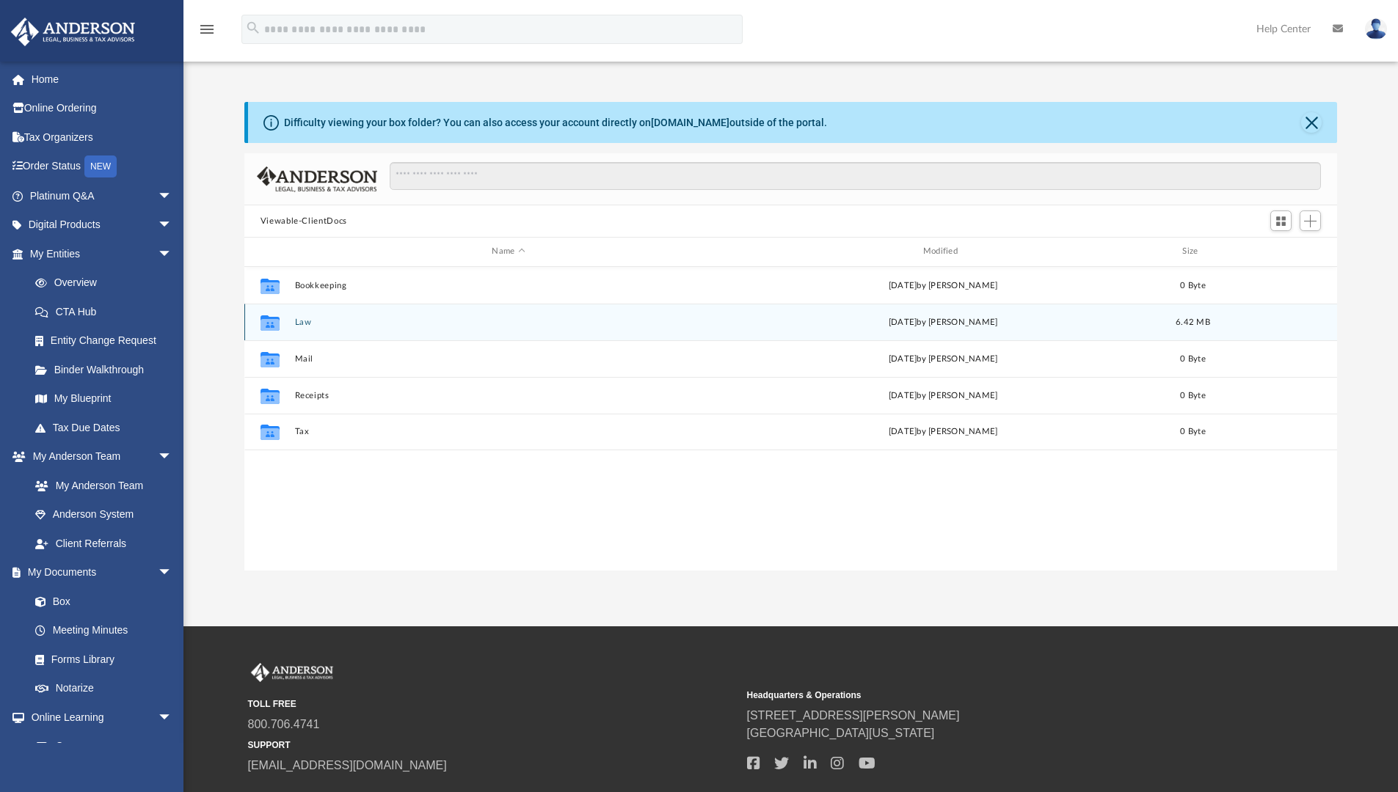
click at [299, 326] on button "Law" at bounding box center [508, 323] width 428 height 10
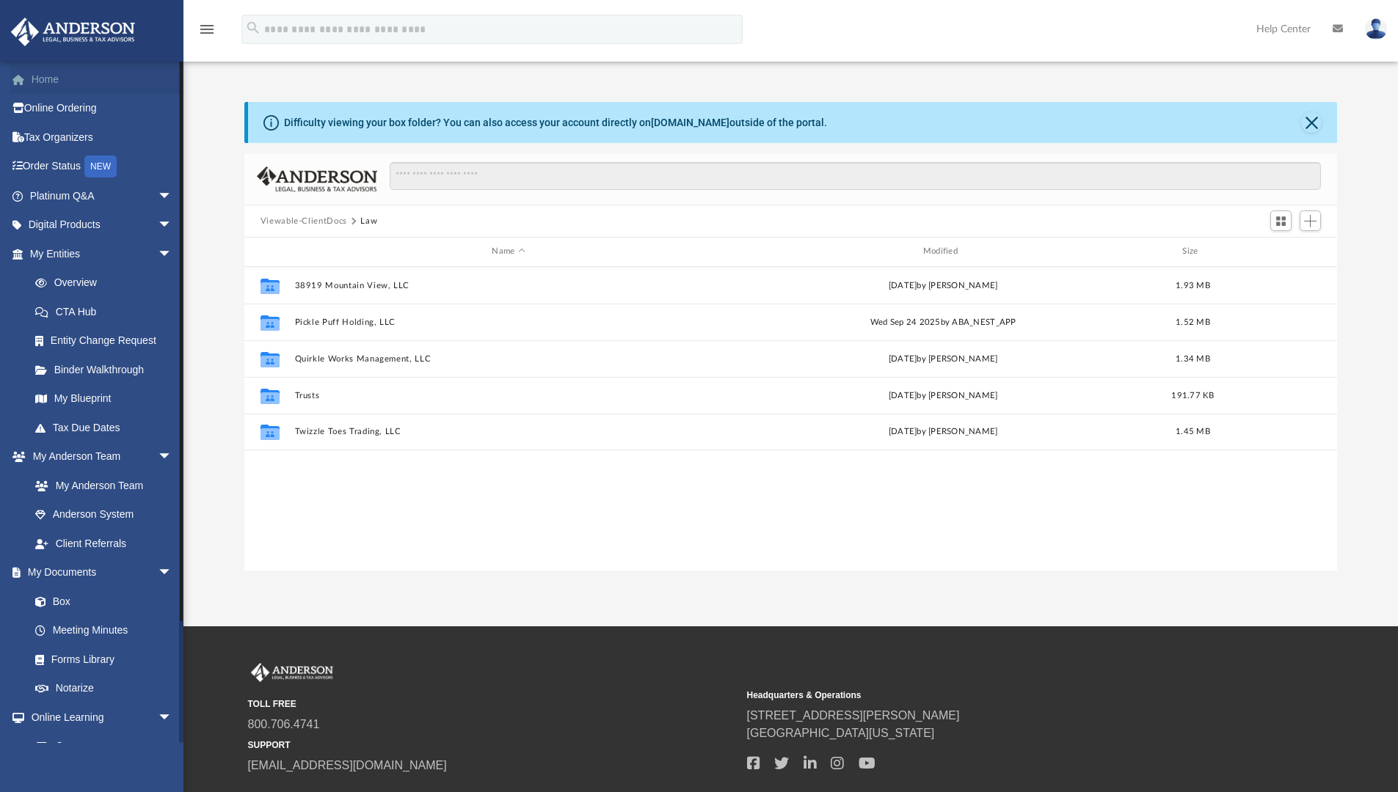
click at [47, 81] on link "Home" at bounding box center [102, 79] width 184 height 29
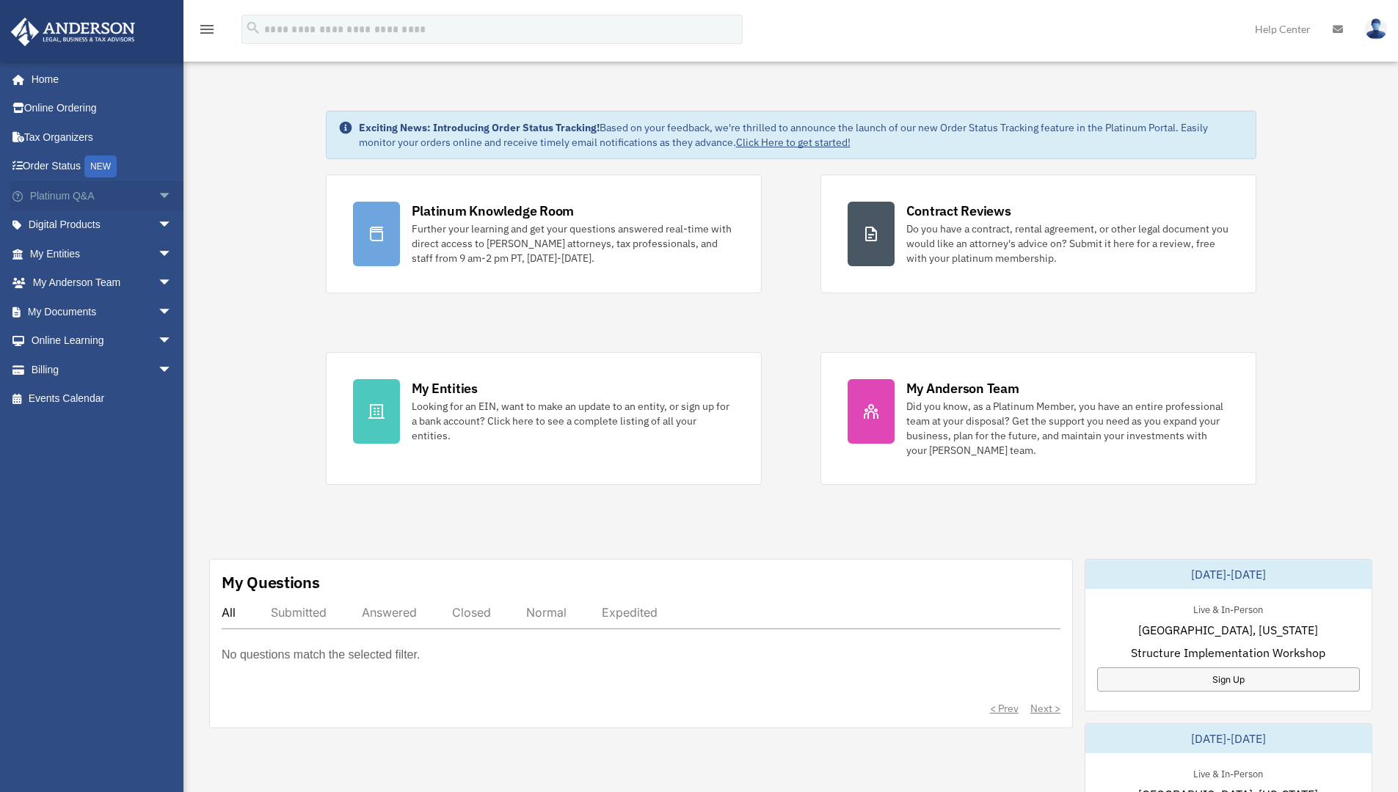
click at [158, 194] on span "arrow_drop_down" at bounding box center [172, 196] width 29 height 30
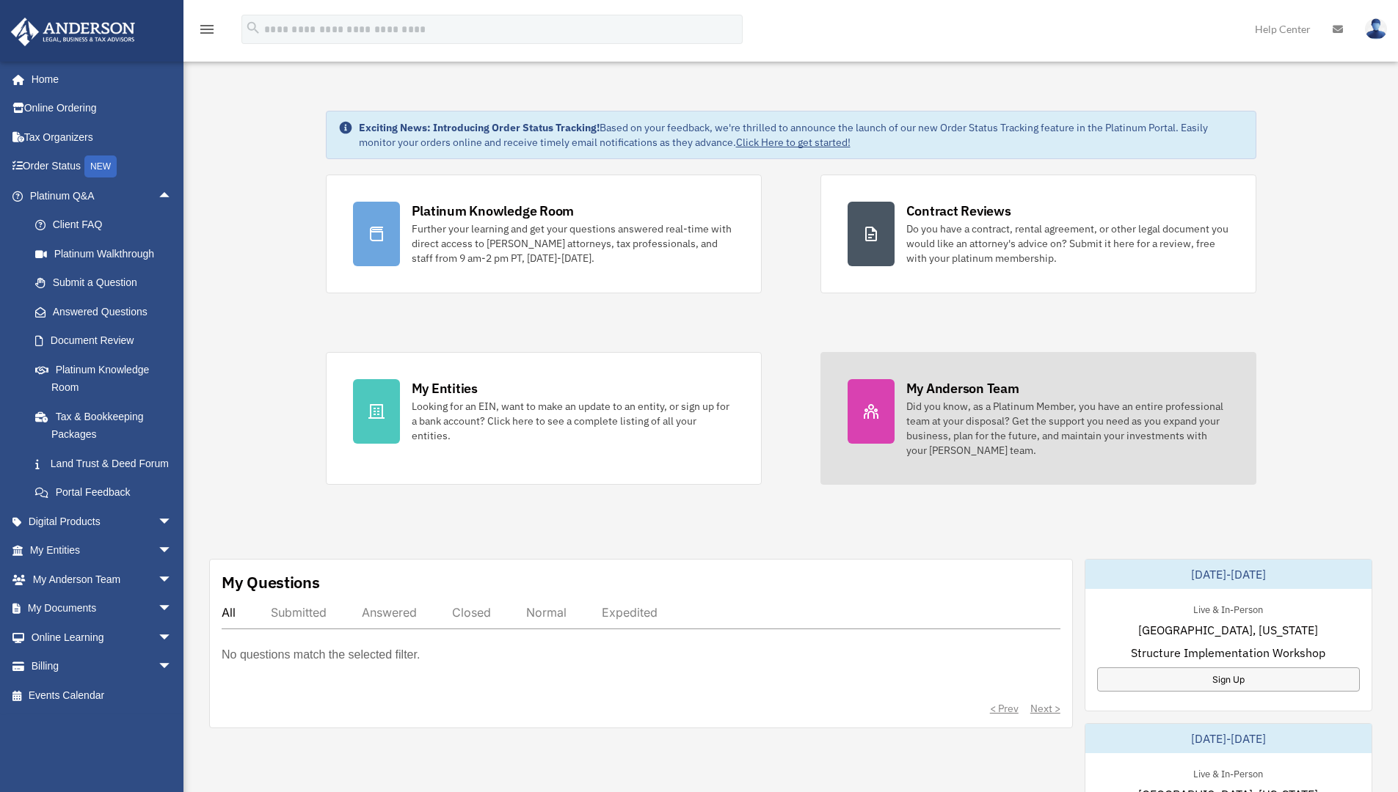
click at [996, 428] on div "Did you know, as a Platinum Member, you have an entire professional team at you…" at bounding box center [1067, 428] width 323 height 59
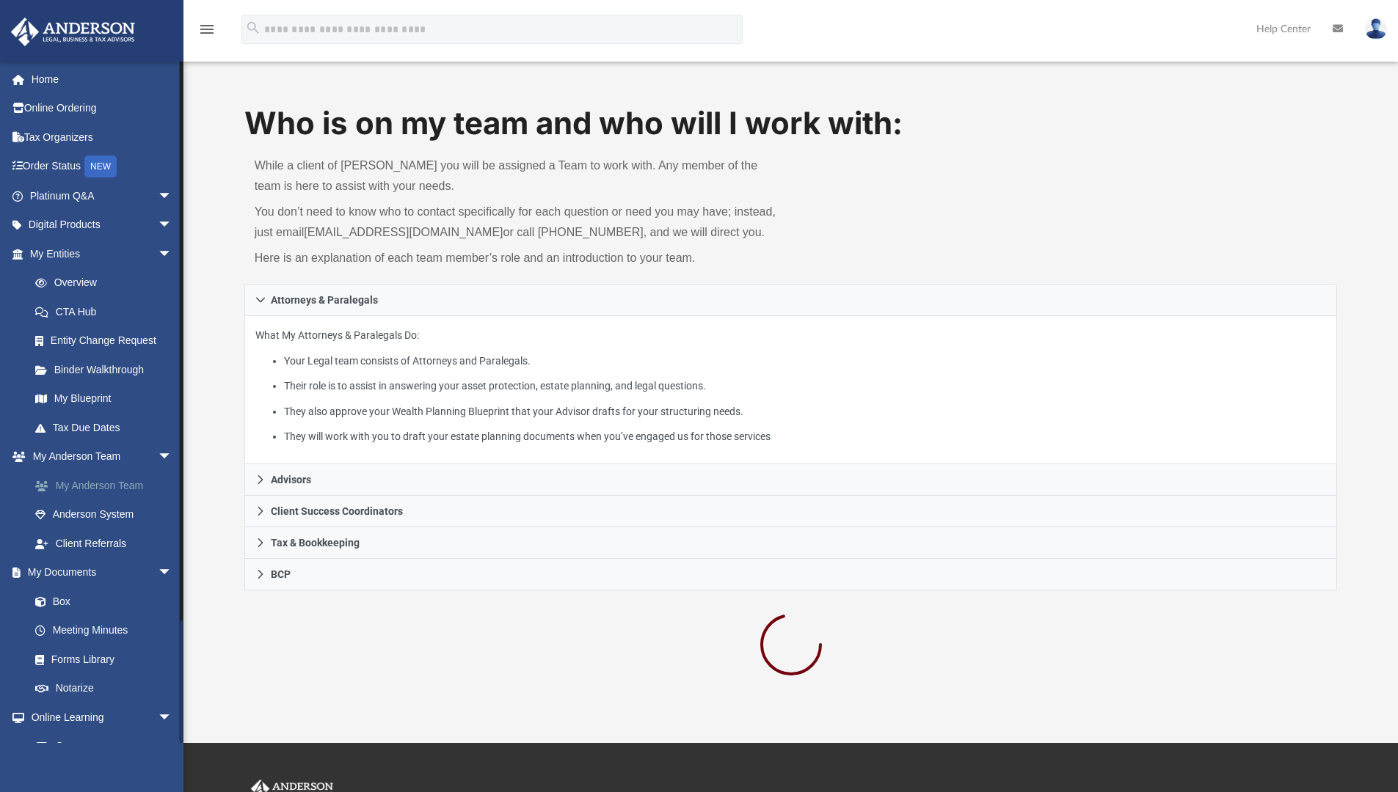
click at [122, 484] on link "My Anderson Team" at bounding box center [108, 485] width 174 height 29
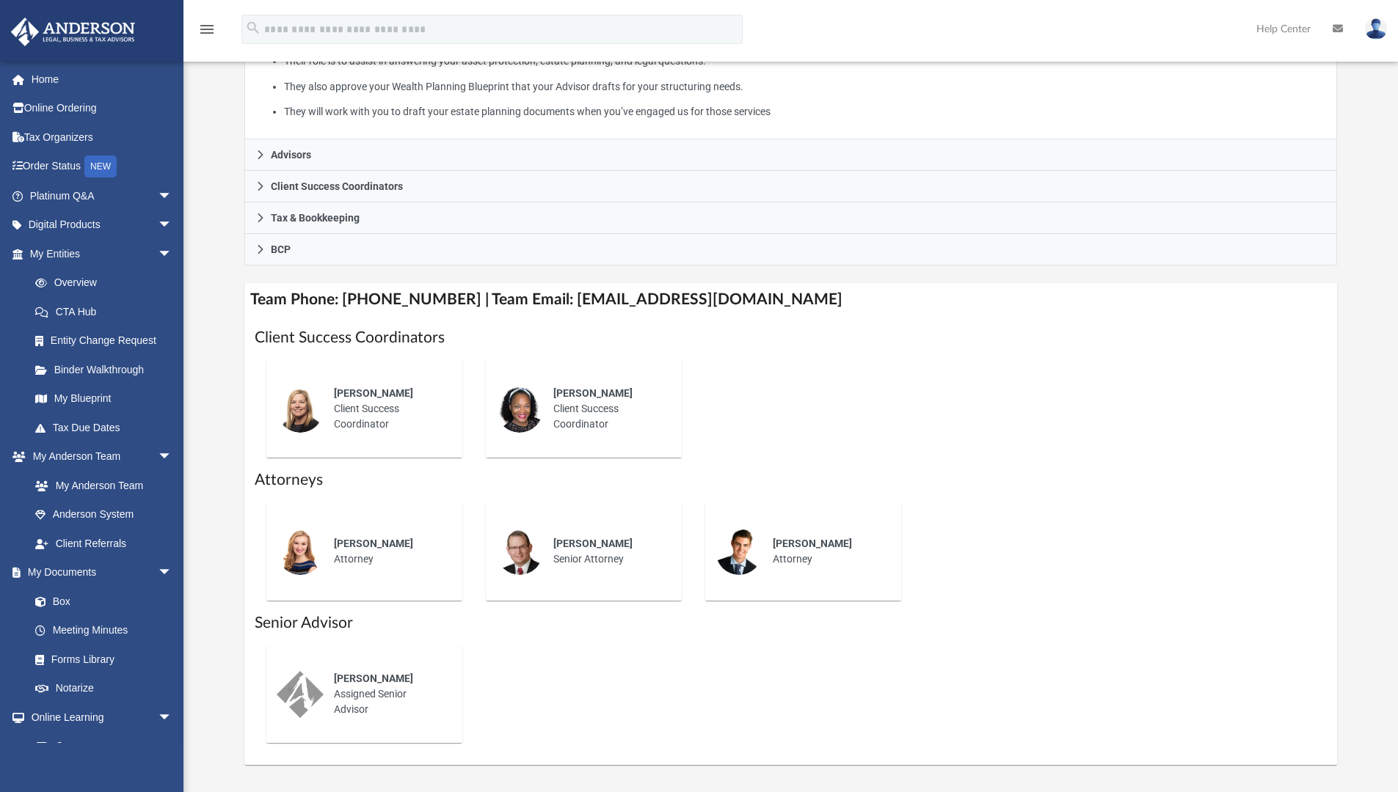
scroll to position [326, 0]
click at [158, 192] on span "arrow_drop_down" at bounding box center [172, 196] width 29 height 30
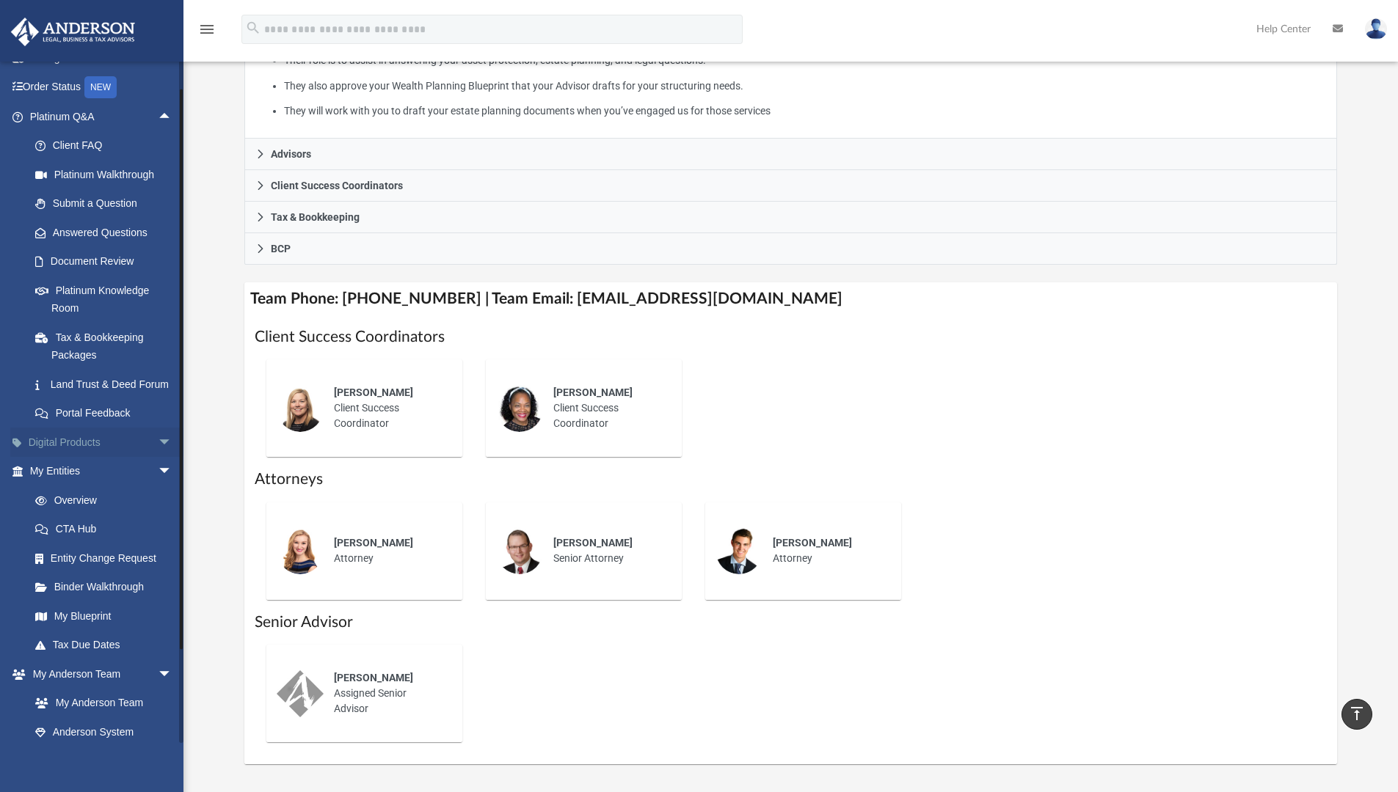
scroll to position [75, 0]
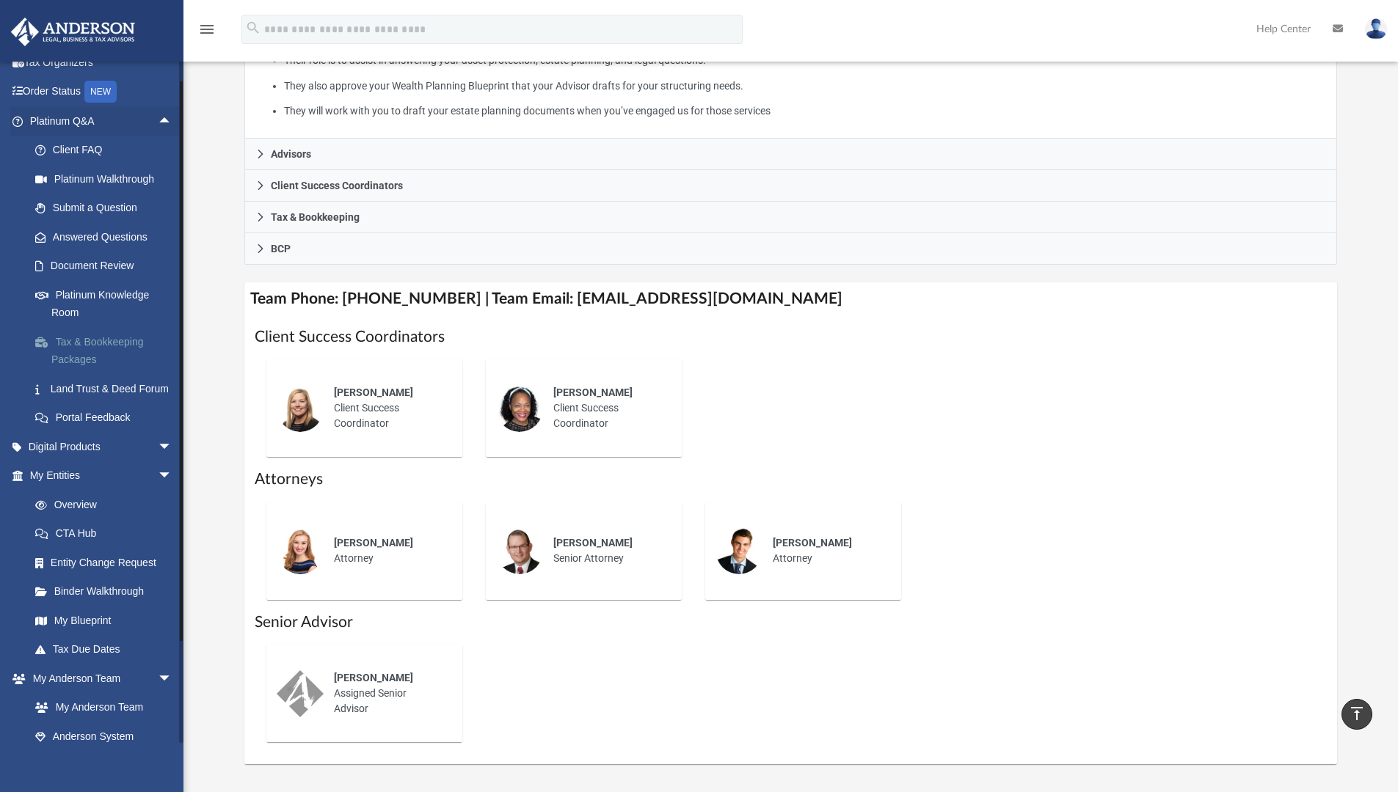
click at [75, 355] on link "Tax & Bookkeeping Packages" at bounding box center [108, 350] width 174 height 47
click at [97, 341] on link "Tax & Bookkeeping Packages" at bounding box center [108, 350] width 174 height 47
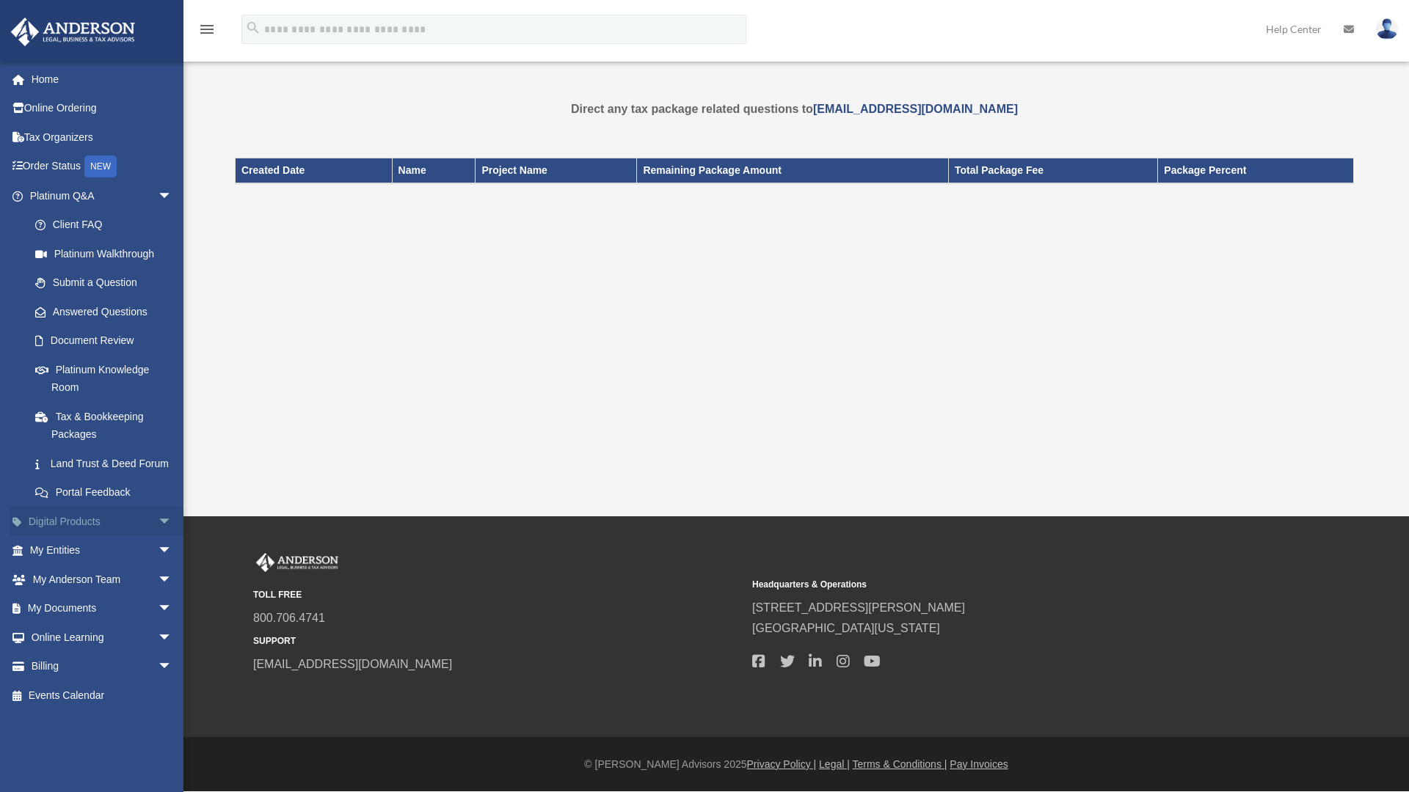
click at [158, 536] on span "arrow_drop_down" at bounding box center [172, 522] width 29 height 30
click at [93, 618] on div "Virtual Bookkeeping" at bounding box center [113, 608] width 125 height 18
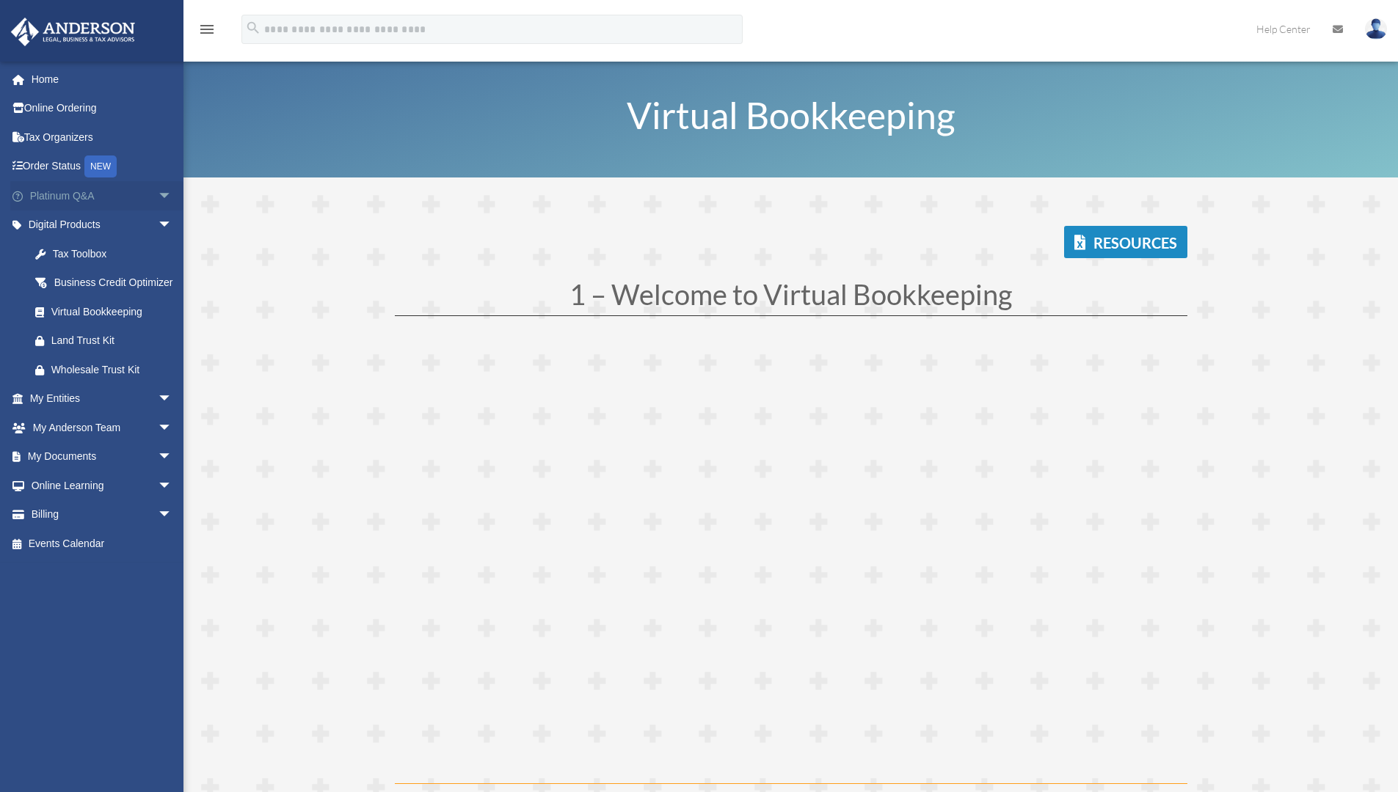
click at [158, 195] on span "arrow_drop_down" at bounding box center [172, 196] width 29 height 30
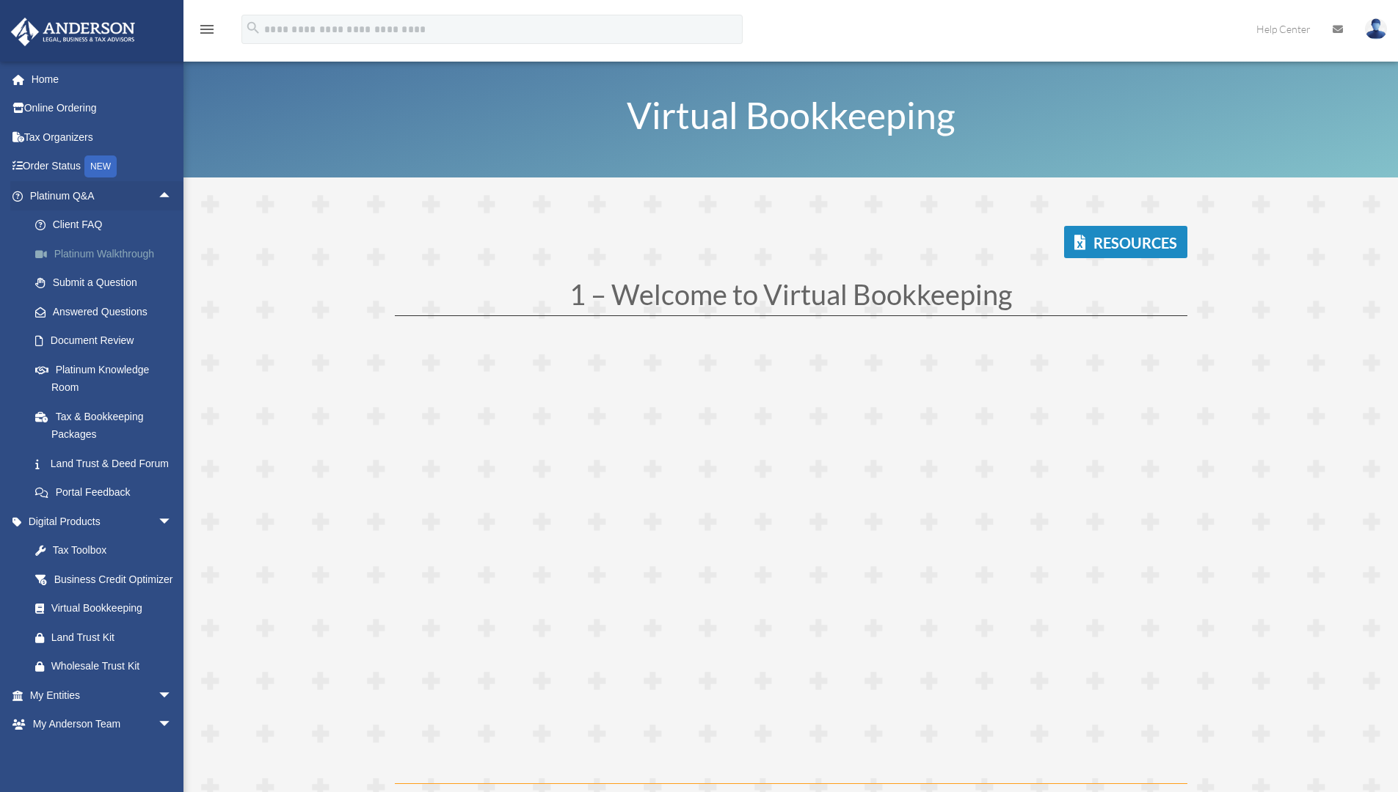
click at [134, 252] on link "Platinum Walkthrough" at bounding box center [108, 253] width 174 height 29
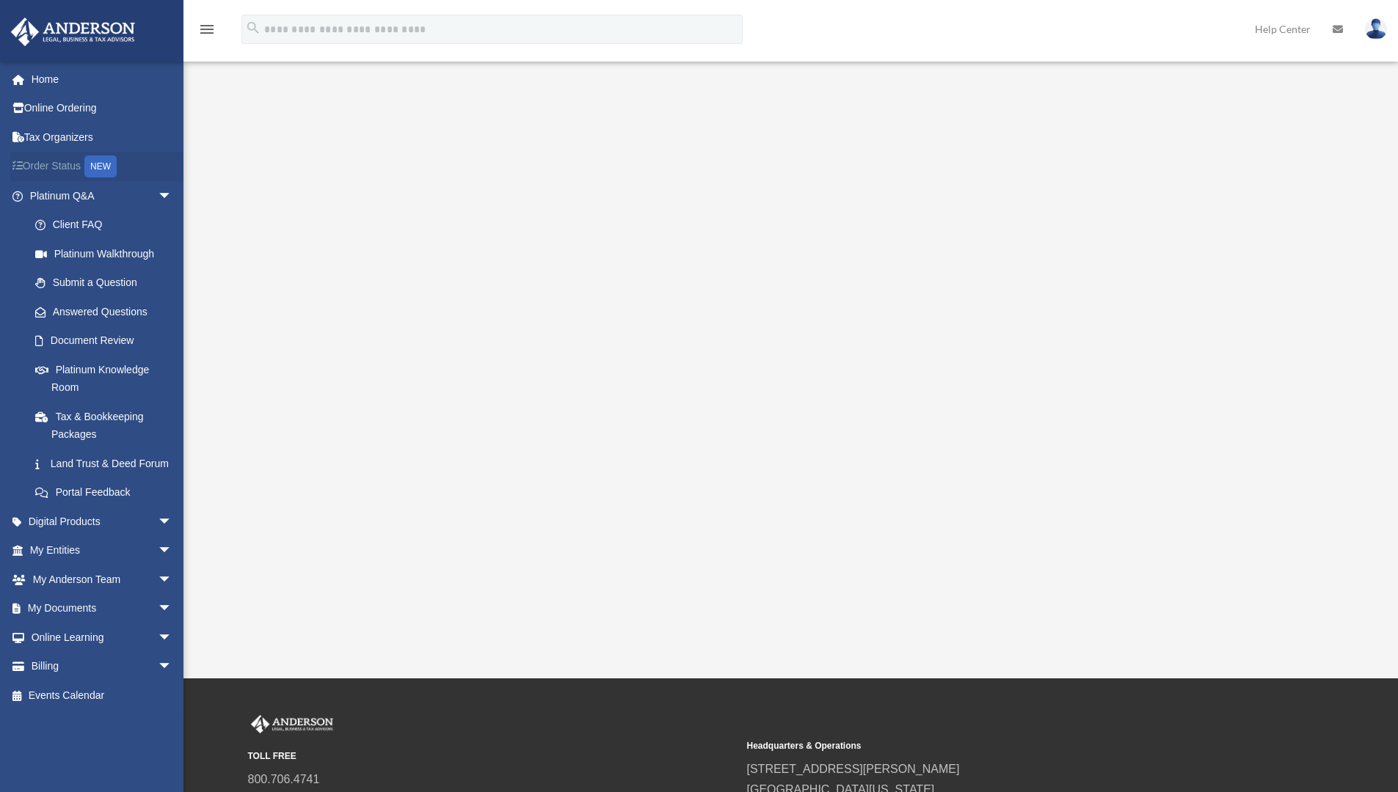
click at [67, 168] on link "Order Status NEW" at bounding box center [102, 167] width 184 height 30
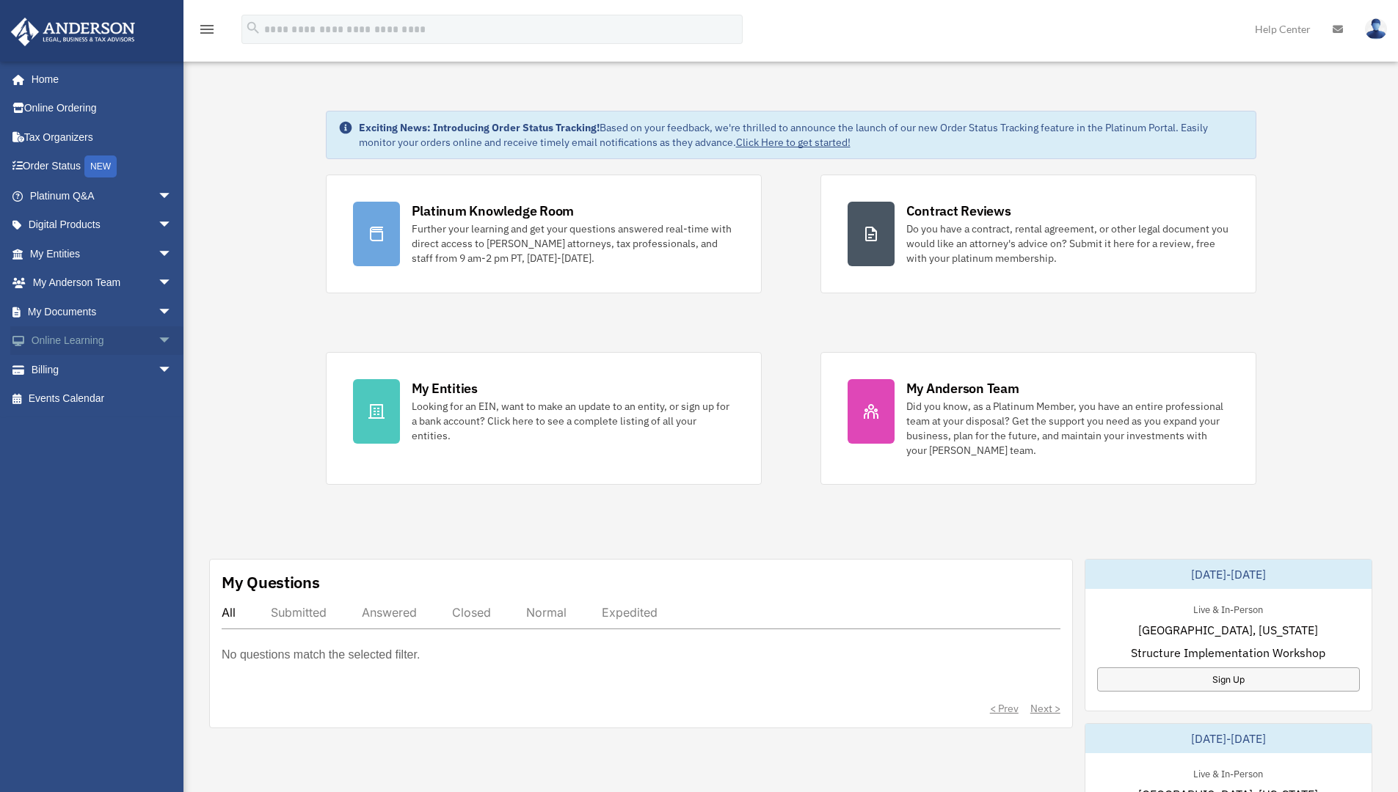
click at [158, 337] on span "arrow_drop_down" at bounding box center [172, 341] width 29 height 30
click at [96, 362] on link "Courses" at bounding box center [108, 369] width 174 height 29
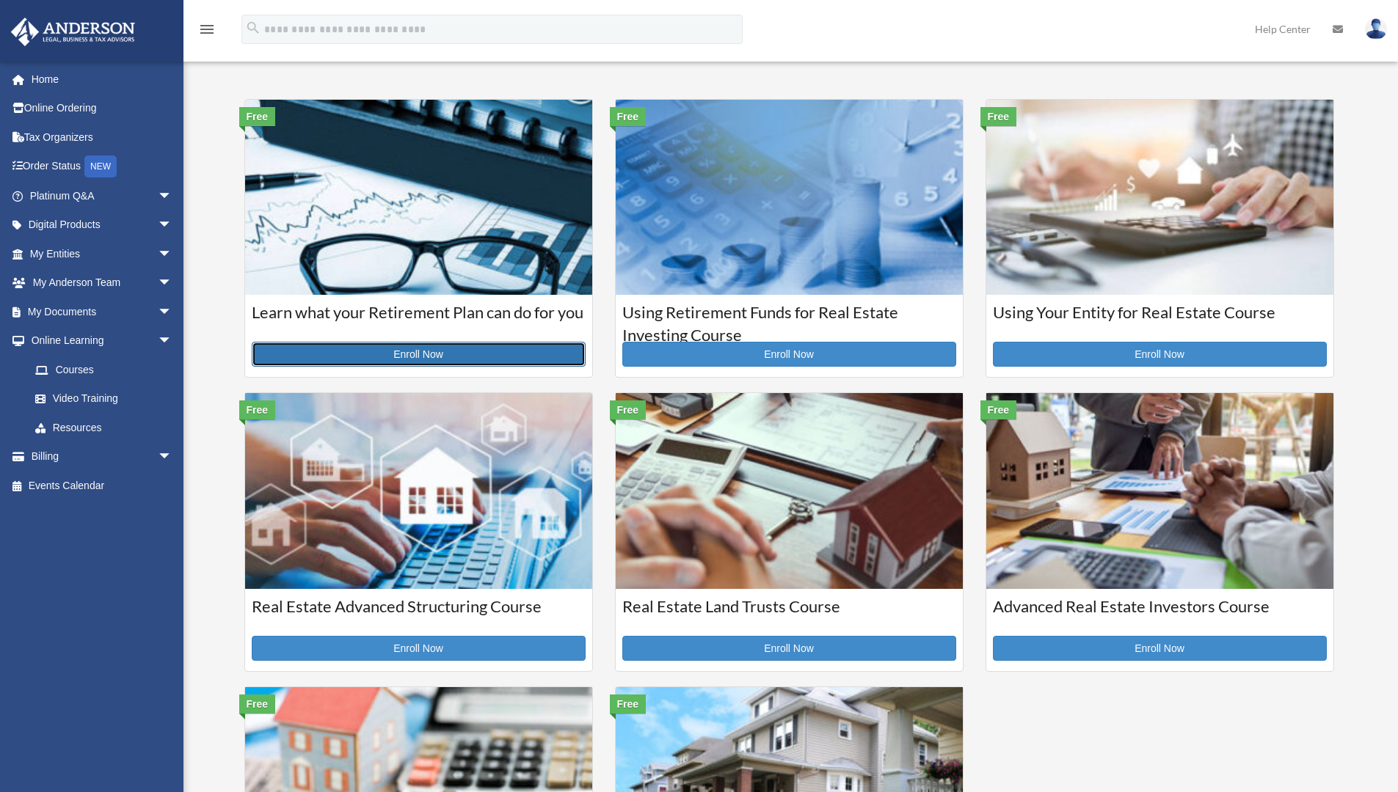
click at [426, 352] on link "Enroll Now" at bounding box center [419, 354] width 334 height 25
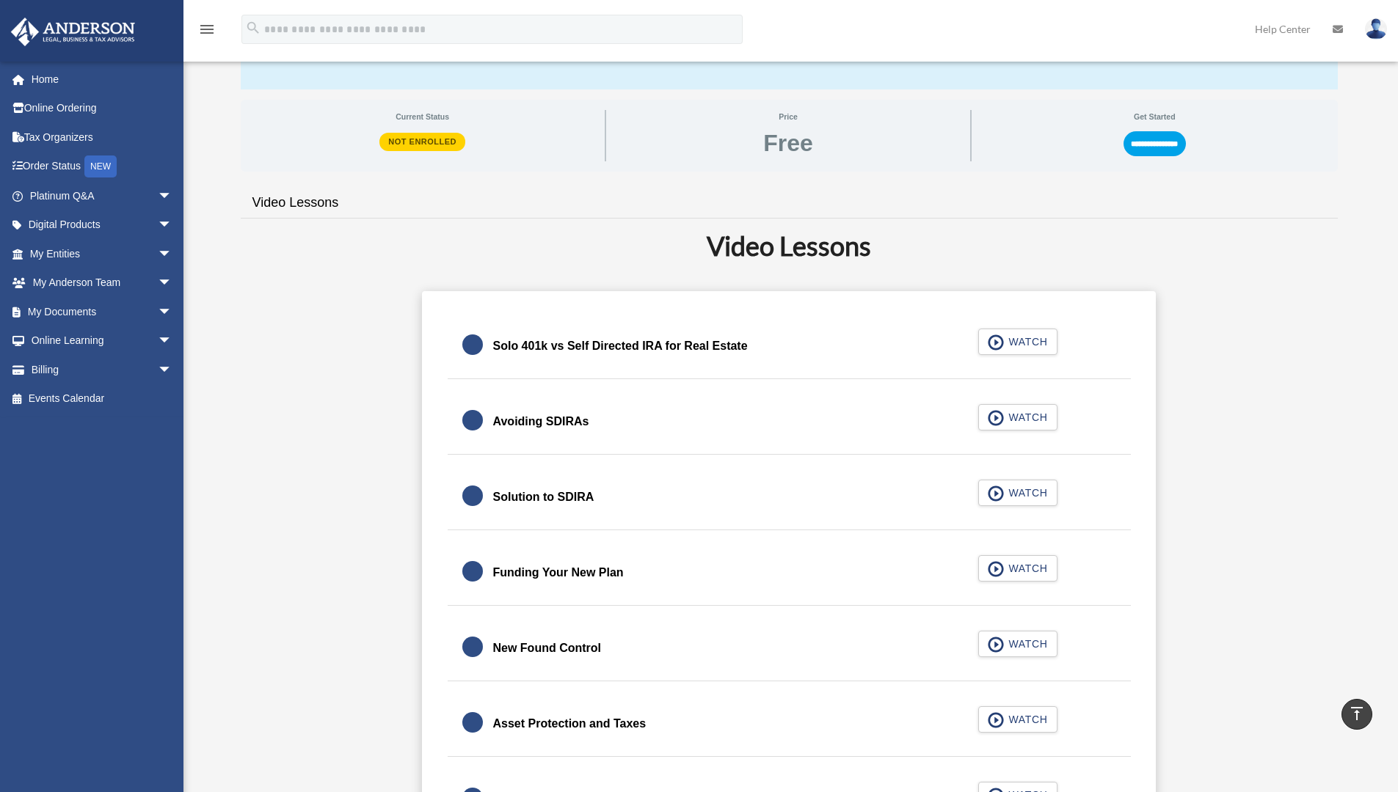
scroll to position [208, 0]
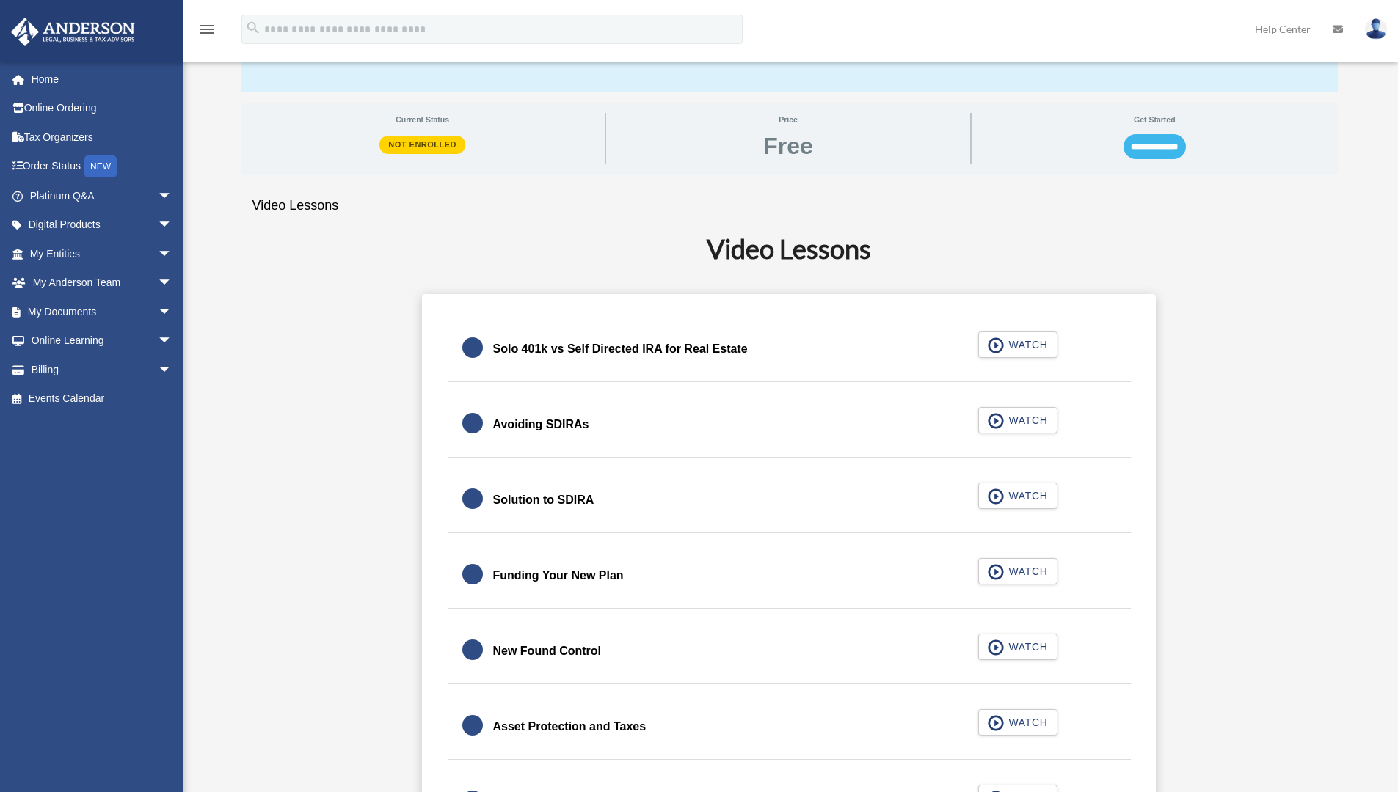
click at [1164, 143] on input "**********" at bounding box center [1154, 146] width 62 height 25
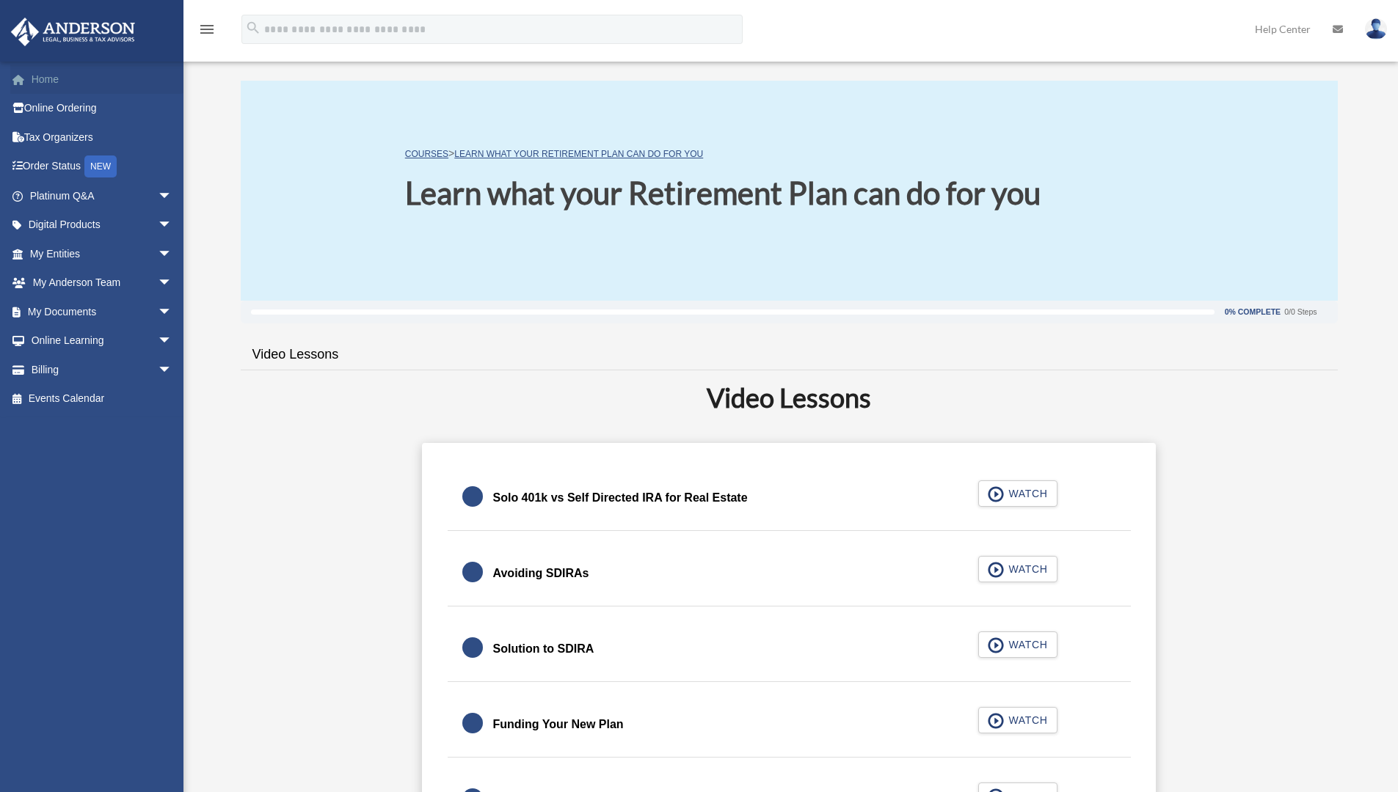
click at [65, 84] on link "Home" at bounding box center [102, 79] width 184 height 29
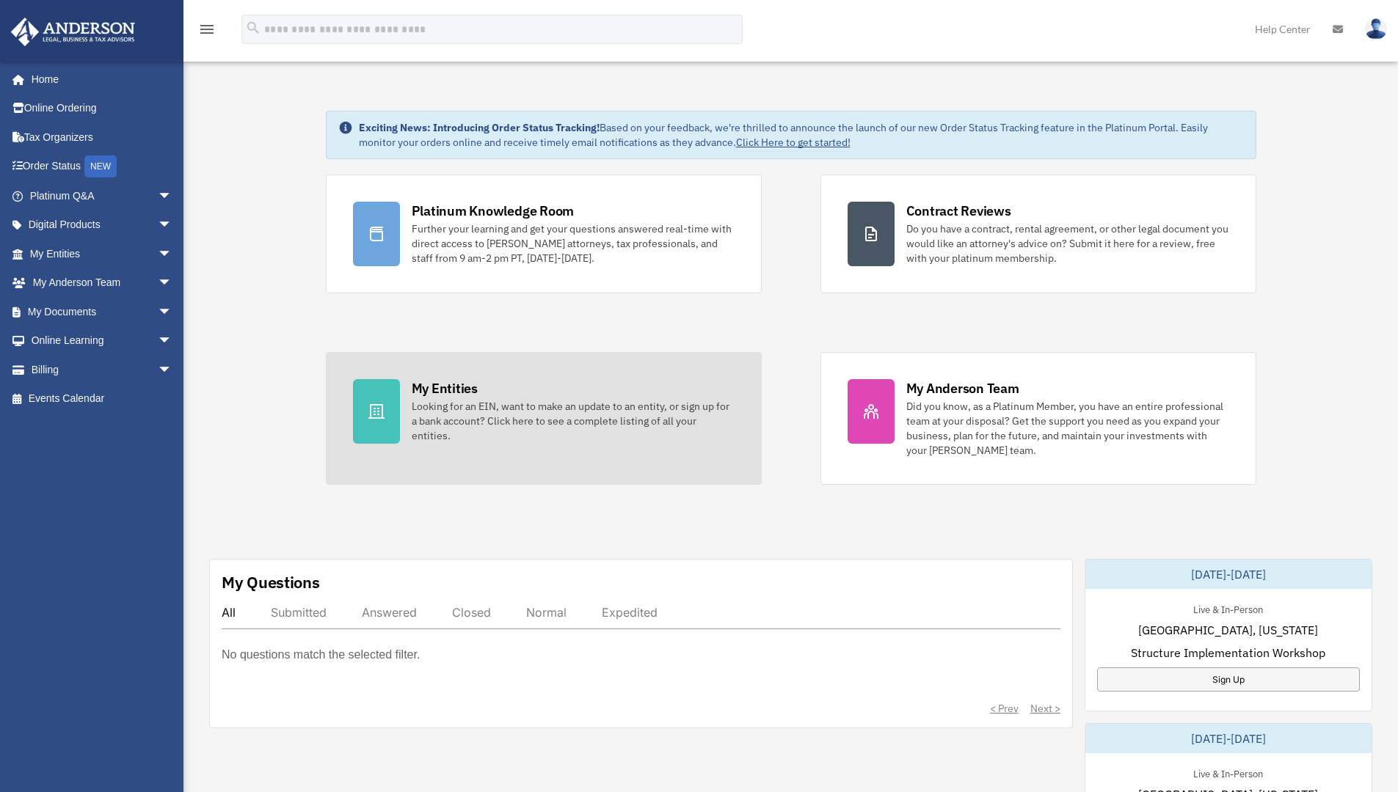
click at [574, 403] on div "Looking for an EIN, want to make an update to an entity, or sign up for a bank …" at bounding box center [573, 421] width 323 height 44
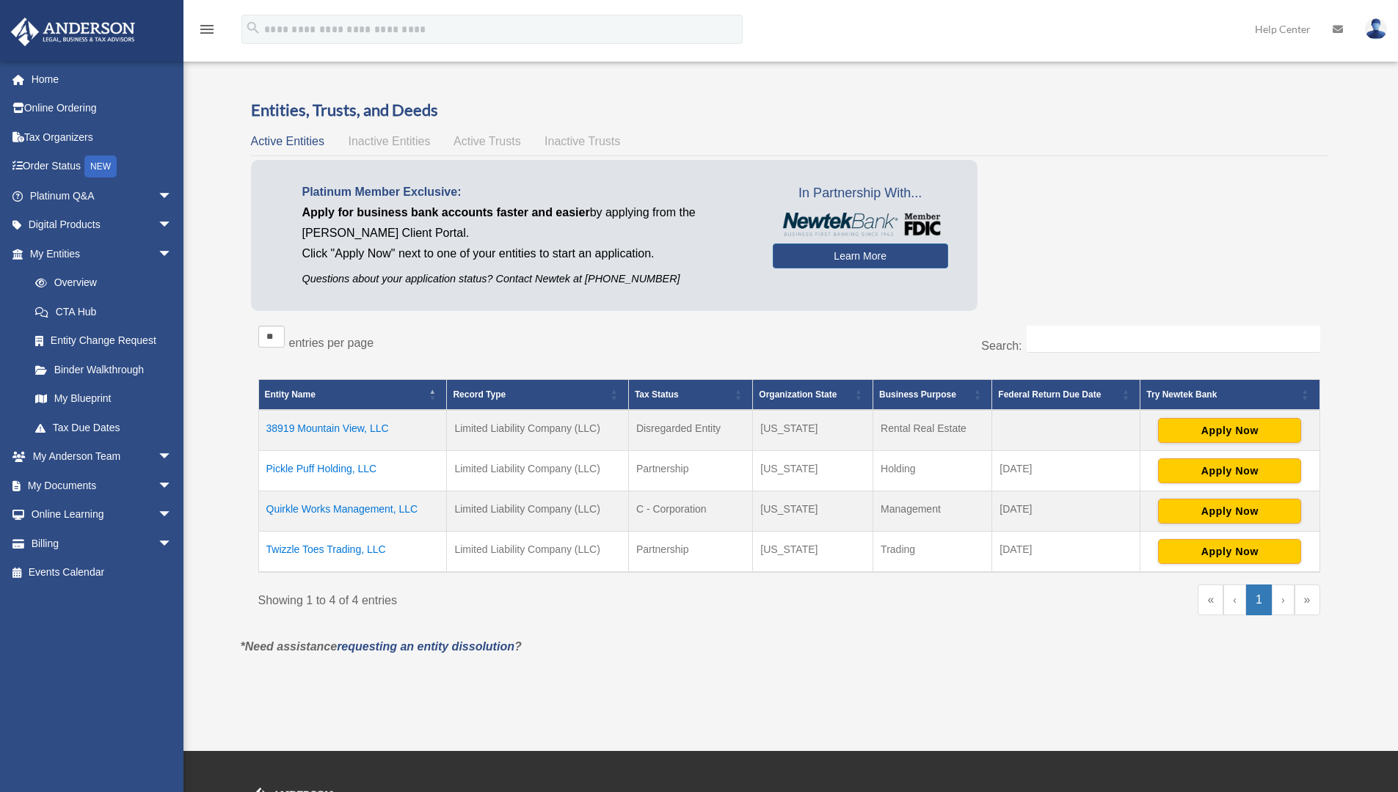
click at [349, 548] on td "Twizzle Toes Trading, LLC" at bounding box center [352, 552] width 189 height 41
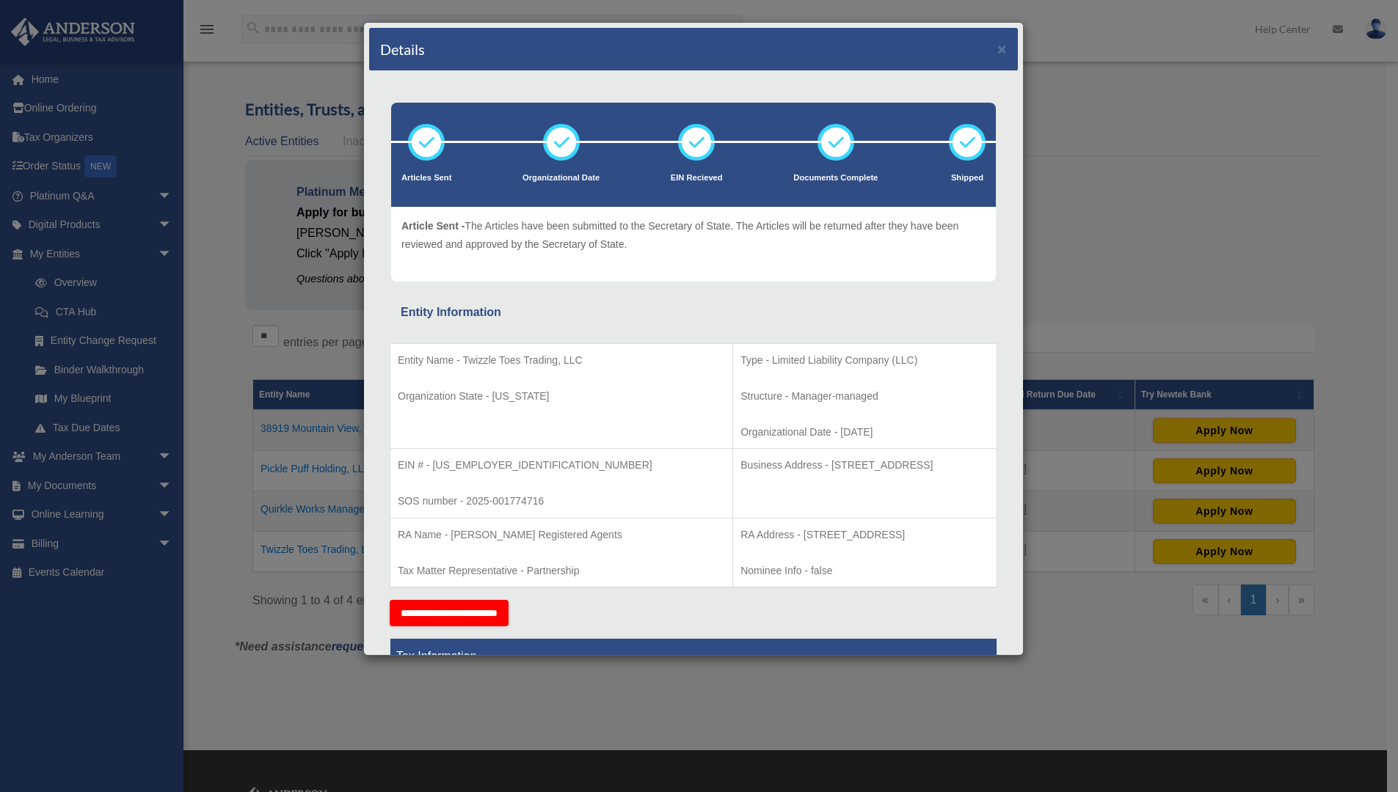
click at [220, 367] on div "Details × Articles Sent Organizational Date" at bounding box center [699, 396] width 1398 height 792
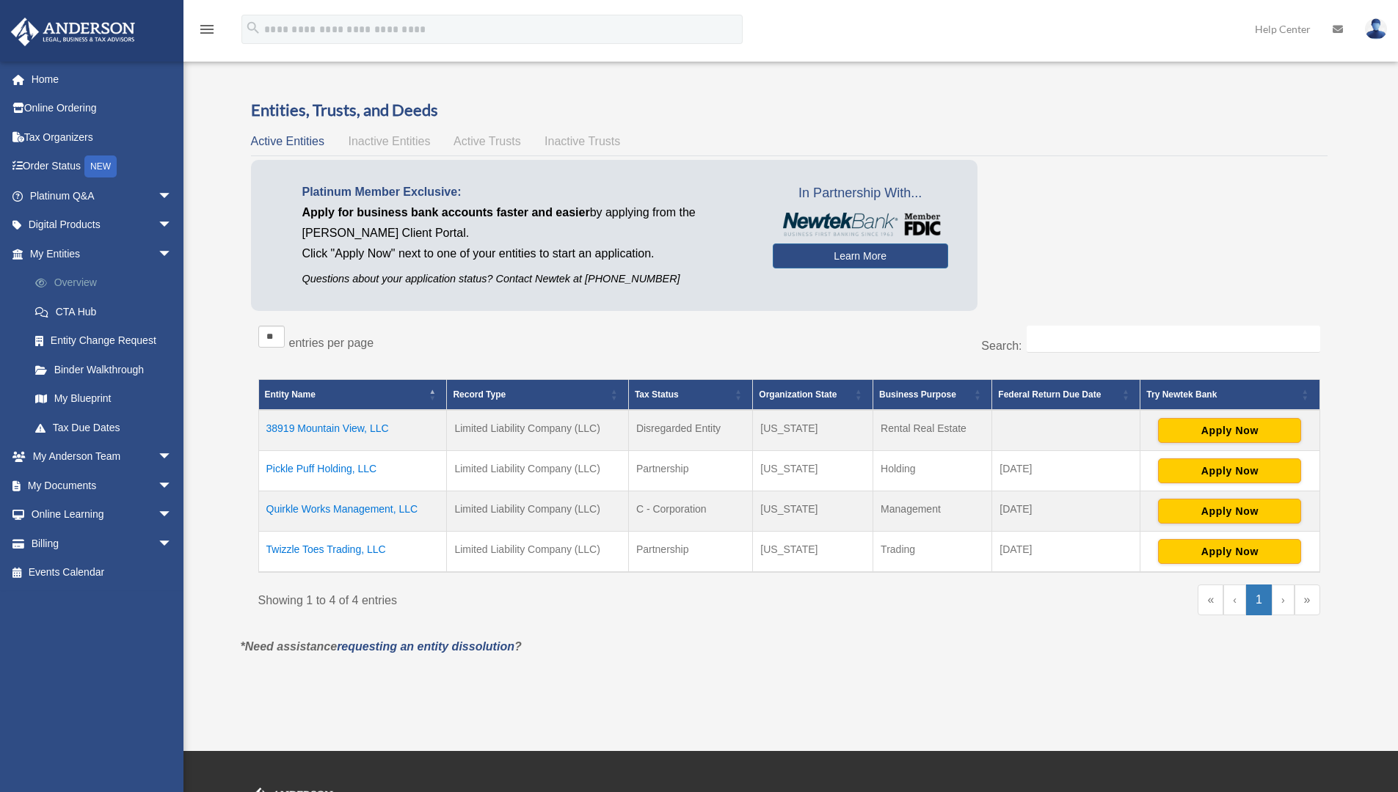
click at [86, 277] on link "Overview" at bounding box center [108, 283] width 174 height 29
click at [337, 544] on td "Twizzle Toes Trading, LLC" at bounding box center [352, 552] width 189 height 41
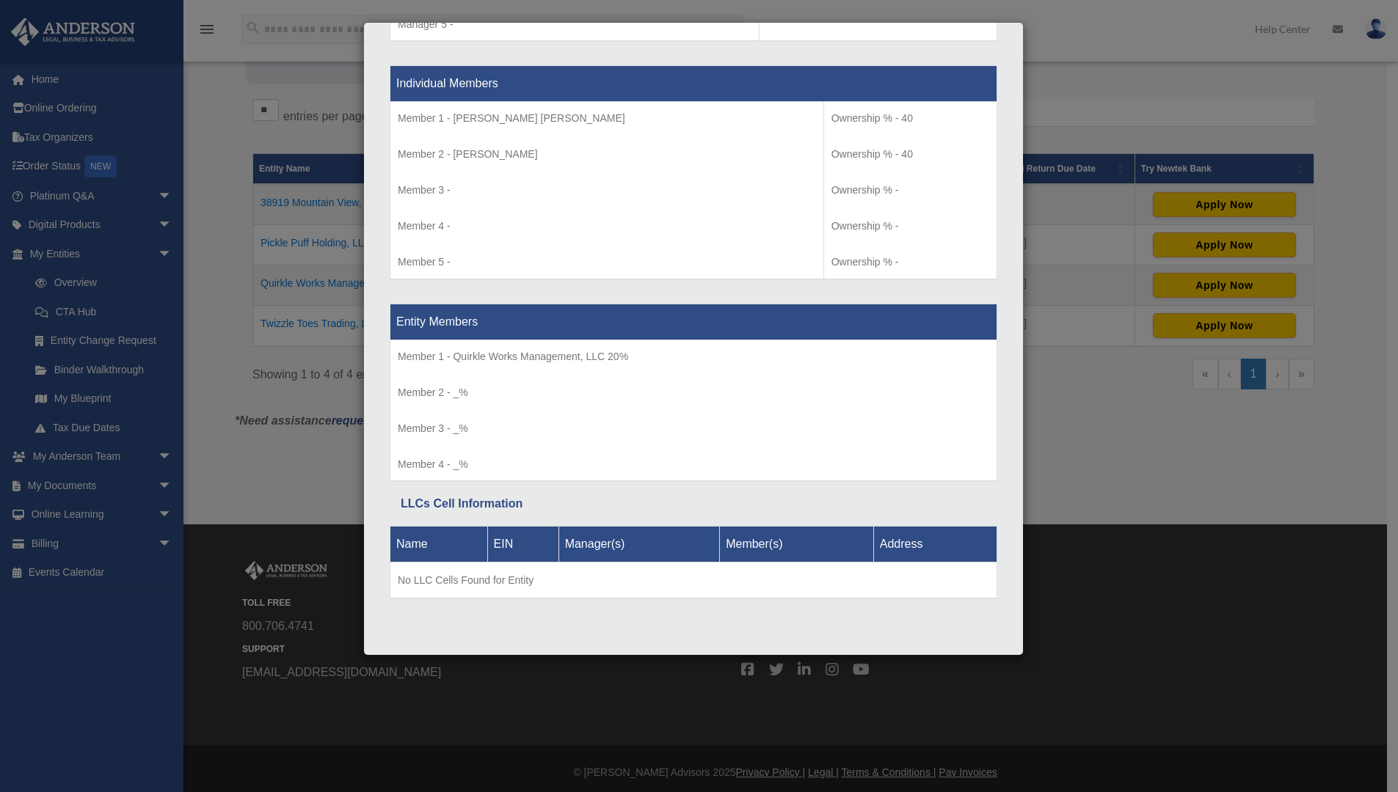
scroll to position [233, 0]
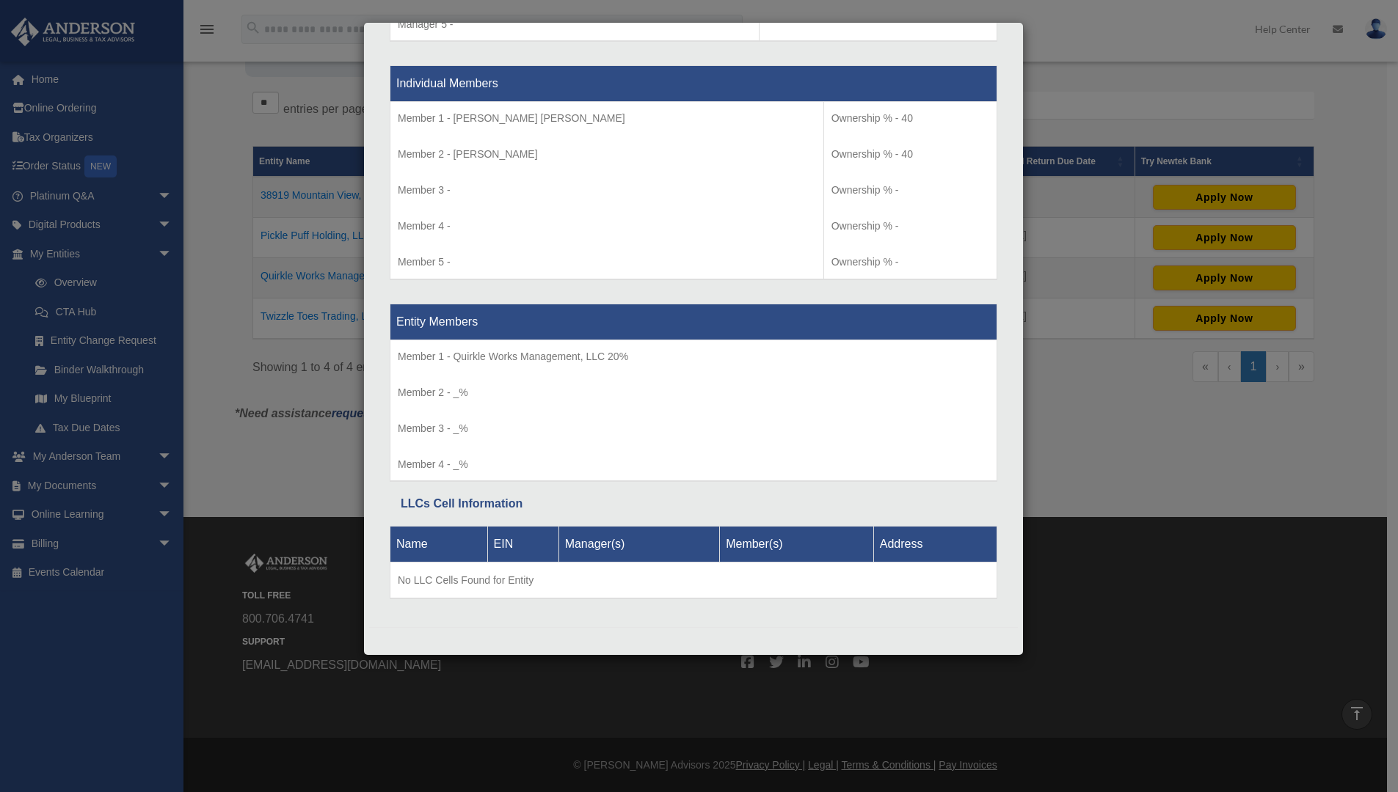
click at [1030, 460] on div "Details × Articles Sent Organizational Date" at bounding box center [699, 396] width 1398 height 792
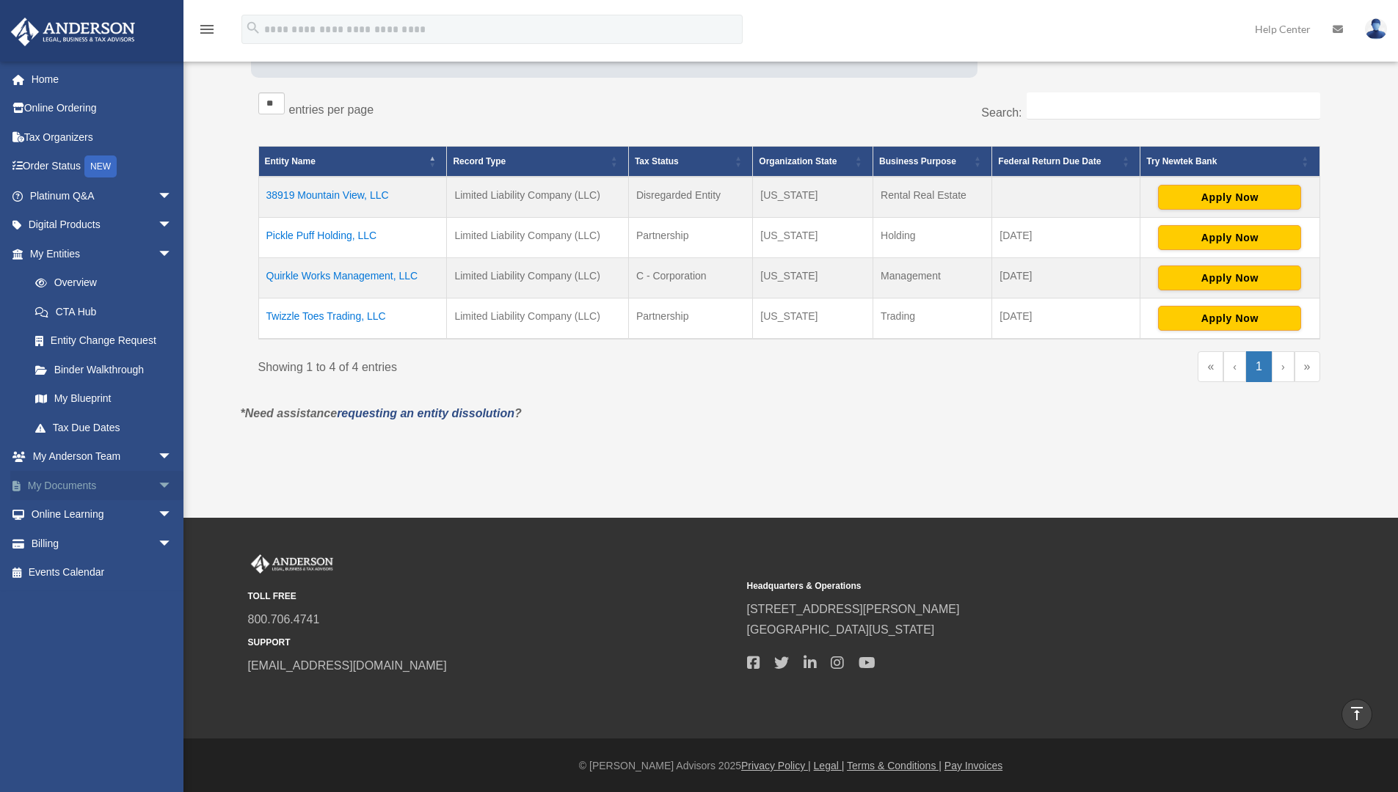
click at [158, 484] on span "arrow_drop_down" at bounding box center [172, 486] width 29 height 30
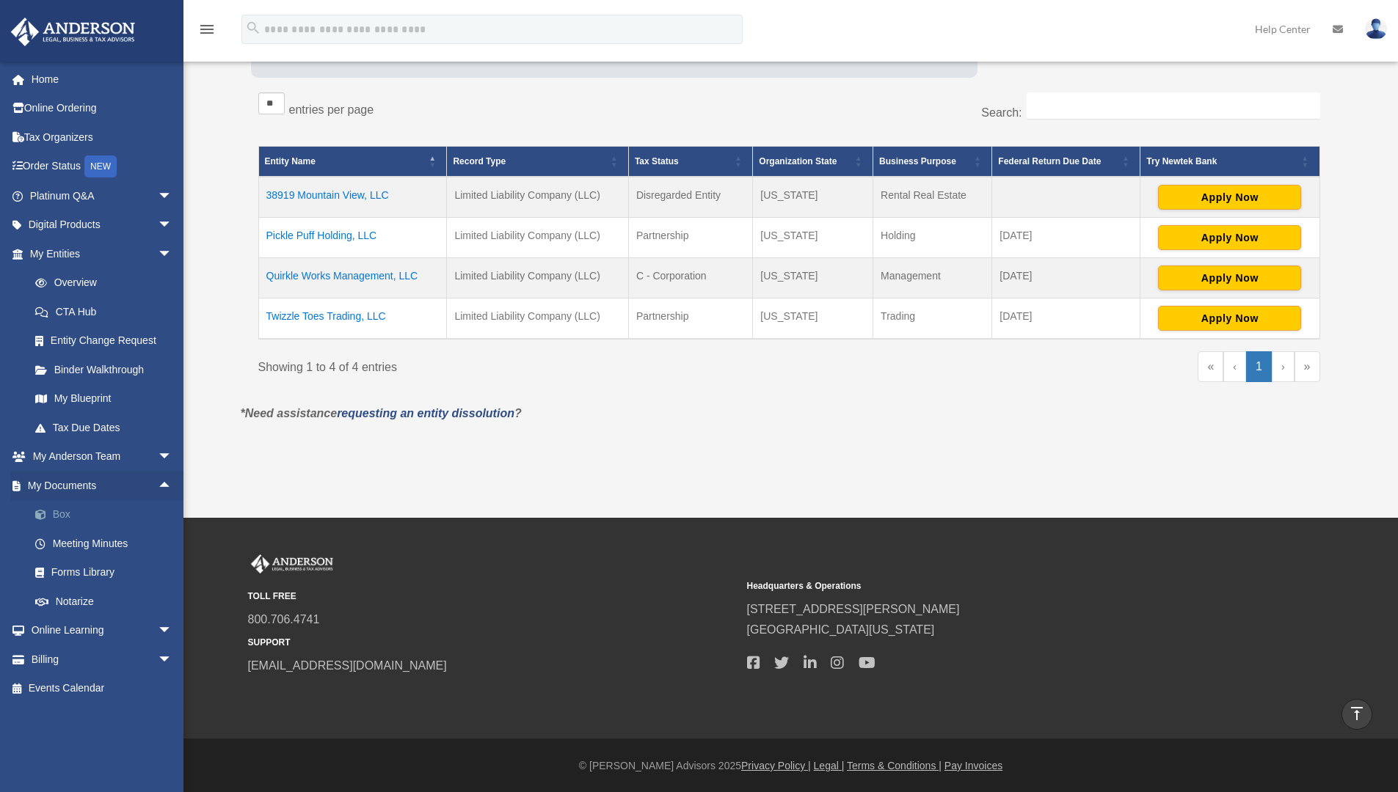
click at [60, 509] on link "Box" at bounding box center [108, 514] width 174 height 29
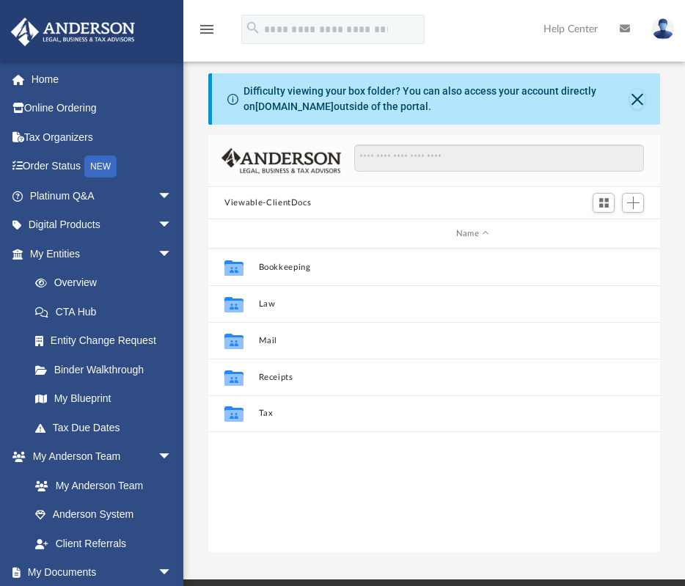
scroll to position [323, 440]
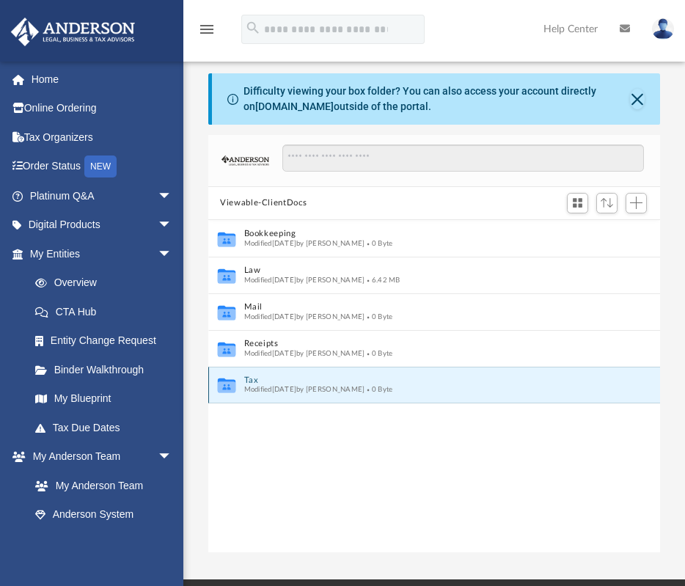
click at [311, 383] on button "Tax" at bounding box center [424, 381] width 361 height 10
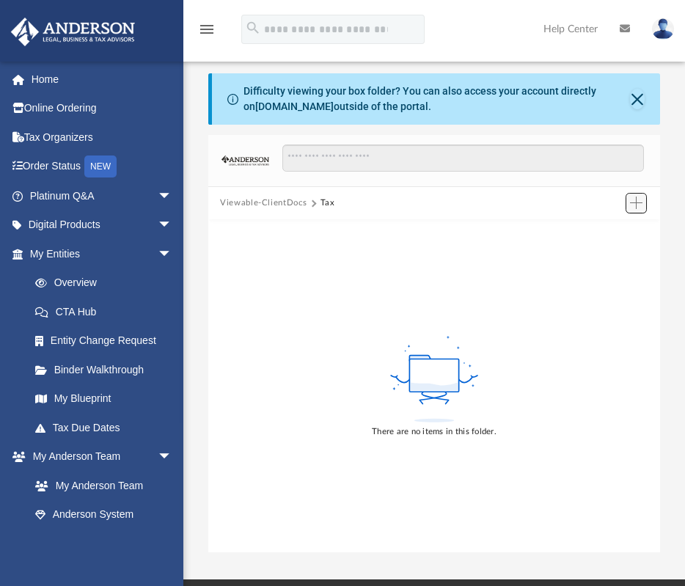
click at [632, 202] on span "Add" at bounding box center [636, 203] width 12 height 12
click at [618, 231] on li "Upload" at bounding box center [615, 232] width 47 height 15
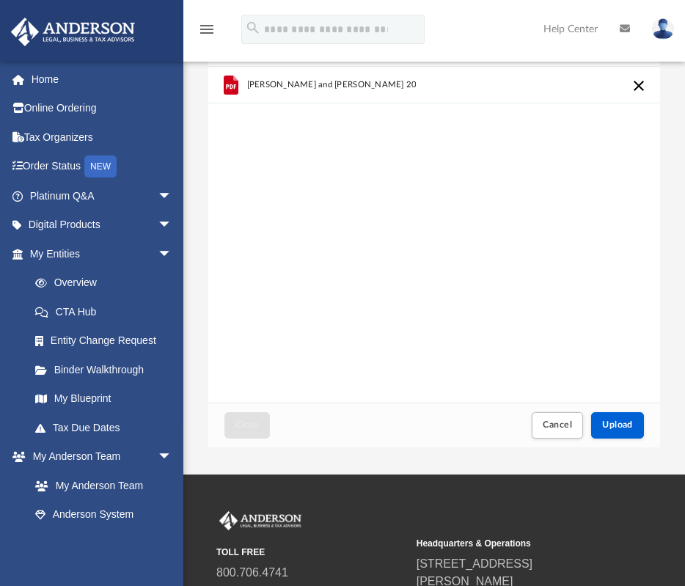
scroll to position [260, 0]
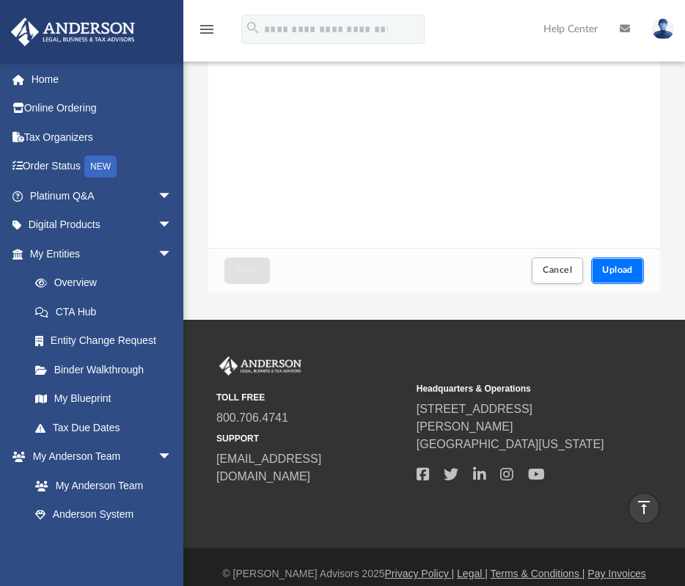
click at [614, 272] on span "Upload" at bounding box center [617, 270] width 31 height 9
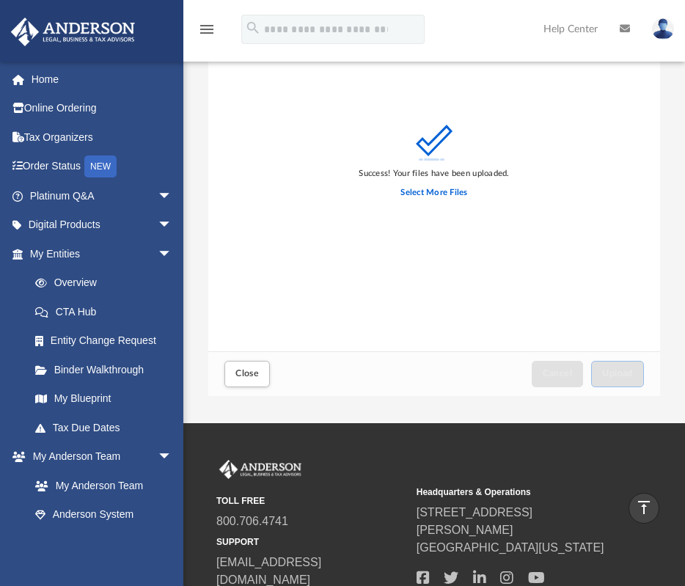
scroll to position [0, 0]
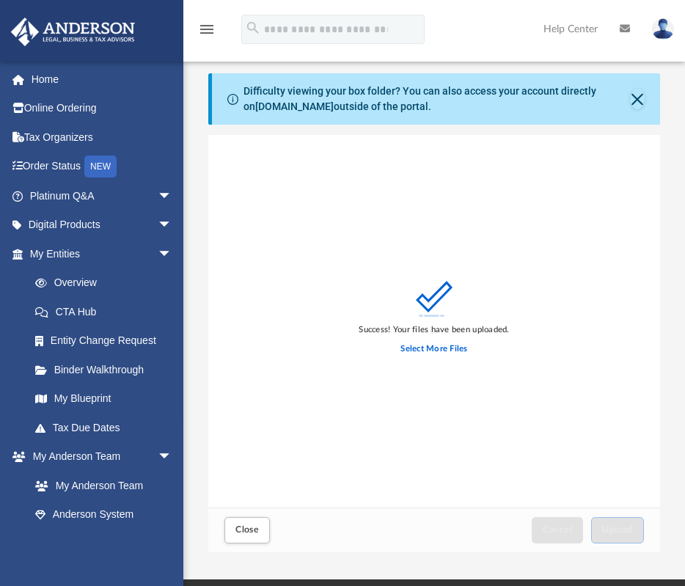
click at [643, 90] on div "Difficulty viewing your box folder? You can also access your account directly o…" at bounding box center [436, 98] width 448 height 51
click at [641, 97] on button "Close" at bounding box center [637, 99] width 15 height 21
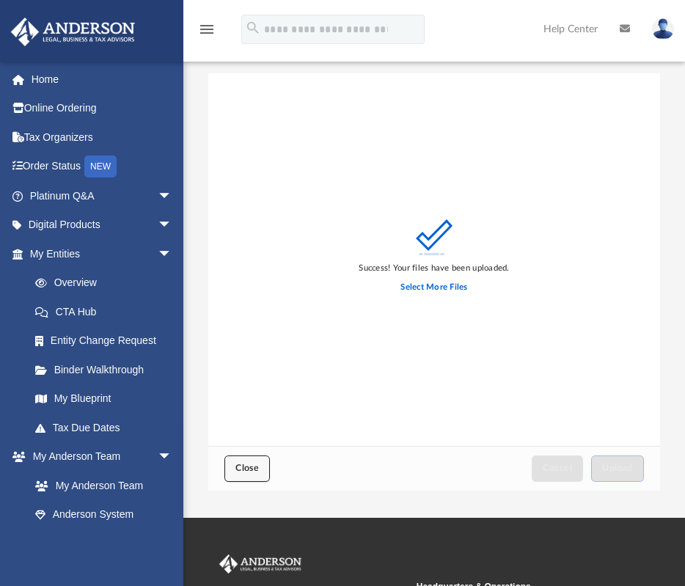
click at [258, 470] on span "Close" at bounding box center [247, 468] width 23 height 9
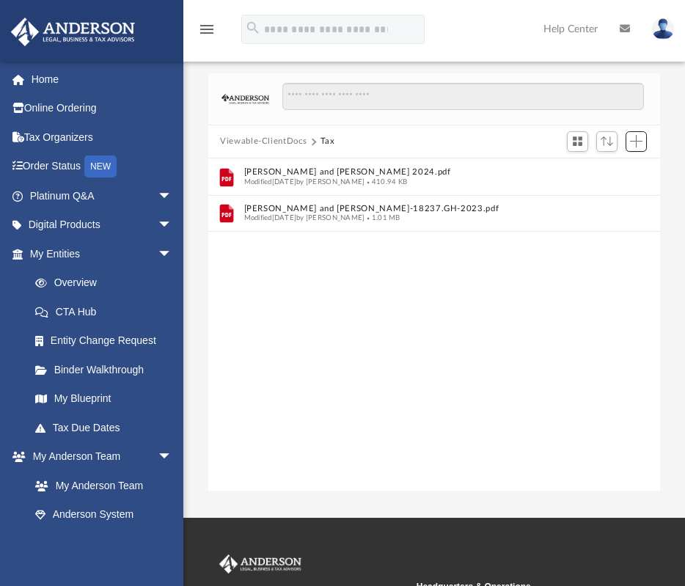
scroll to position [323, 440]
click at [204, 34] on icon "menu" at bounding box center [207, 30] width 18 height 18
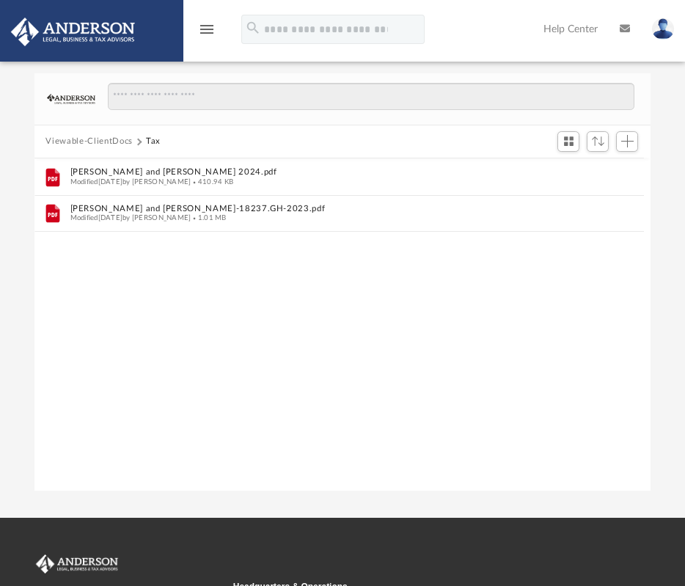
scroll to position [323, 605]
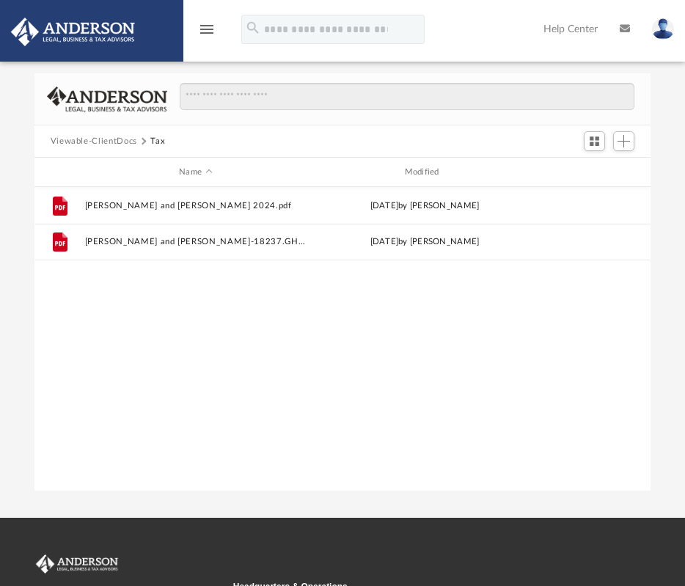
click at [117, 142] on button "Viewable-ClientDocs" at bounding box center [94, 141] width 87 height 13
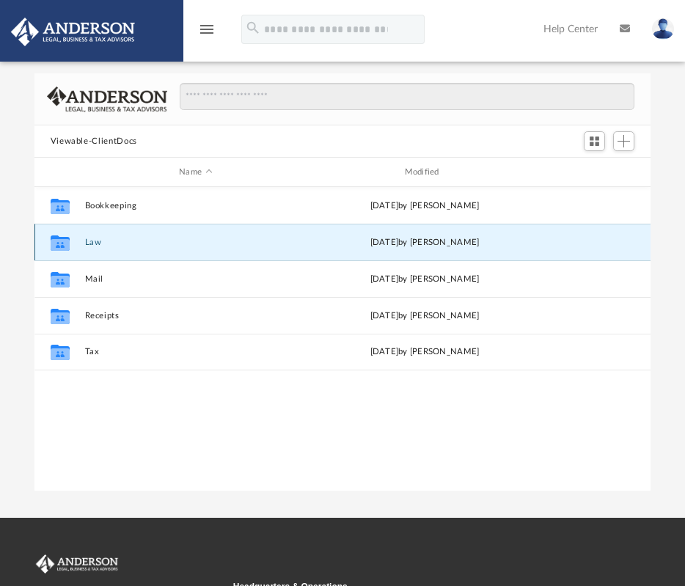
click at [95, 241] on button "Law" at bounding box center [195, 243] width 222 height 10
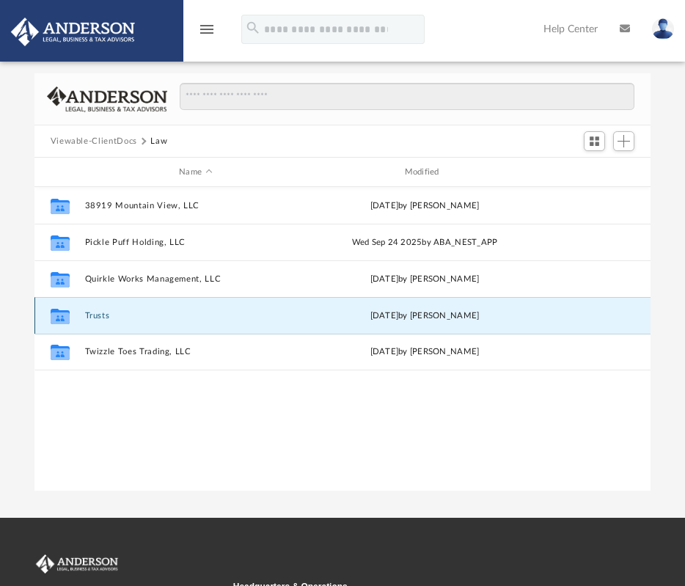
click at [100, 318] on button "Trusts" at bounding box center [195, 316] width 222 height 10
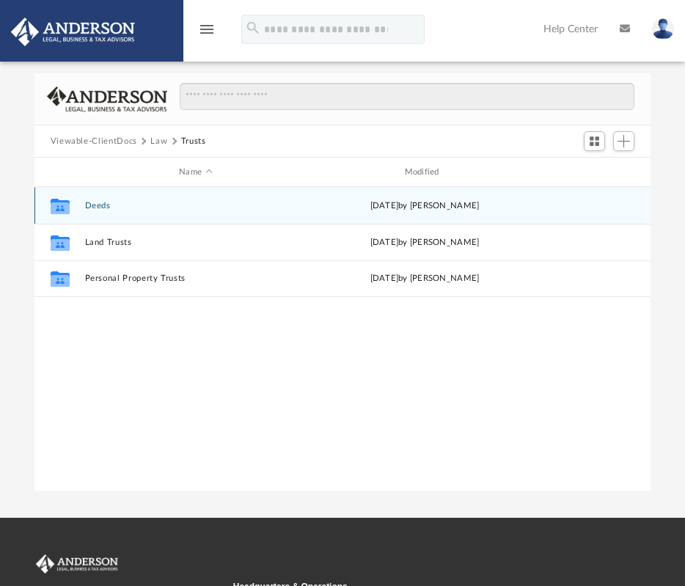
click at [61, 208] on icon "grid" at bounding box center [59, 205] width 19 height 15
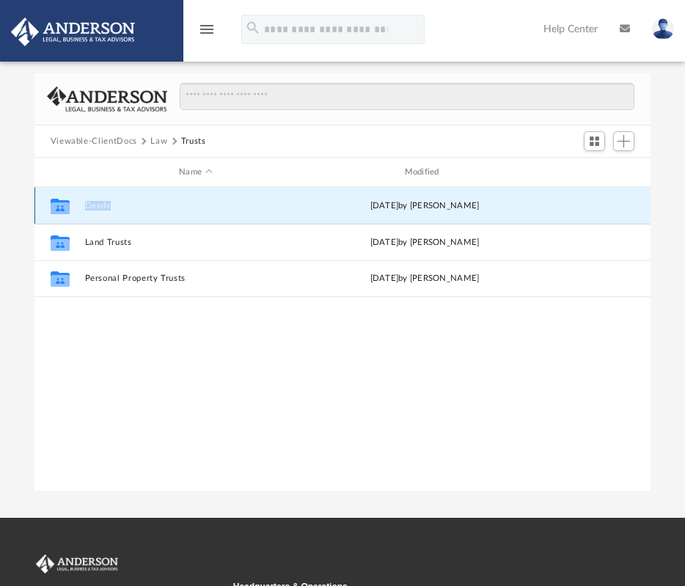
click at [61, 208] on icon "grid" at bounding box center [59, 205] width 19 height 15
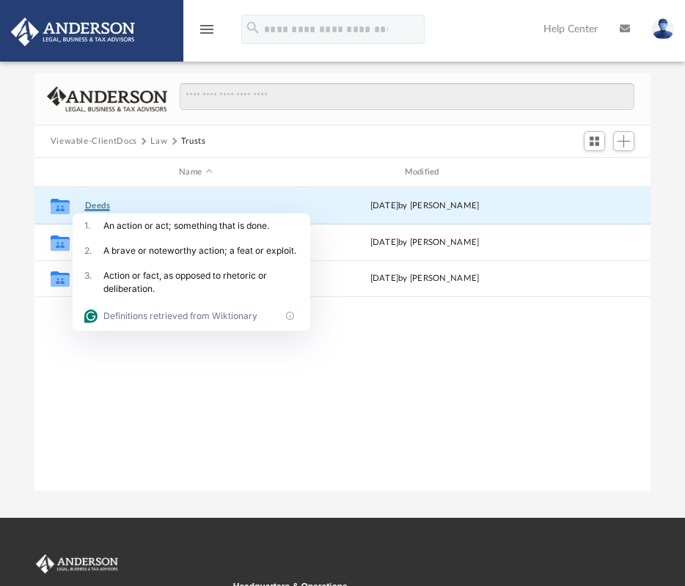
click at [389, 337] on div "Collaborated Folder Deeds Wed Sep 17 2025 by Ashley Sevy Collaborated Folder La…" at bounding box center [342, 339] width 617 height 304
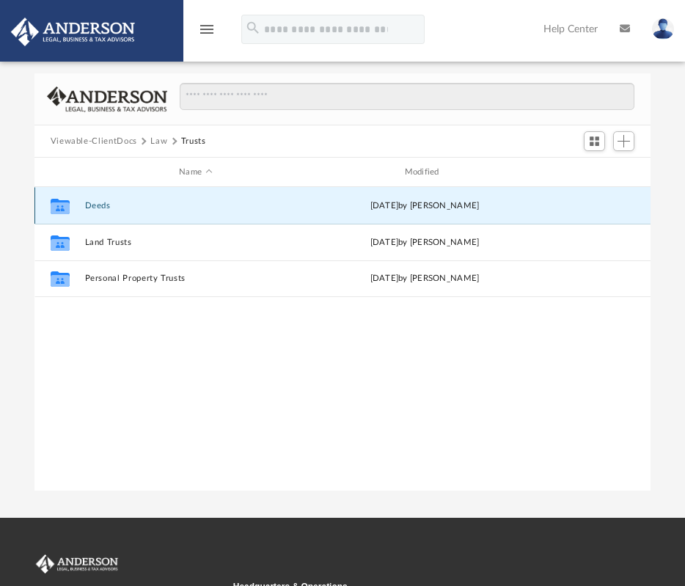
click at [104, 210] on button "Deeds" at bounding box center [195, 206] width 222 height 10
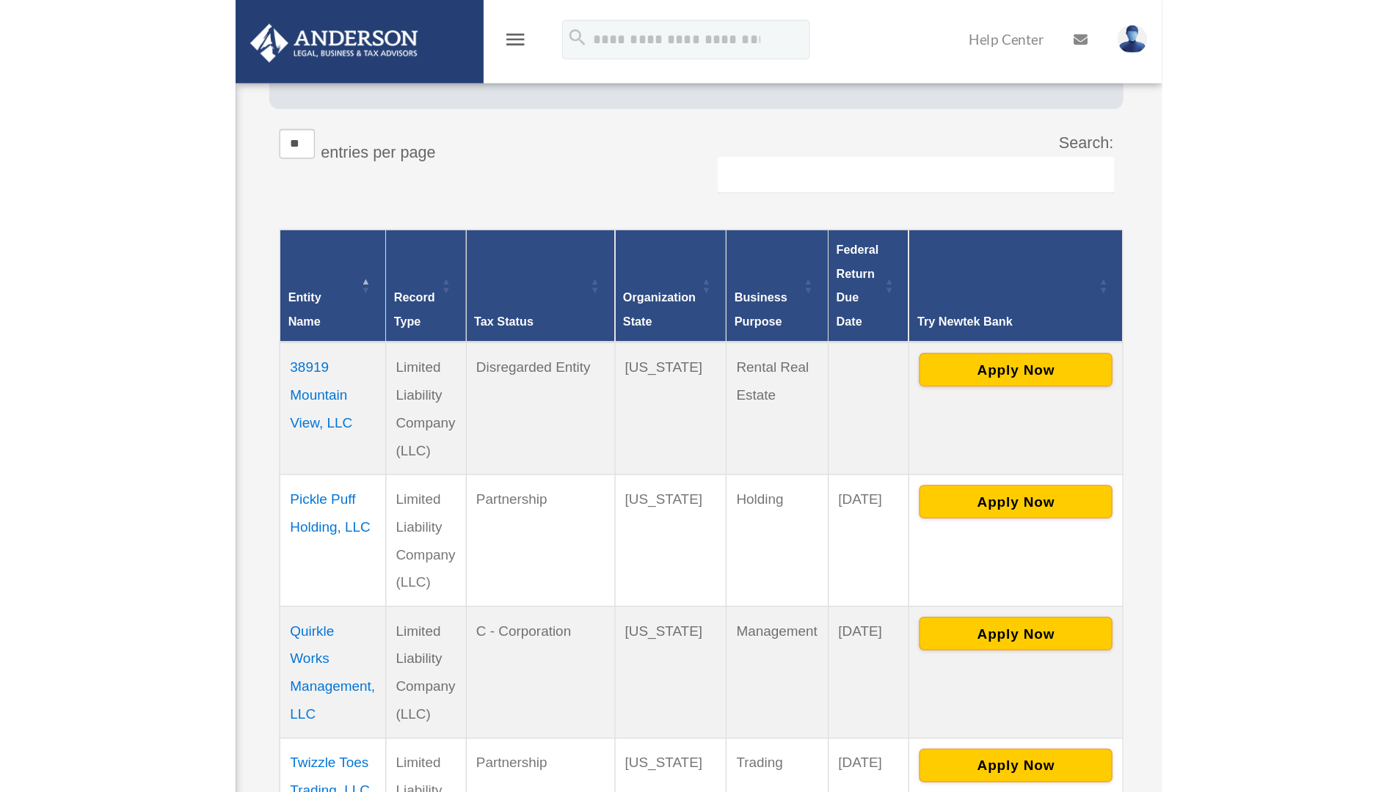
scroll to position [230, 0]
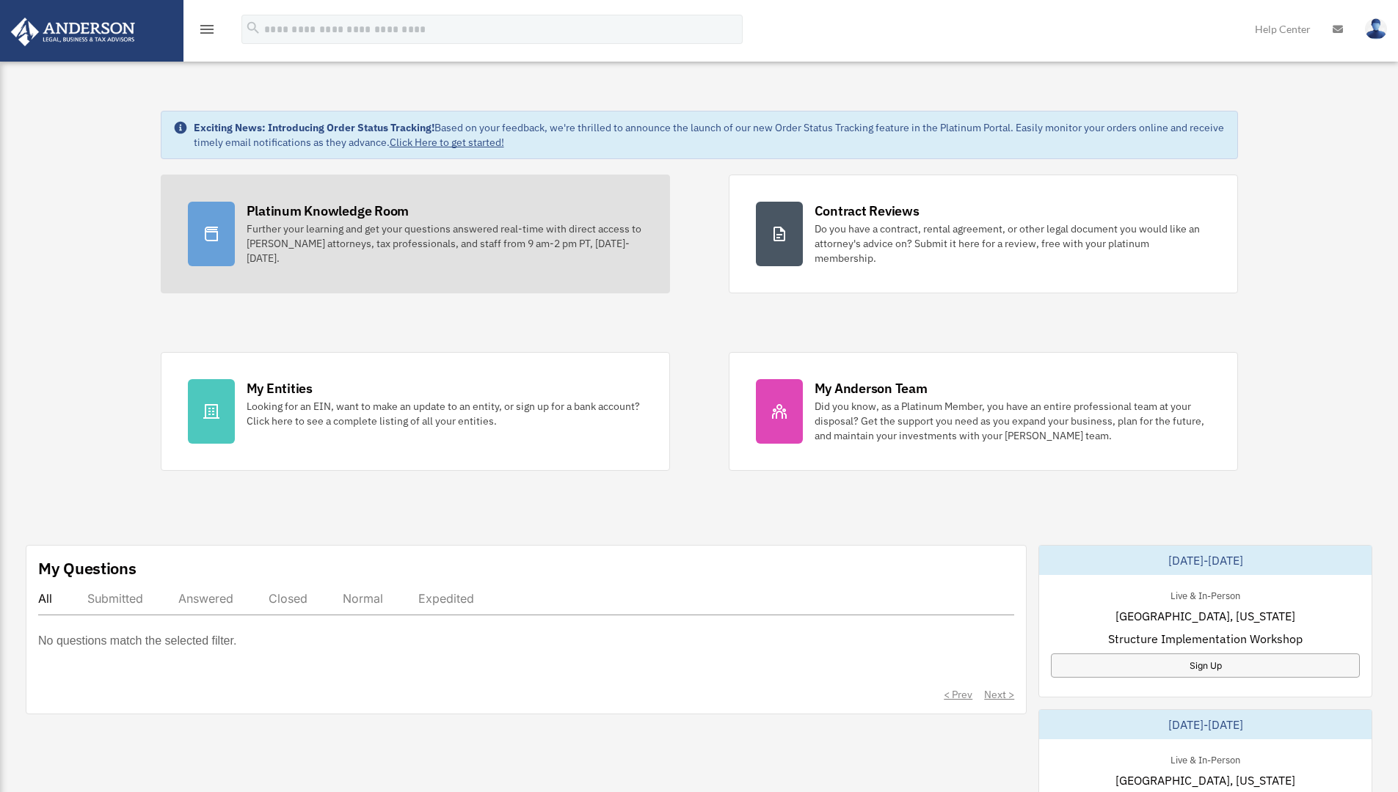
click at [357, 244] on div "Further your learning and get your questions answered real-time with direct acc…" at bounding box center [445, 244] width 396 height 44
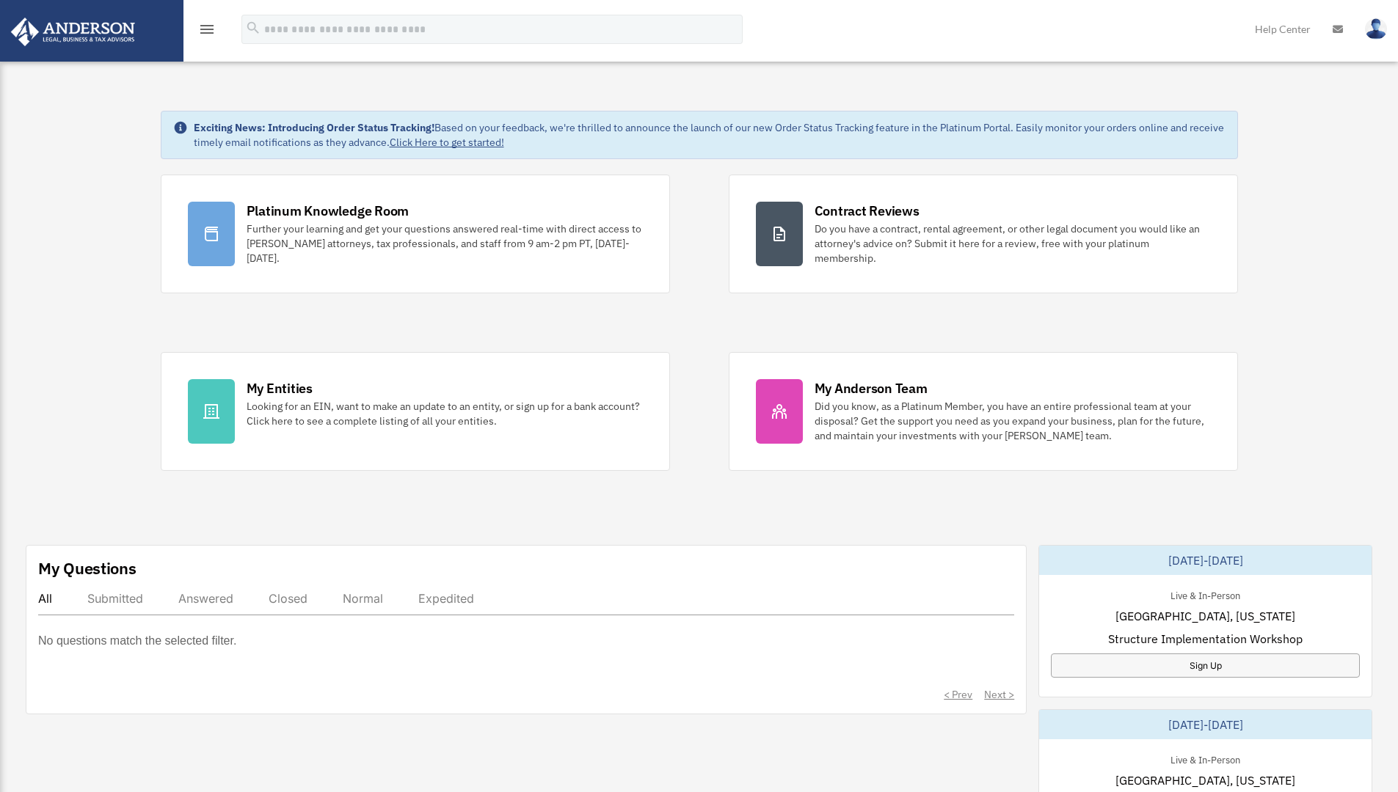
click at [208, 32] on icon "menu" at bounding box center [207, 30] width 18 height 18
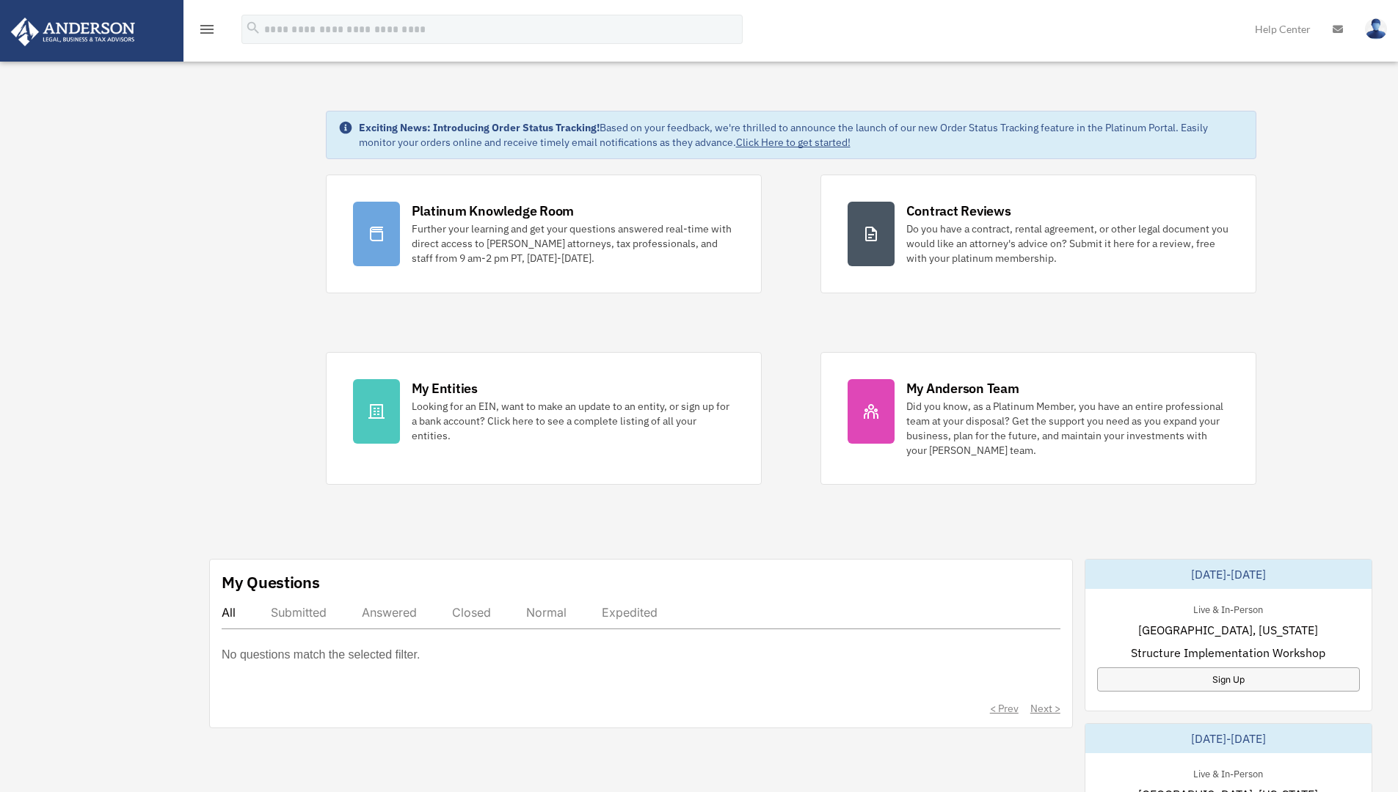
click at [91, 160] on div "Dashboard dterphall@gmail.com Sign Out dterphall@gmail.com Home Online Ordering…" at bounding box center [699, 731] width 1398 height 1350
click at [70, 26] on img at bounding box center [73, 32] width 133 height 29
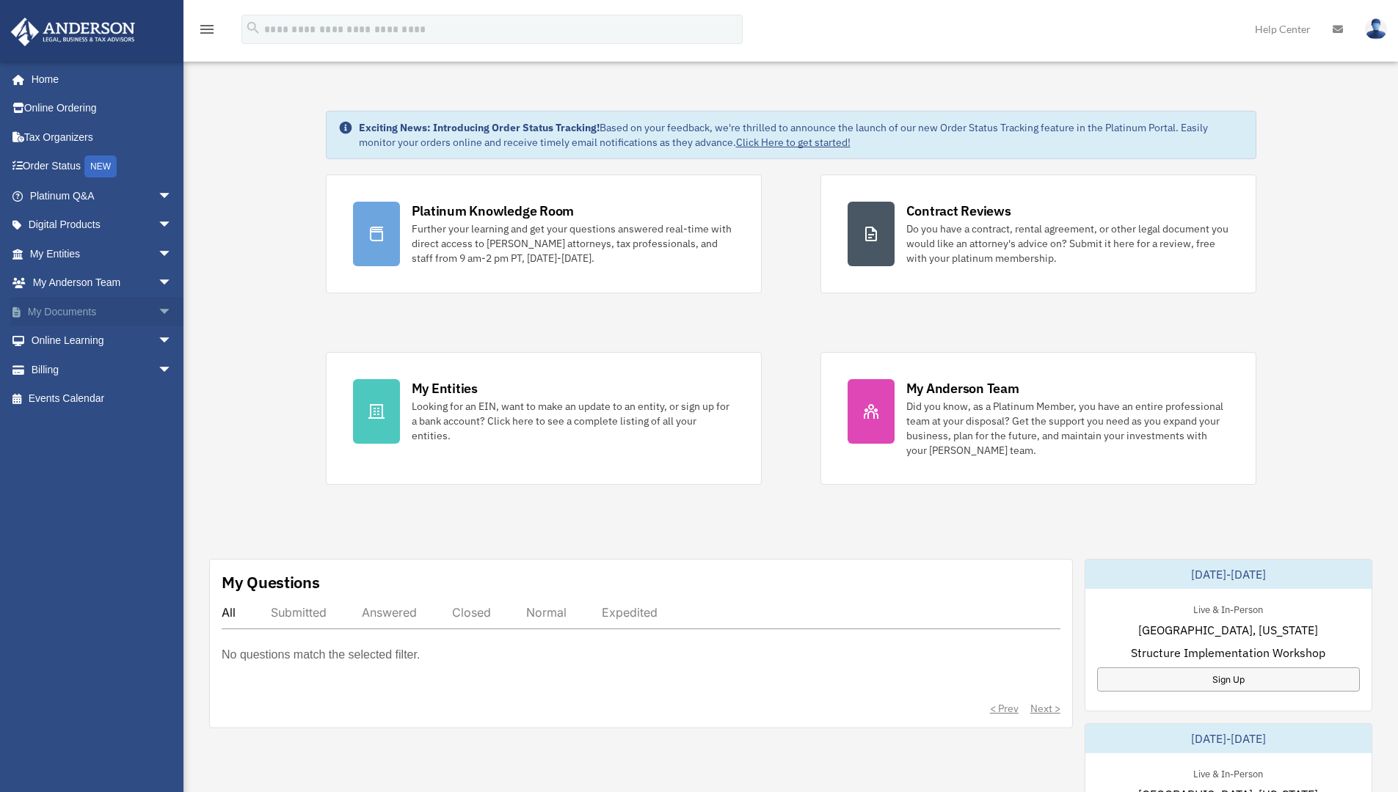
click at [158, 310] on span "arrow_drop_down" at bounding box center [172, 312] width 29 height 30
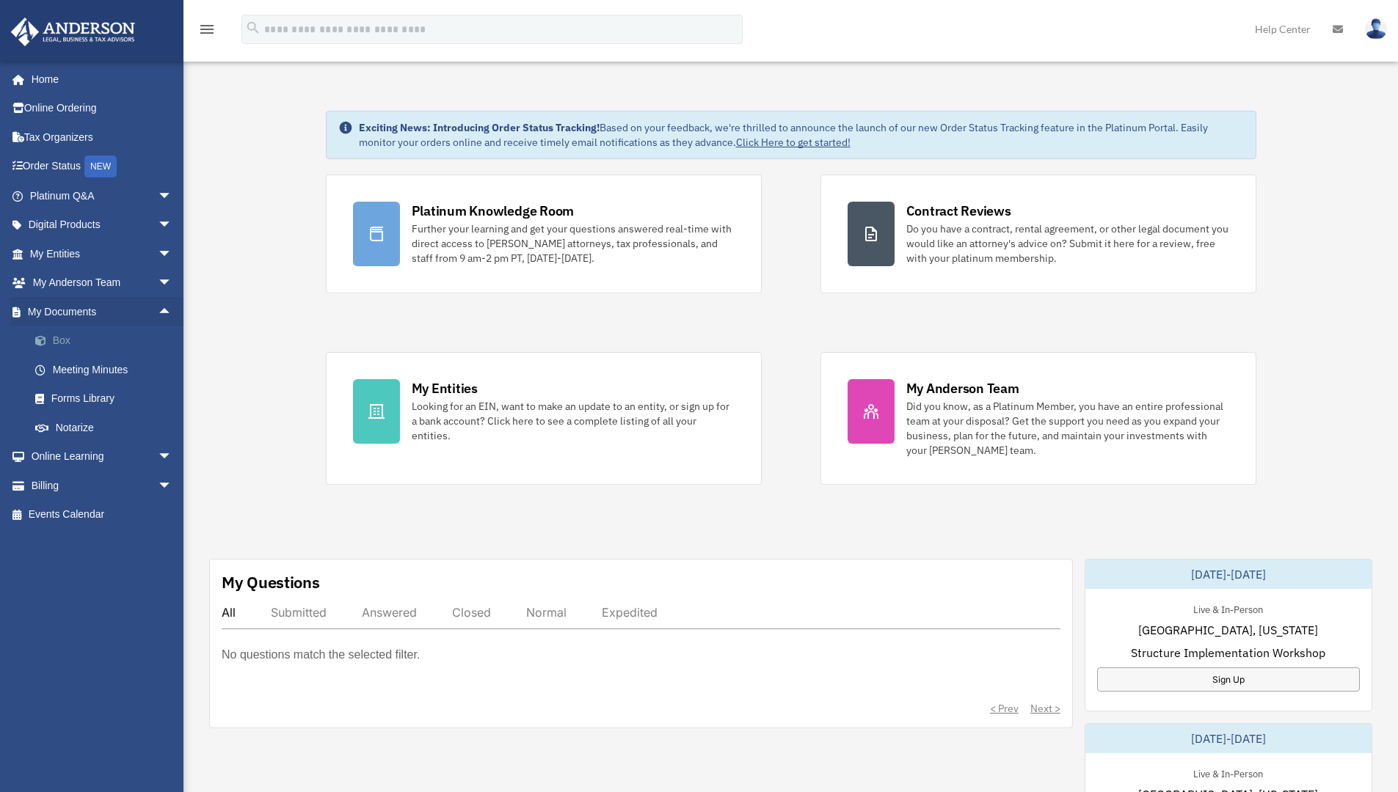
click at [67, 343] on link "Box" at bounding box center [108, 340] width 174 height 29
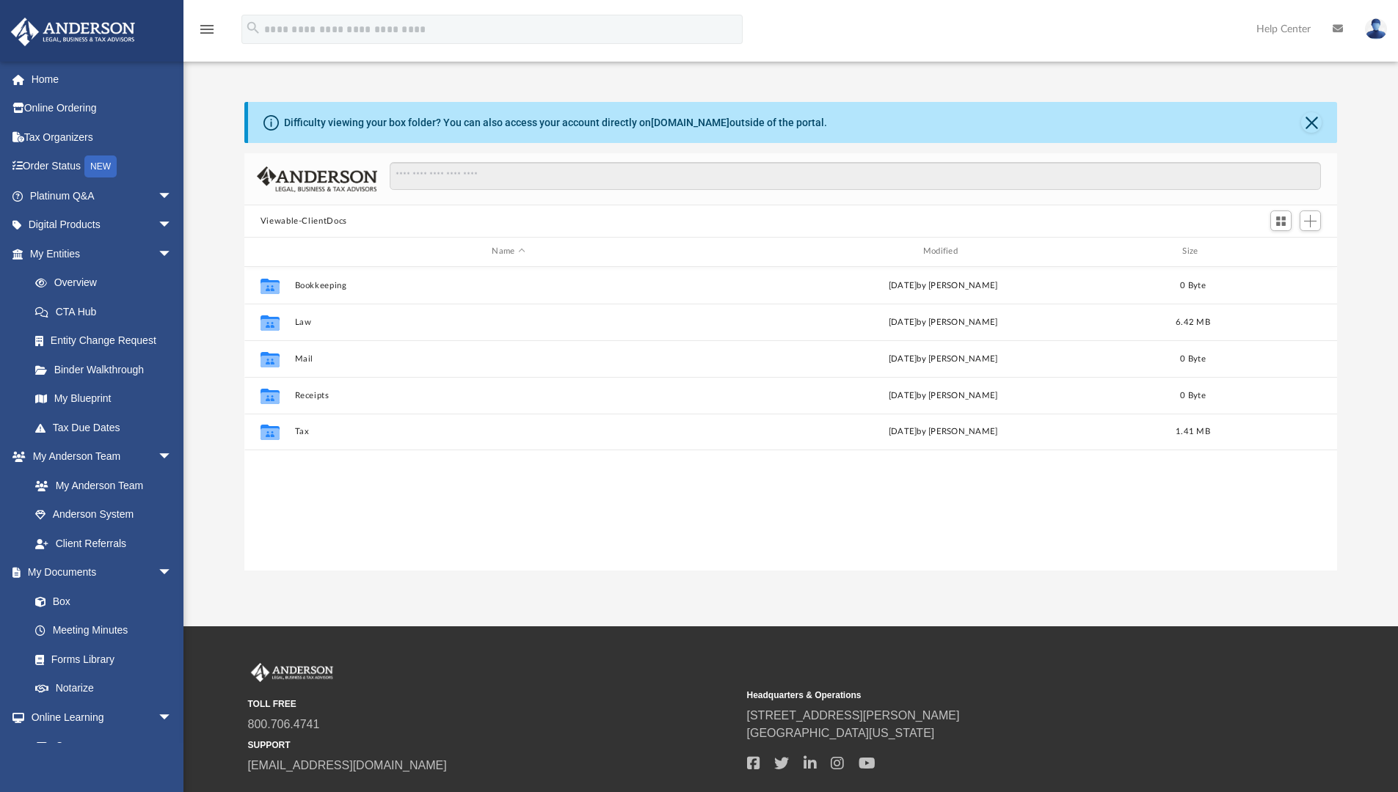
scroll to position [323, 1081]
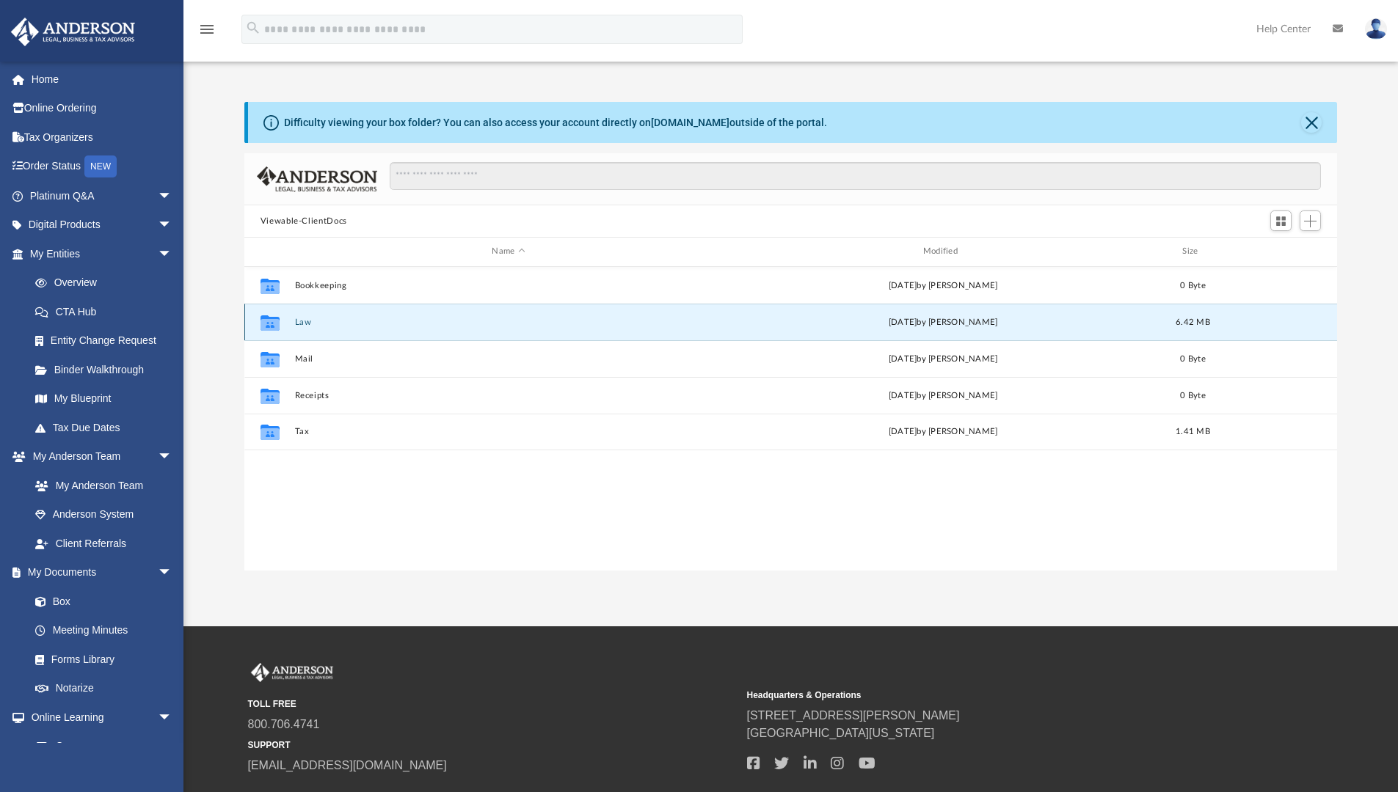
click at [307, 321] on button "Law" at bounding box center [508, 323] width 428 height 10
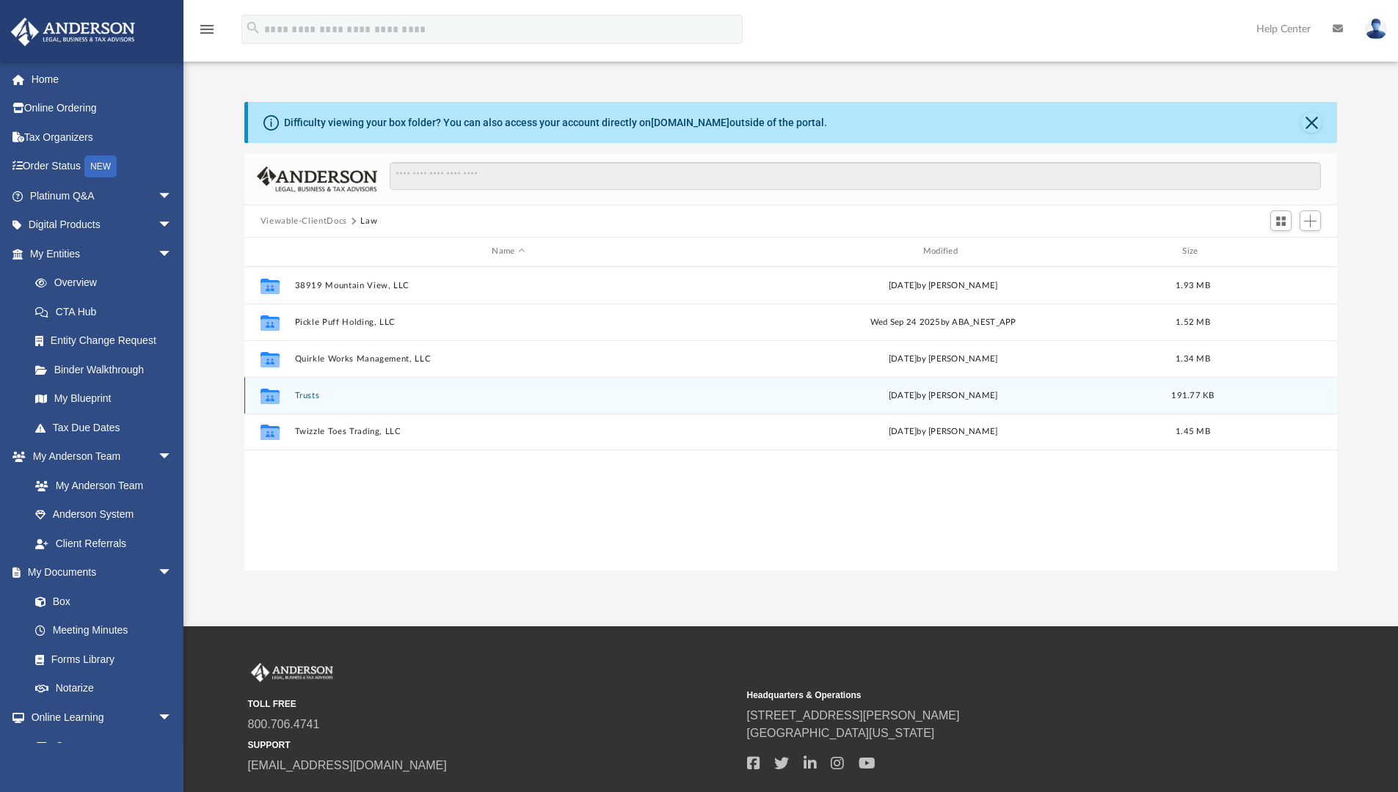
click at [314, 398] on button "Trusts" at bounding box center [508, 396] width 428 height 10
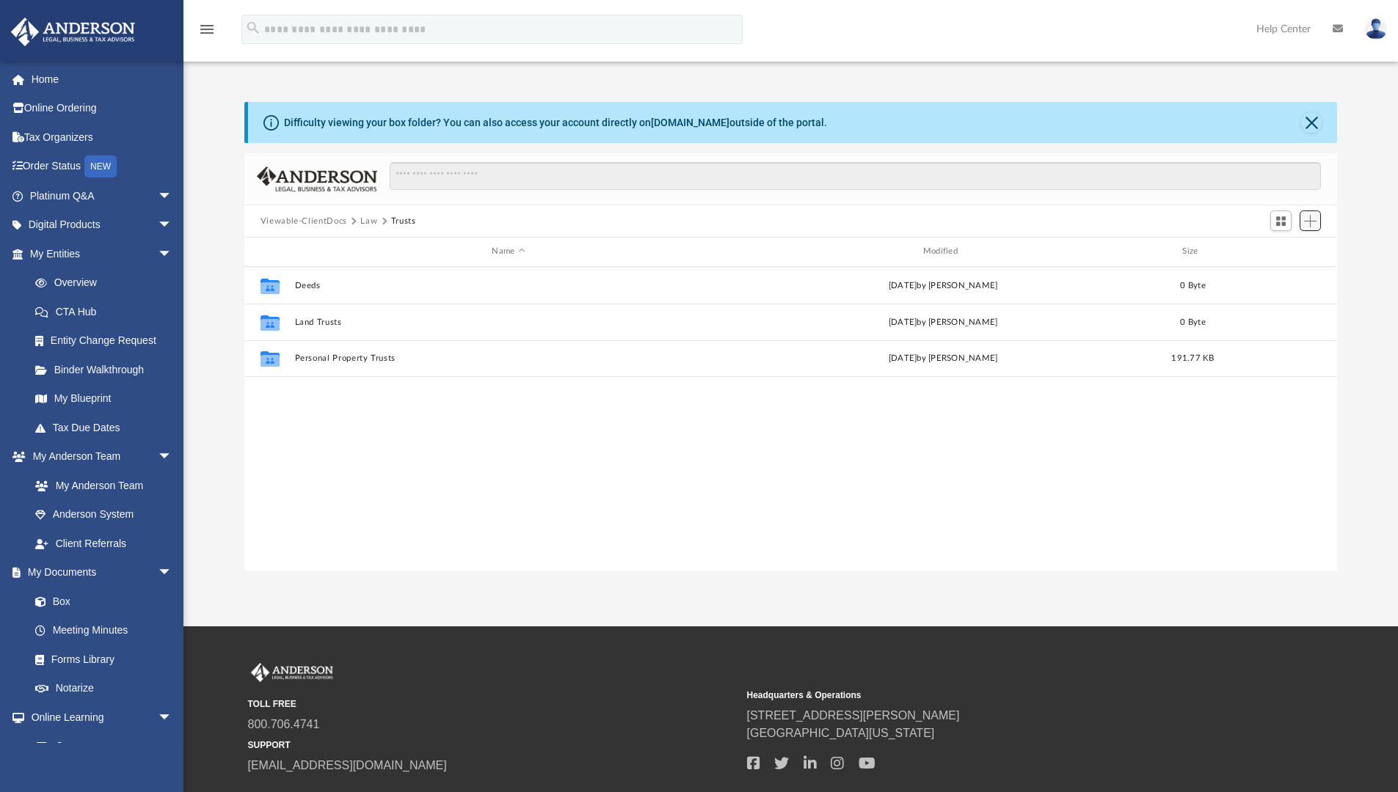
click at [1304, 219] on span "Add" at bounding box center [1310, 221] width 12 height 12
click at [1293, 249] on li "Upload" at bounding box center [1289, 250] width 47 height 15
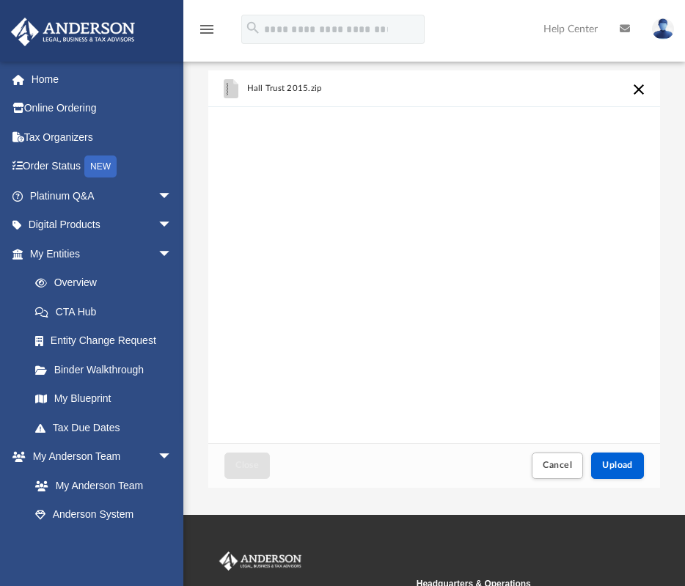
scroll to position [72, 0]
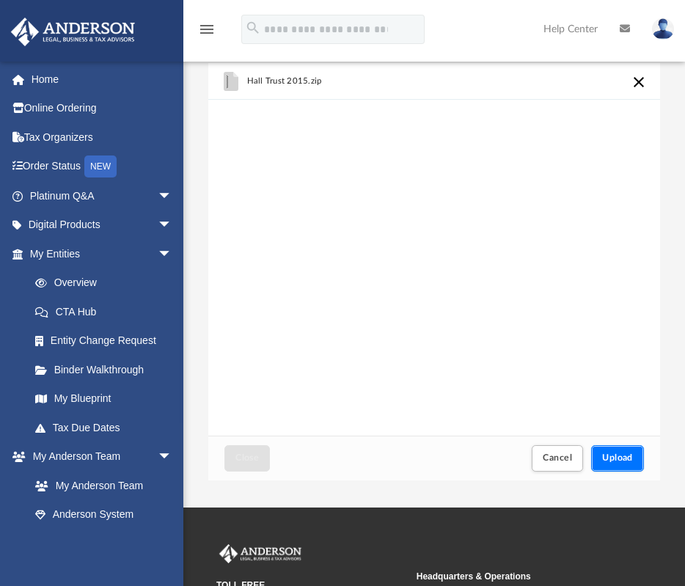
click at [613, 459] on span "Upload" at bounding box center [617, 457] width 31 height 9
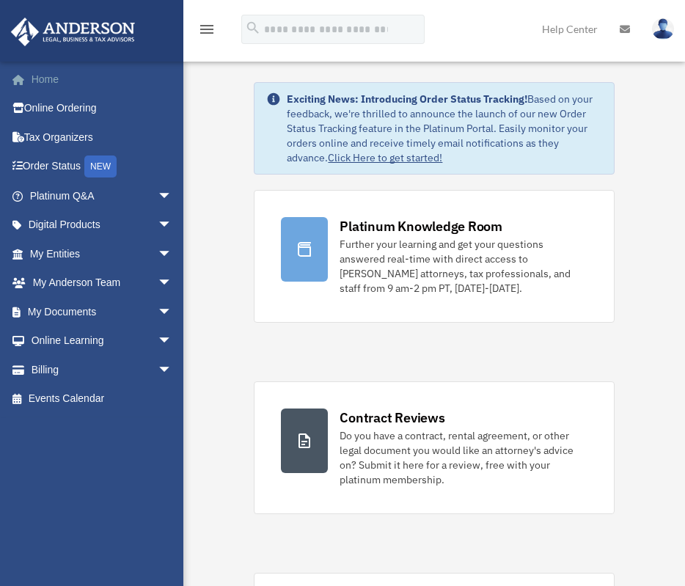
click at [65, 81] on link "Home" at bounding box center [102, 79] width 184 height 29
click at [158, 309] on span "arrow_drop_down" at bounding box center [172, 312] width 29 height 30
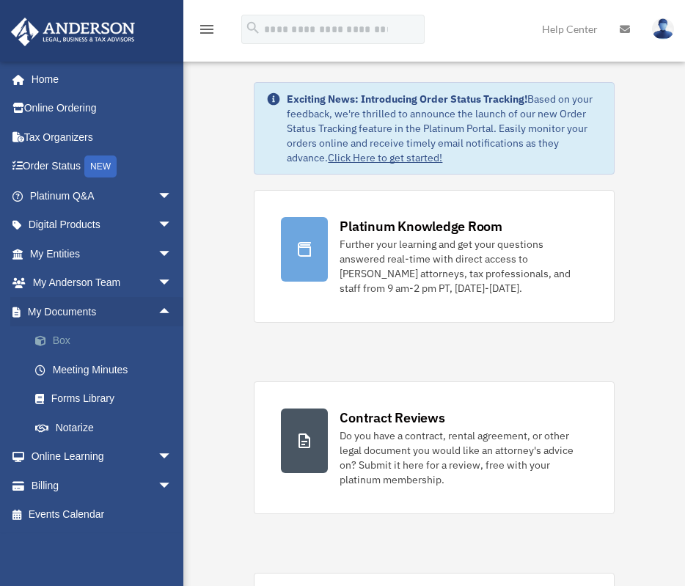
click at [105, 337] on link "Box" at bounding box center [108, 340] width 174 height 29
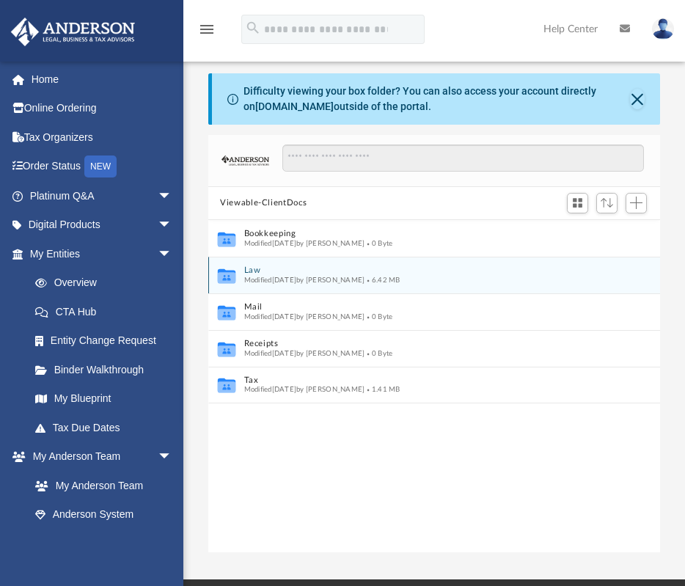
scroll to position [323, 440]
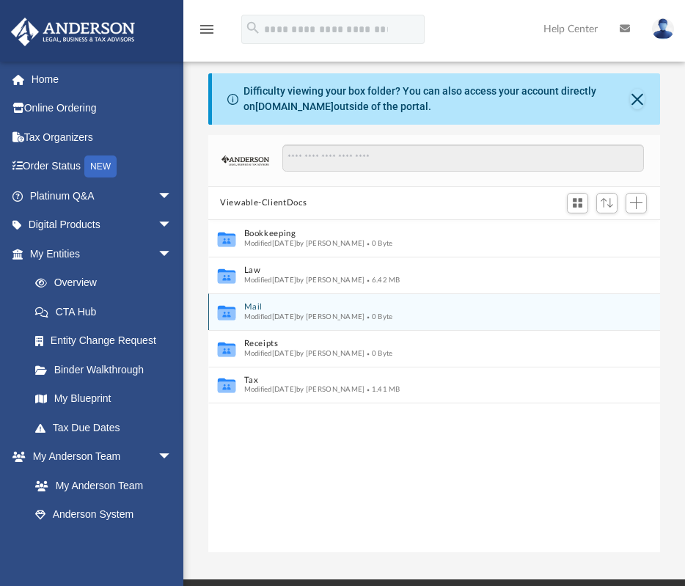
click at [227, 313] on icon "grid" at bounding box center [227, 314] width 18 height 11
